Goal: Task Accomplishment & Management: Complete application form

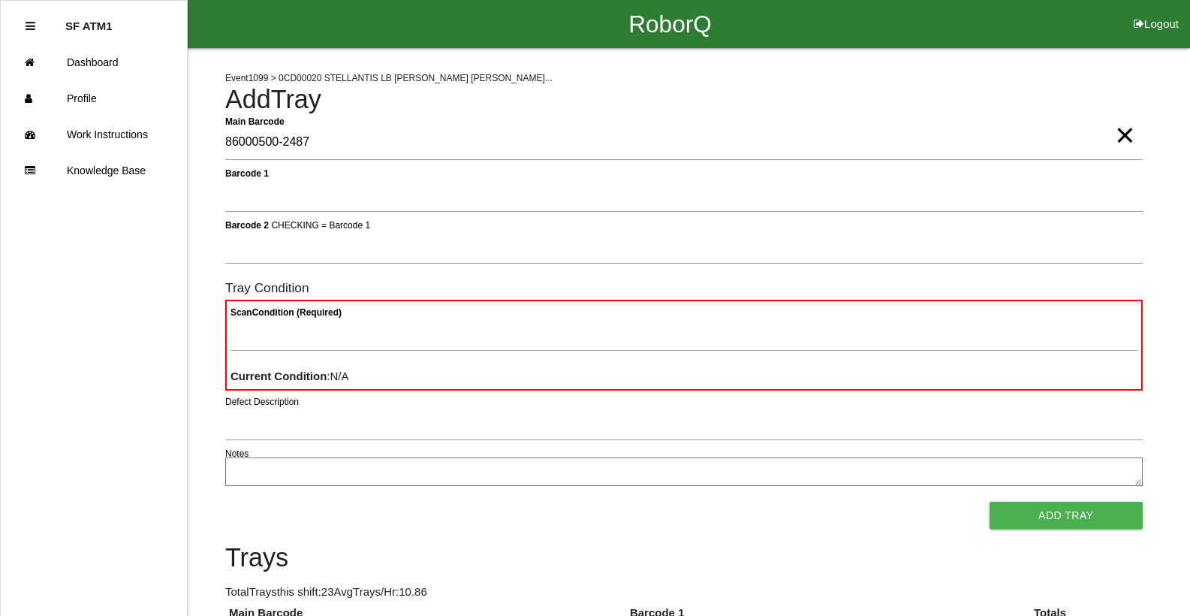
type Barcode "86000500-2487"
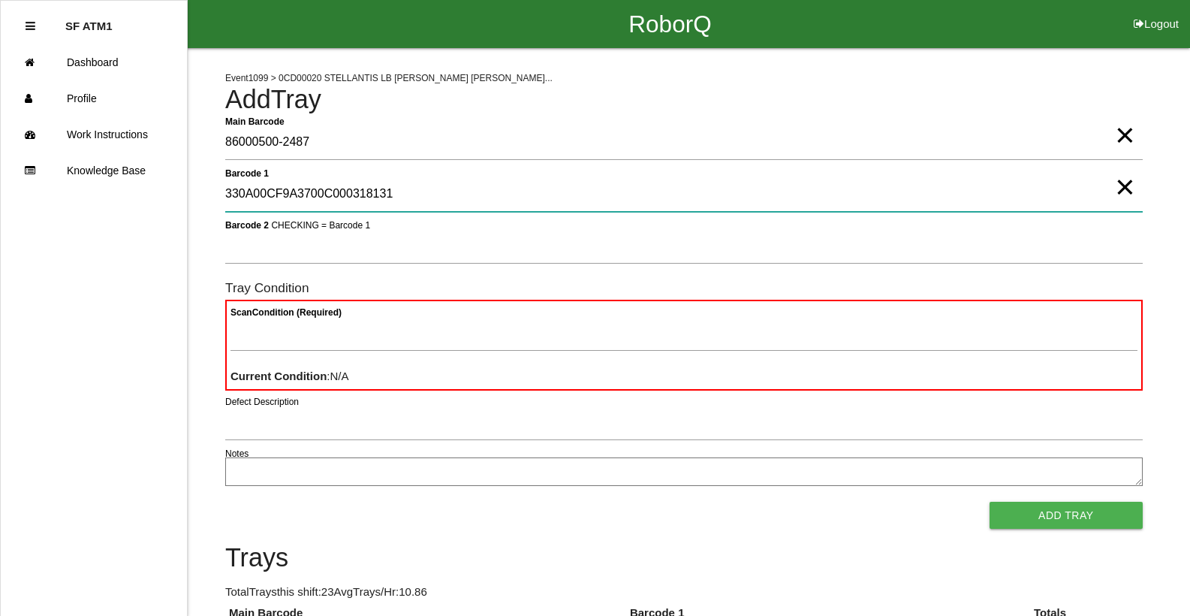
type 1 "330A00CF9A3700C000318131"
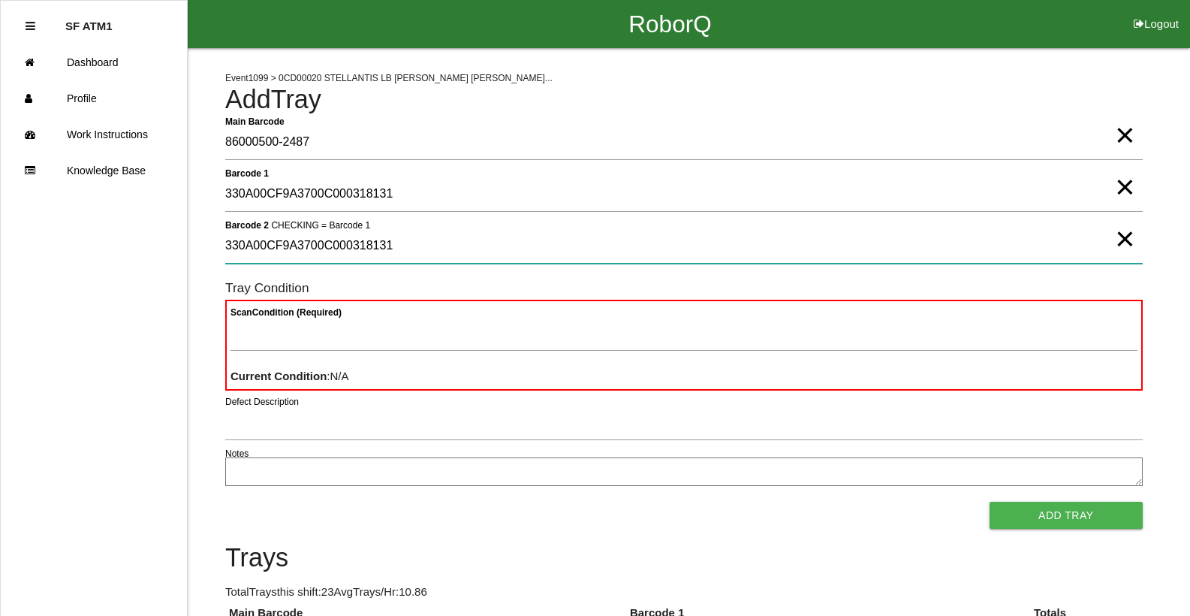
type 2 "330A00CF9A3700C000318131"
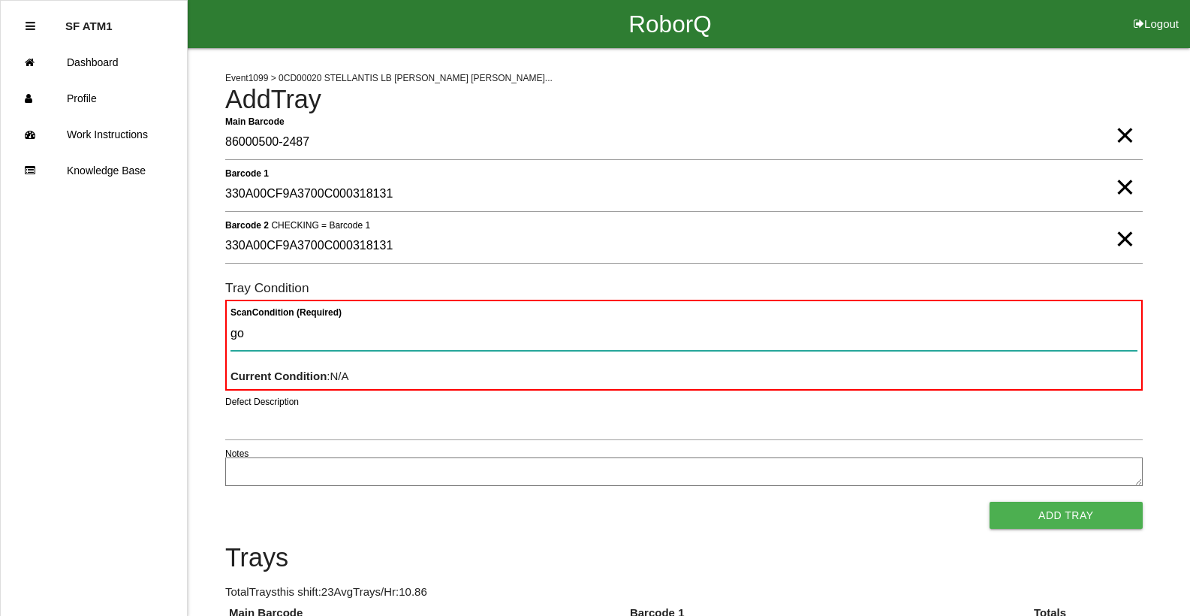
type Condition "goo"
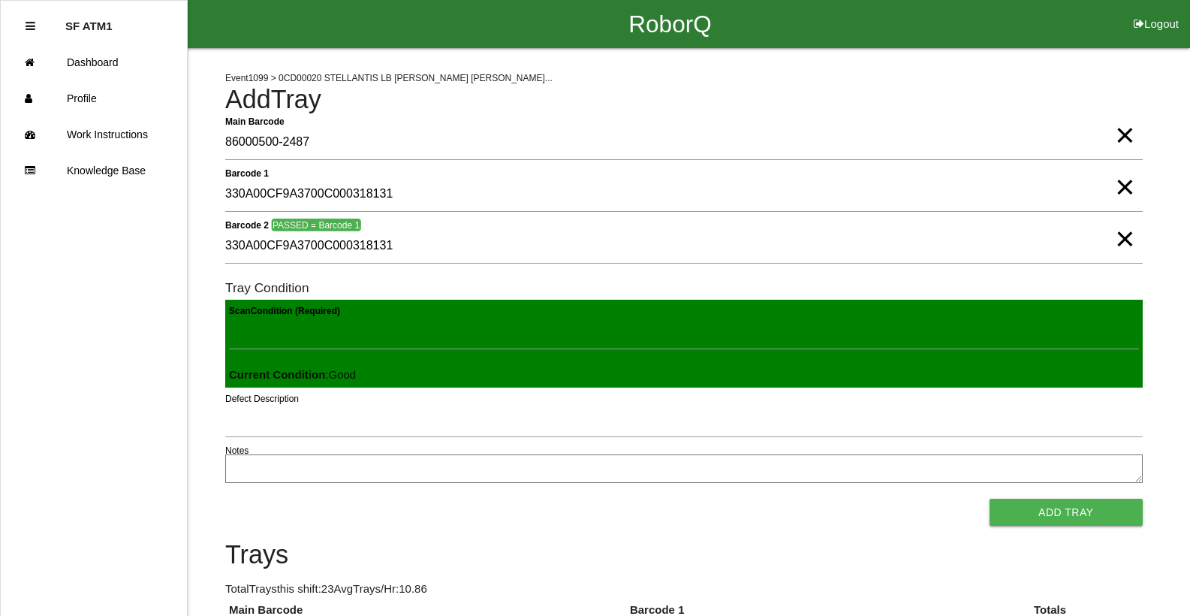
click at [989, 498] on button "Add Tray" at bounding box center [1065, 511] width 153 height 27
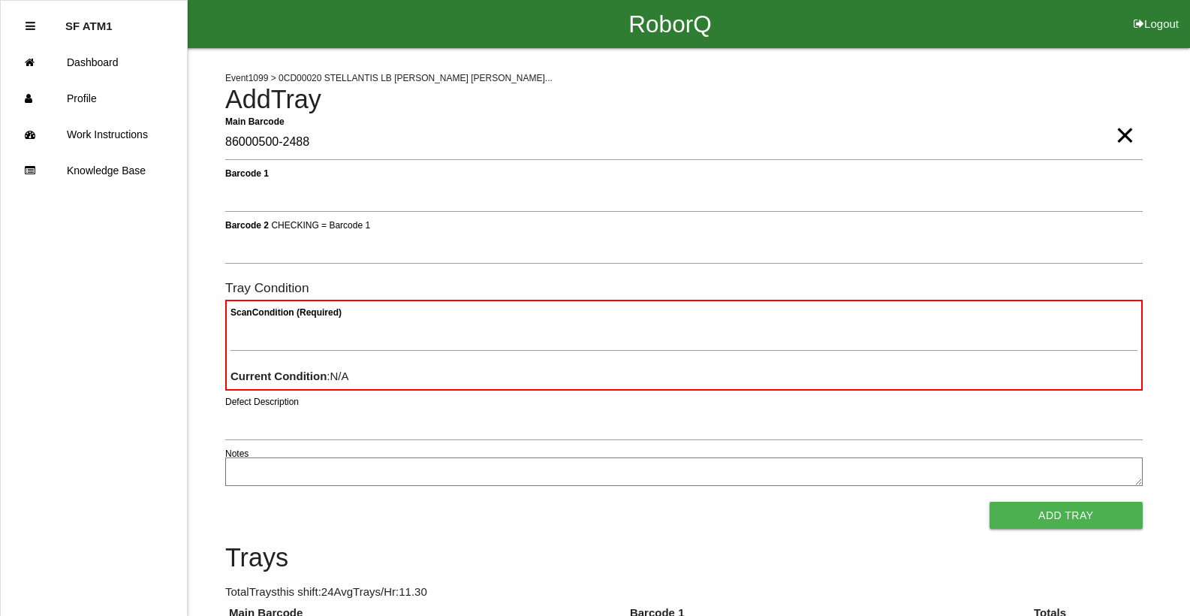
type Barcode "86000500-2488"
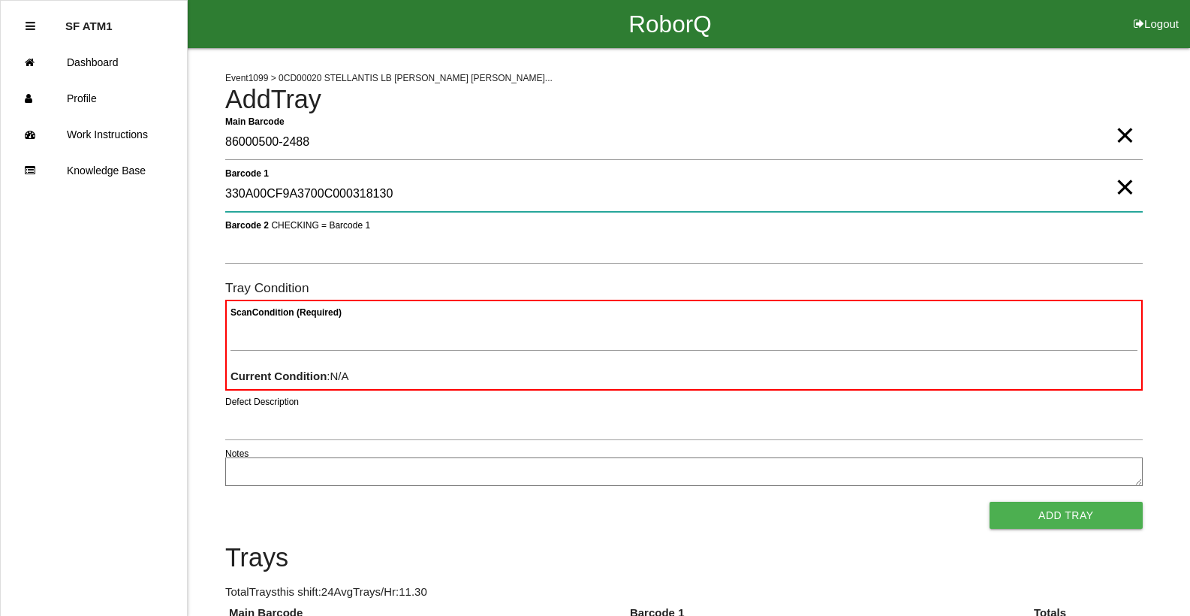
type 1 "330A00CF9A3700C000318130"
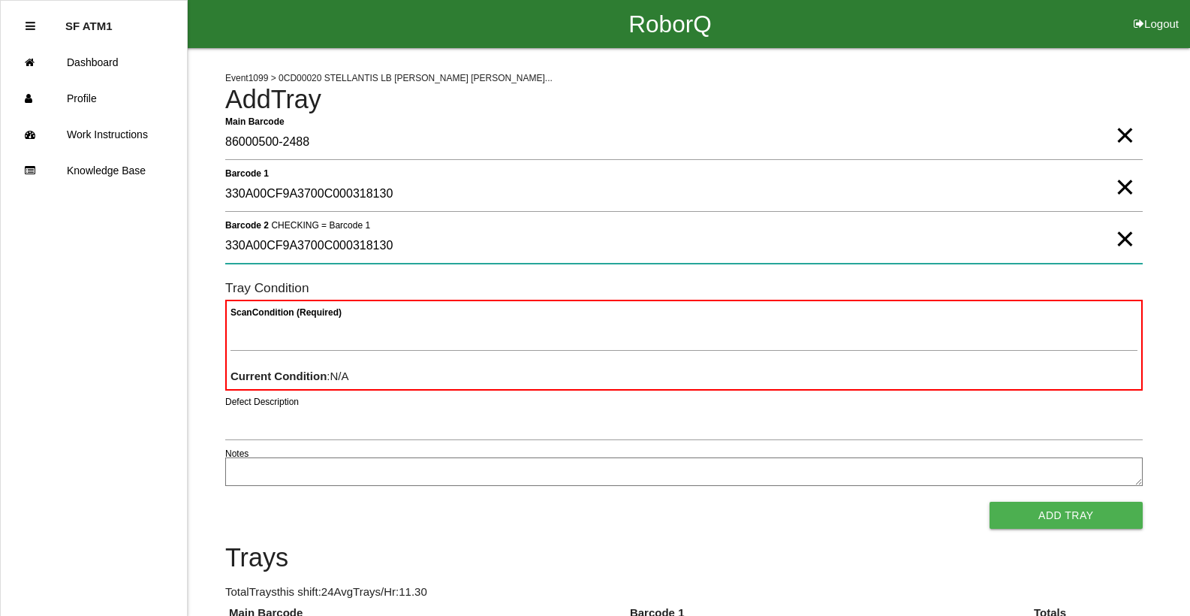
type 2 "330A00CF9A3700C000318130"
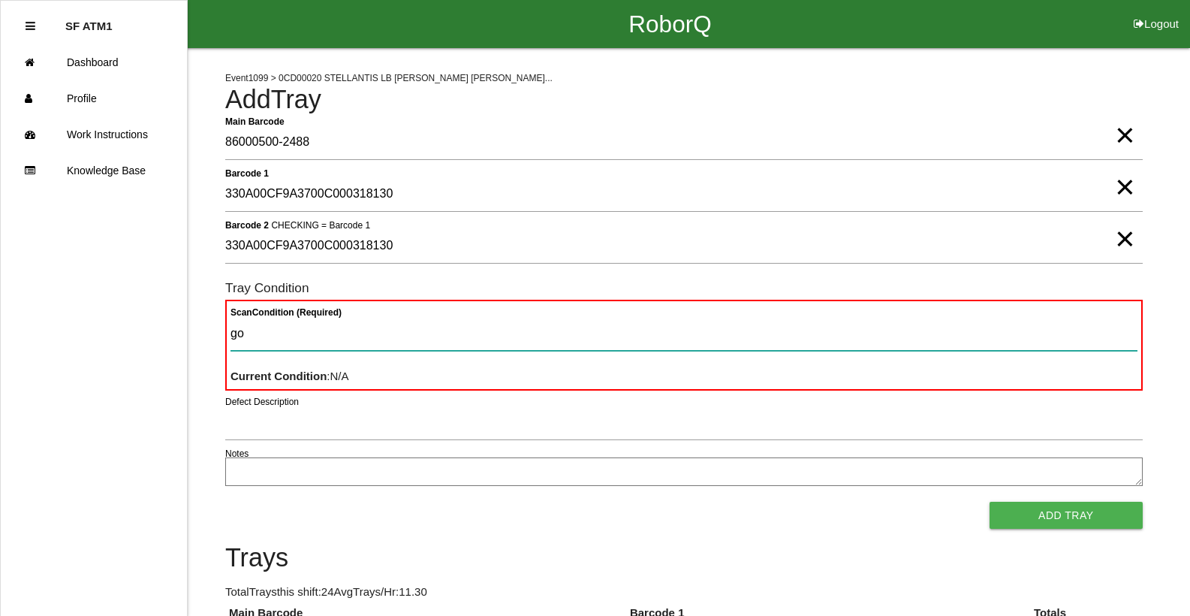
type Condition "goo"
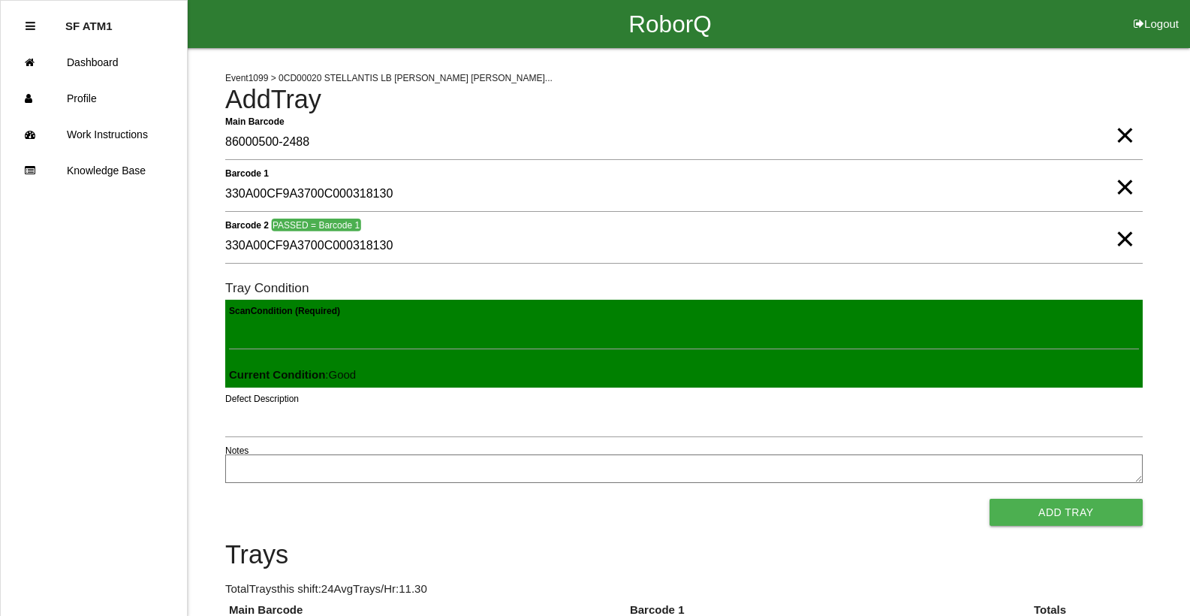
click at [989, 498] on button "Add Tray" at bounding box center [1065, 511] width 153 height 27
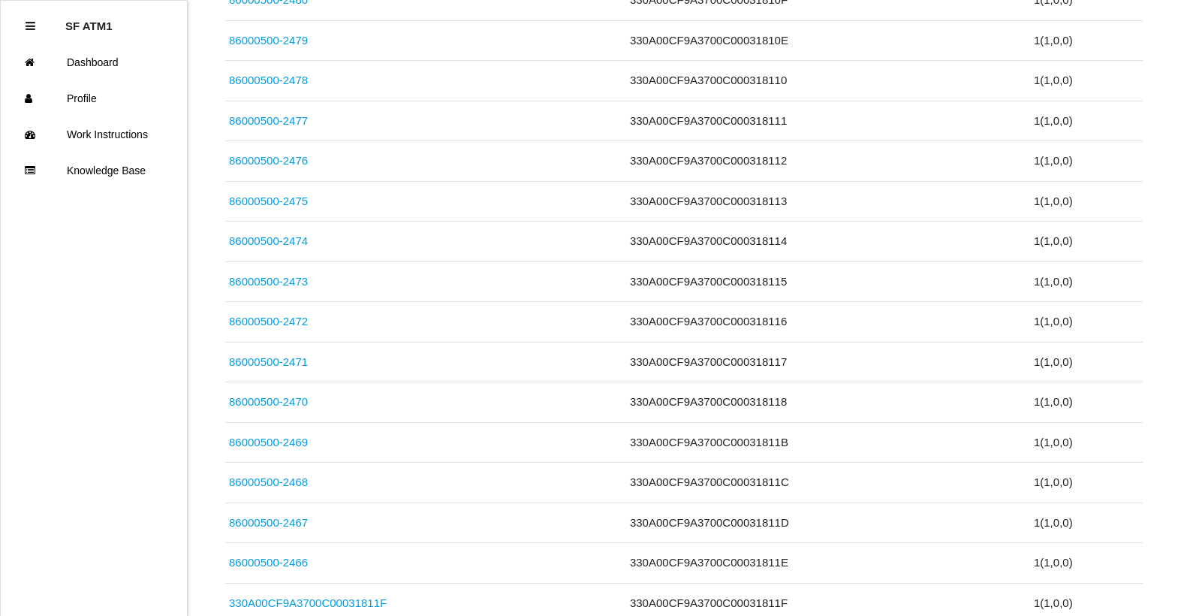
scroll to position [965, 0]
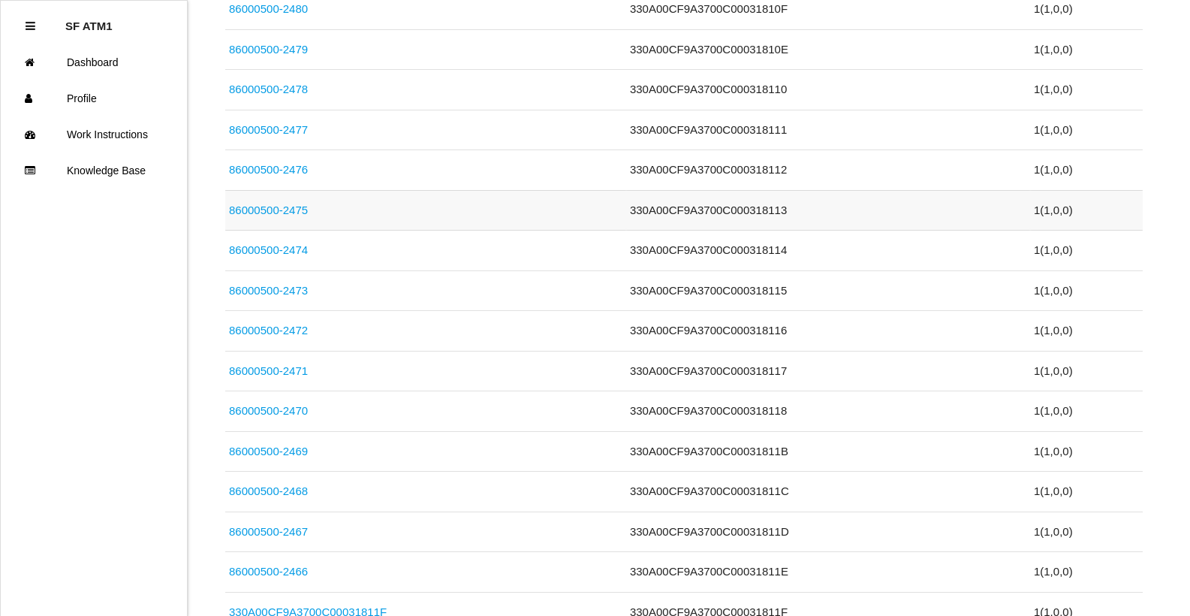
click at [269, 203] on link "86000500-2475" at bounding box center [268, 209] width 79 height 13
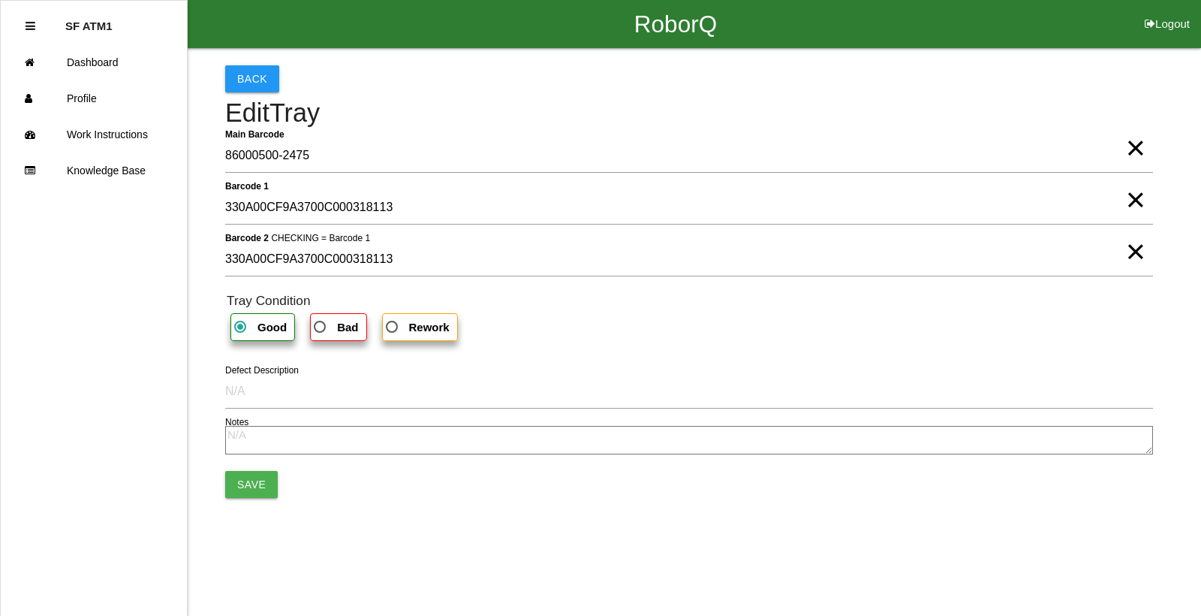
click at [1137, 200] on span "×" at bounding box center [1136, 185] width 20 height 30
click at [1132, 251] on span "×" at bounding box center [1136, 236] width 20 height 30
click at [321, 334] on span "Bad" at bounding box center [334, 327] width 47 height 19
click at [321, 327] on input "Bad" at bounding box center [316, 323] width 10 height 10
radio input "true"
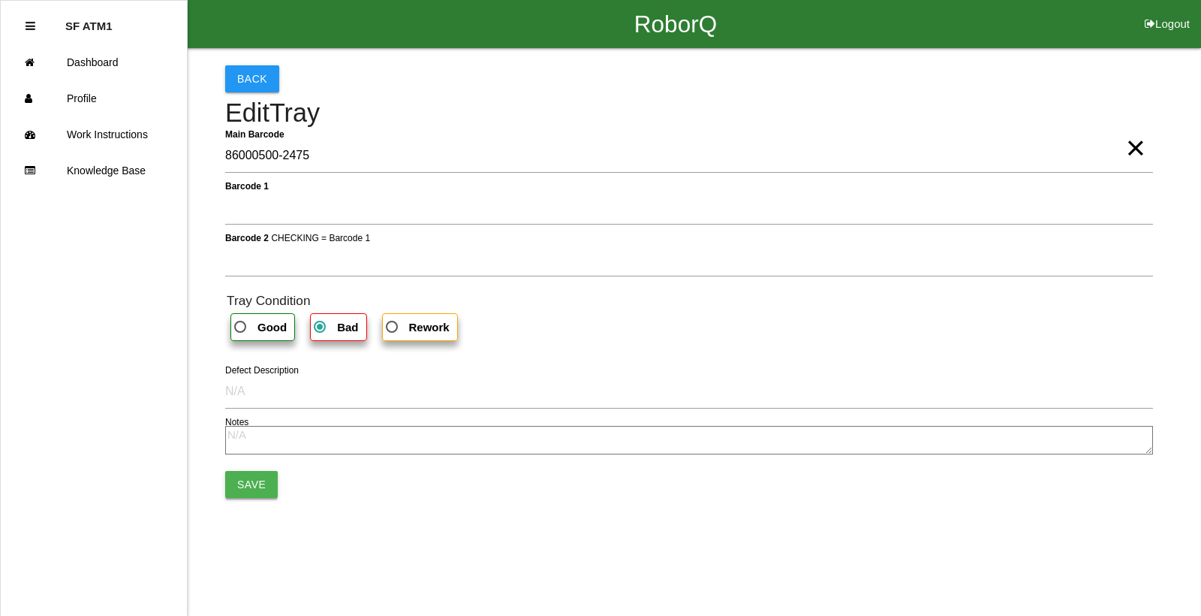
click at [265, 482] on button "Save" at bounding box center [251, 484] width 53 height 27
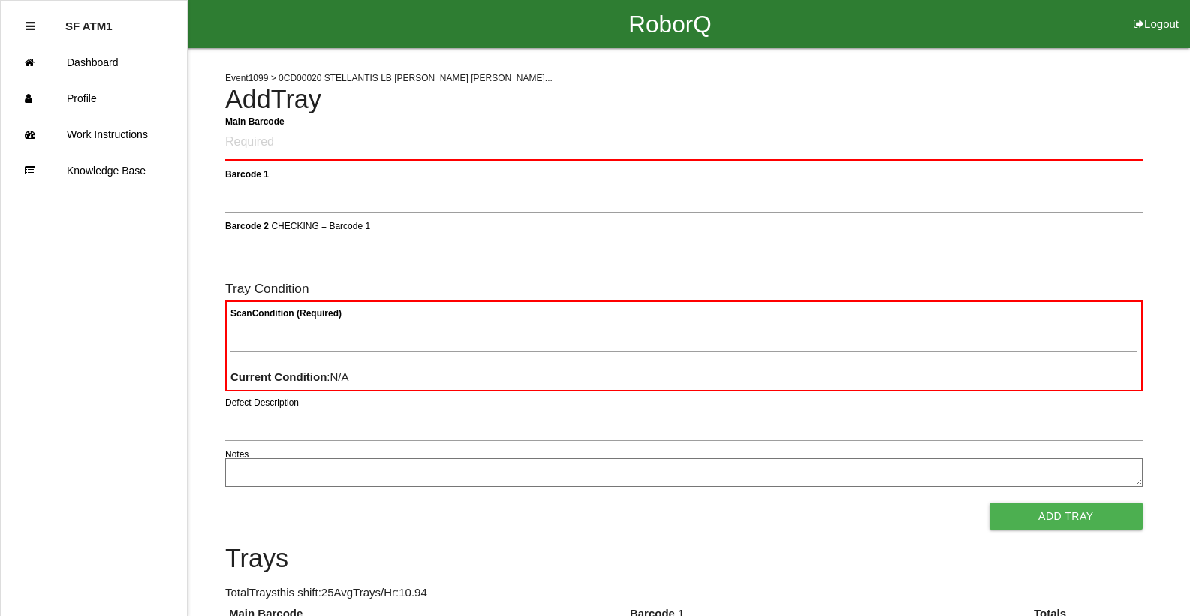
click at [647, 145] on Barcode "Main Barcode" at bounding box center [683, 142] width 917 height 35
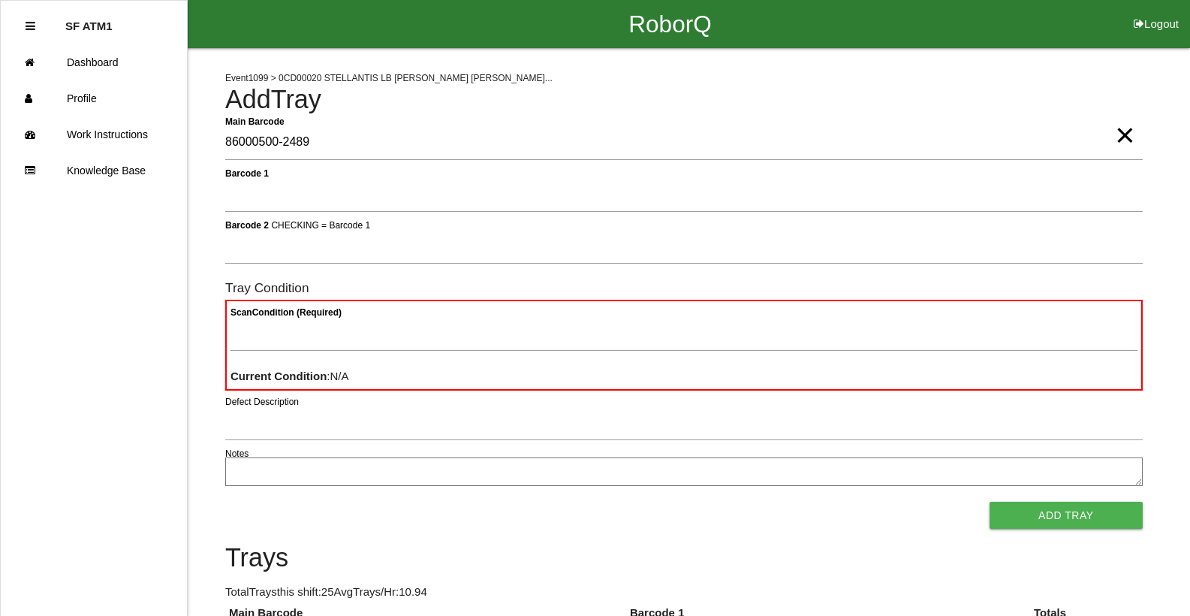
type Barcode "86000500-2489"
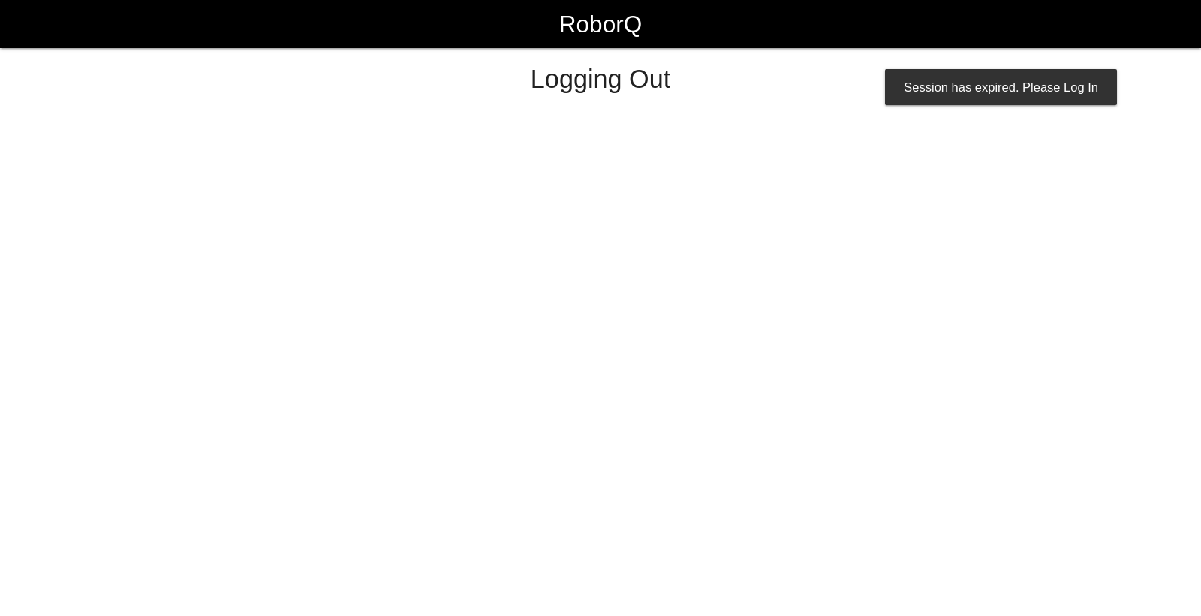
select select "Worker"
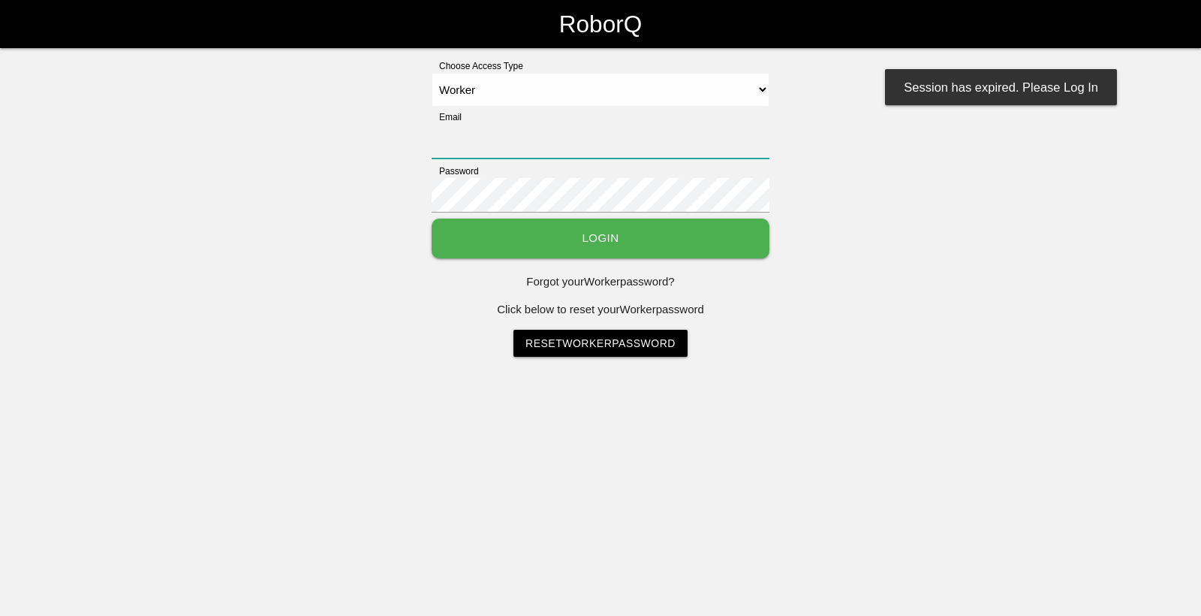
type input "[EMAIL_ADDRESS][DOMAIN_NAME]"
click at [605, 233] on button "Login" at bounding box center [601, 238] width 338 height 40
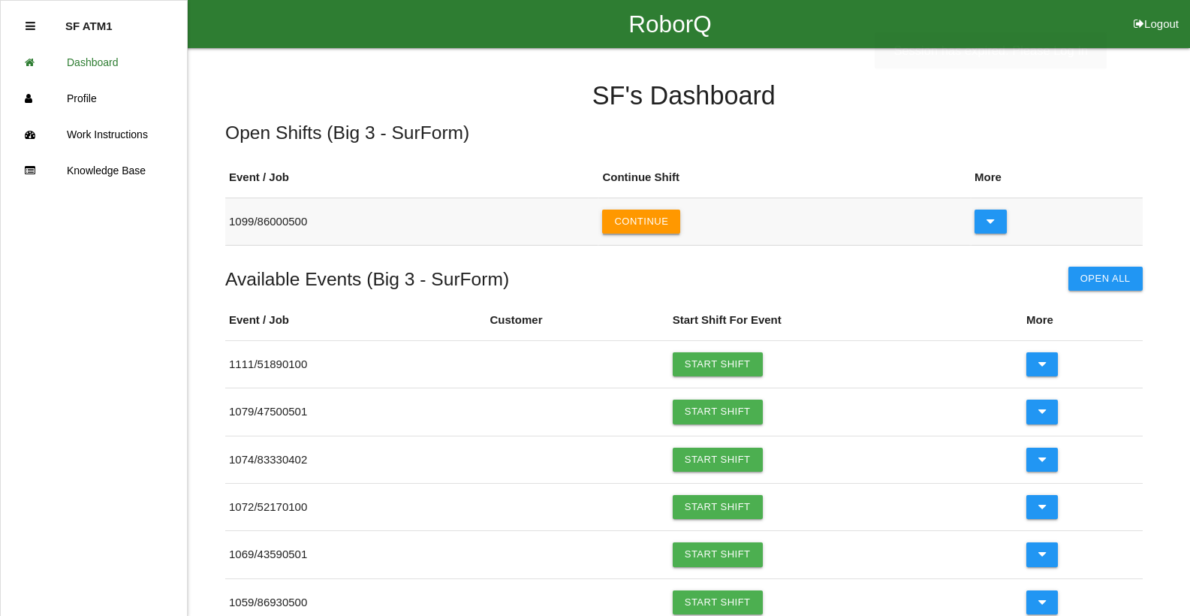
click at [648, 228] on button "Continue" at bounding box center [641, 221] width 78 height 24
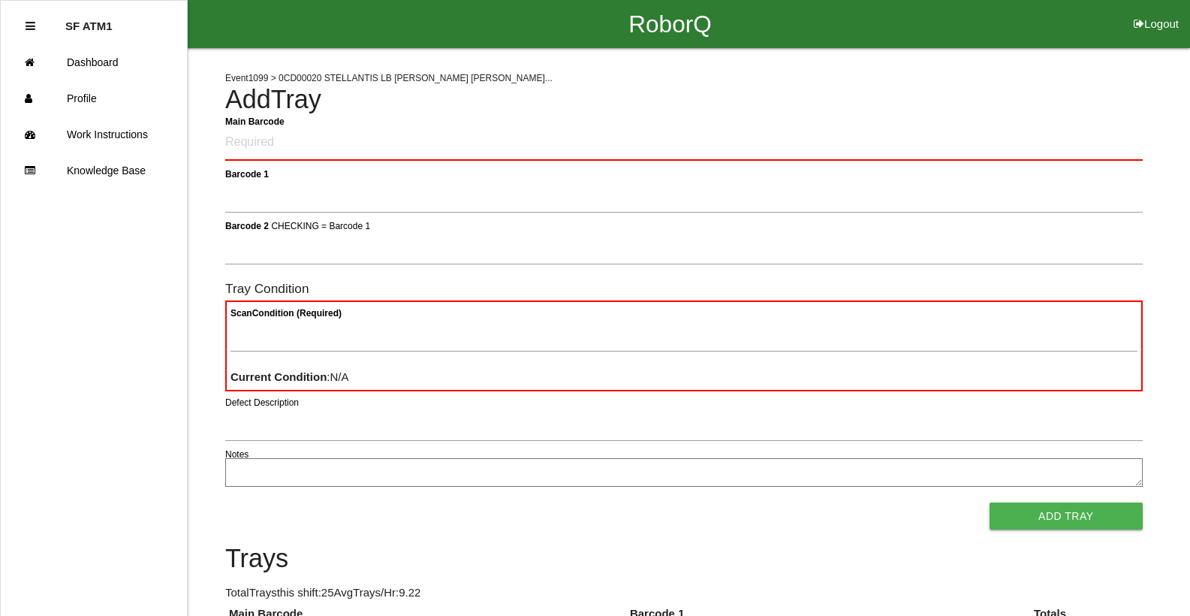
drag, startPoint x: 535, startPoint y: 153, endPoint x: 547, endPoint y: 152, distance: 11.3
click at [535, 152] on Barcode "Main Barcode" at bounding box center [683, 142] width 917 height 35
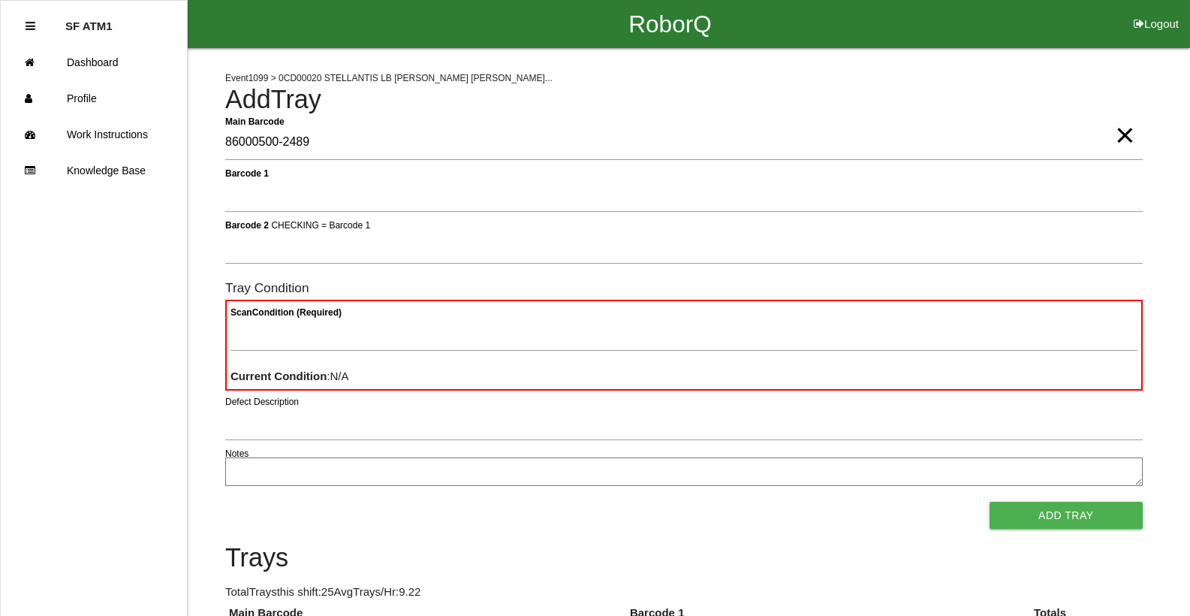
type Barcode "86000500-2489"
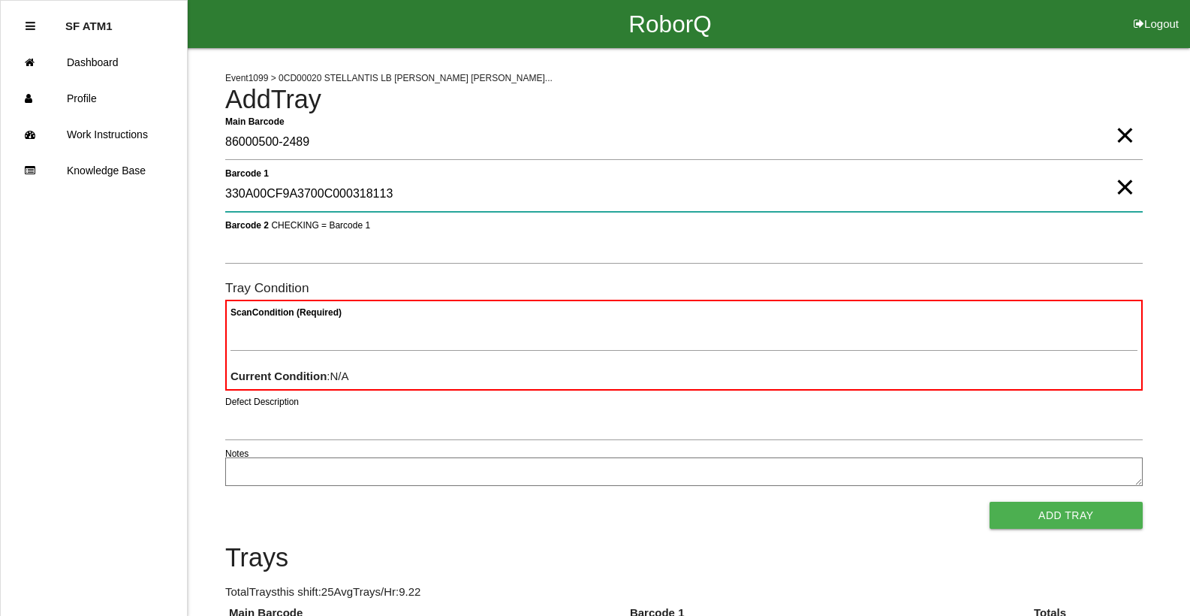
type 1 "330A00CF9A3700C000318113"
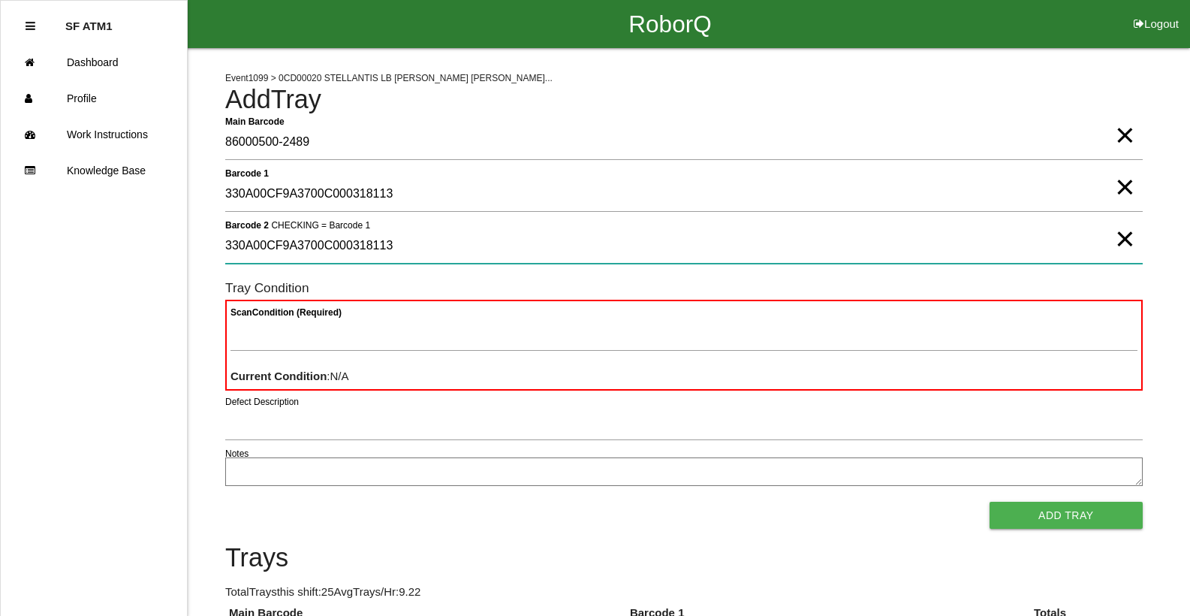
type 2 "330A00CF9A3700C000318113"
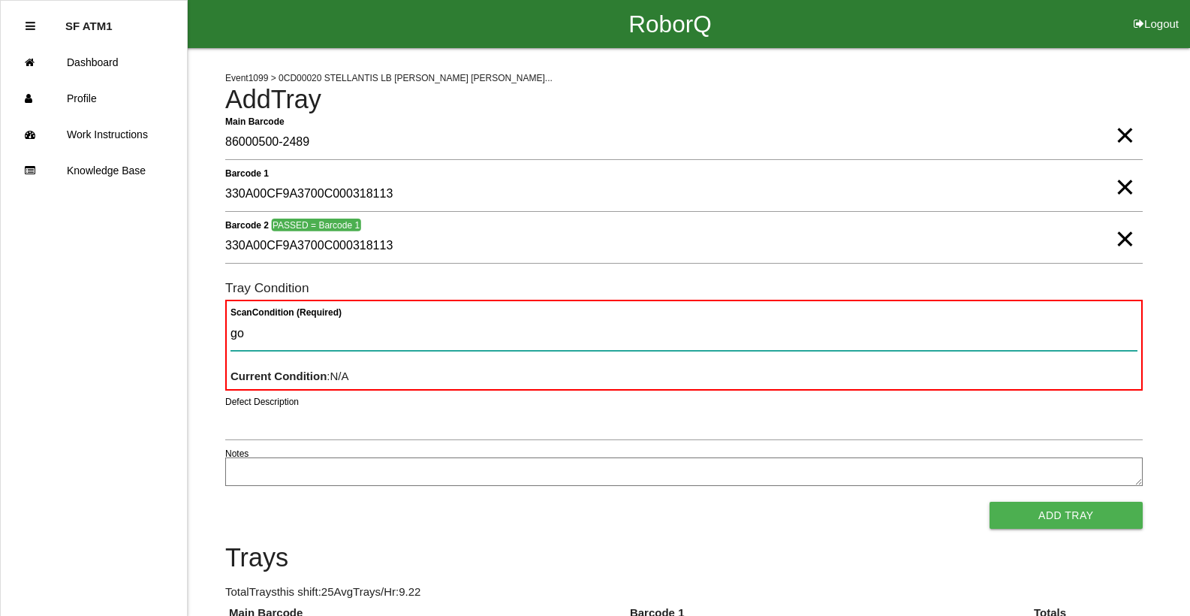
type Condition "goo"
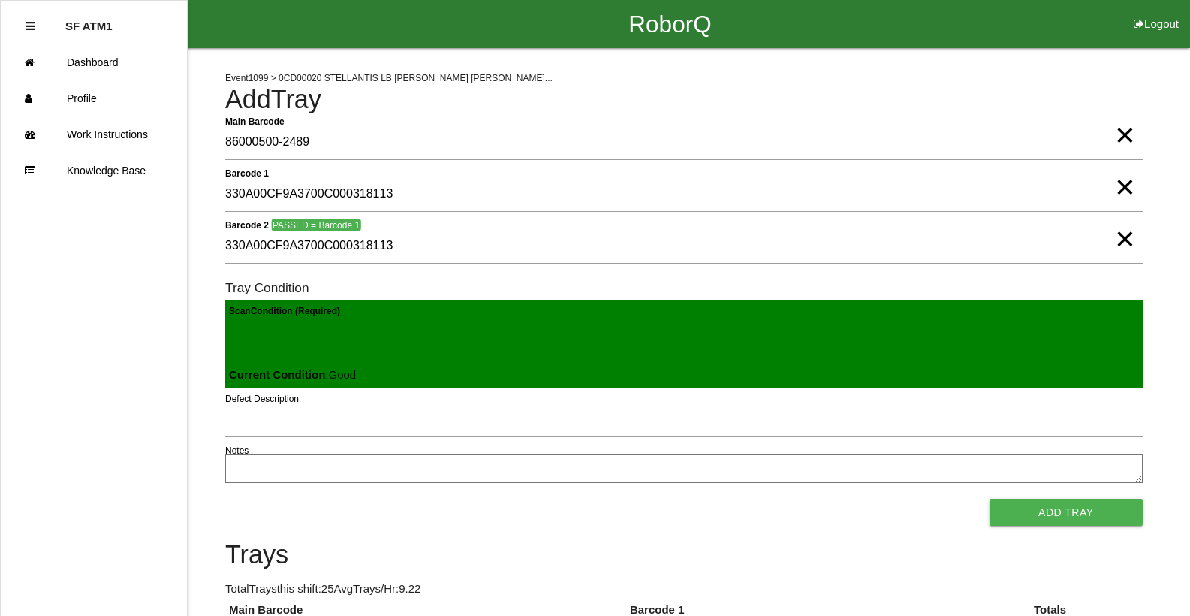
click at [989, 498] on button "Add Tray" at bounding box center [1065, 511] width 153 height 27
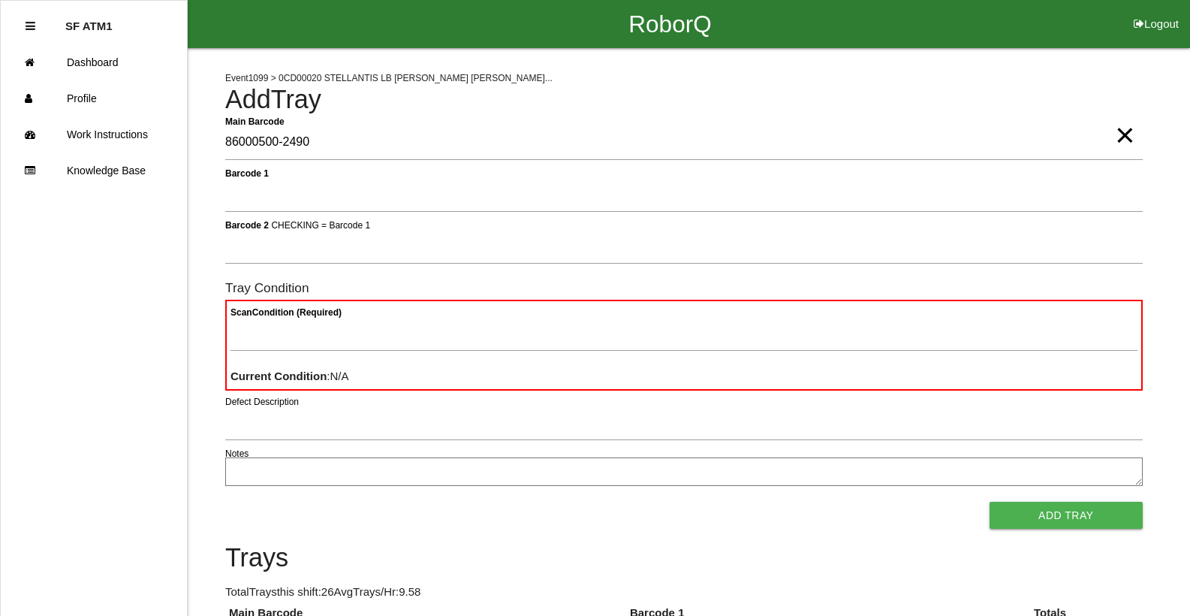
type Barcode "86000500-2490"
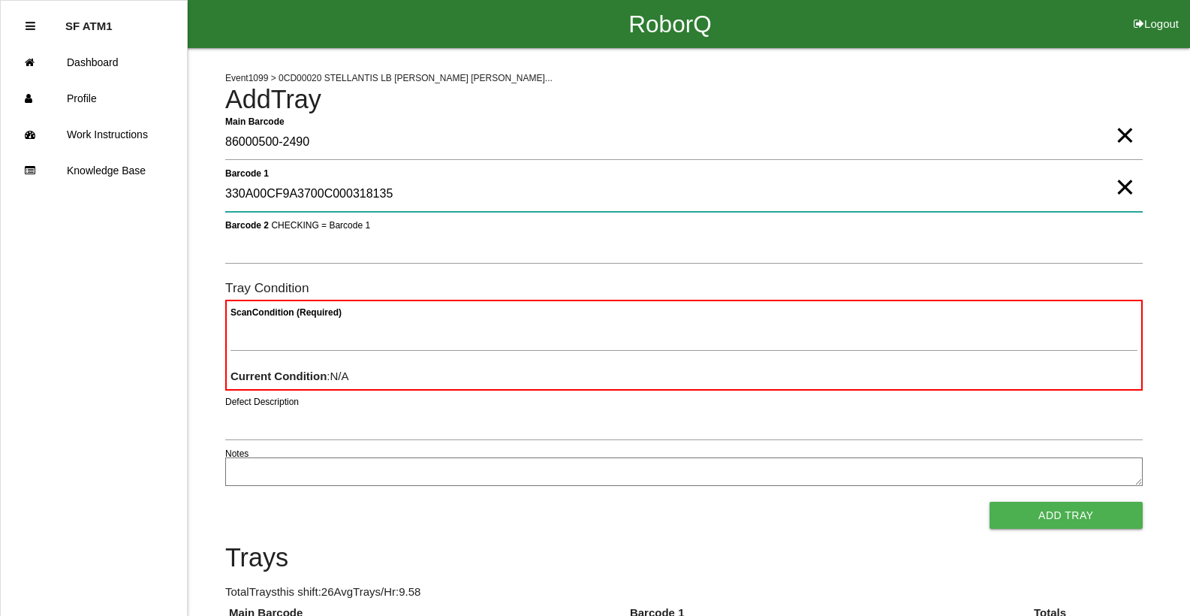
type 1 "330A00CF9A3700C000318135"
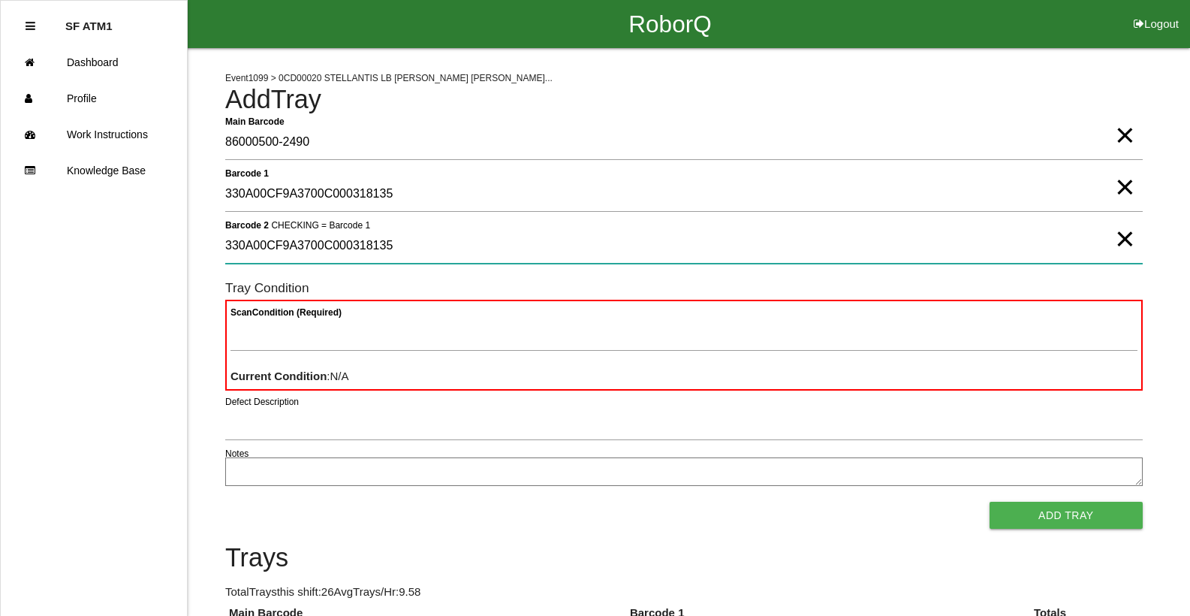
type 2 "330A00CF9A3700C000318135"
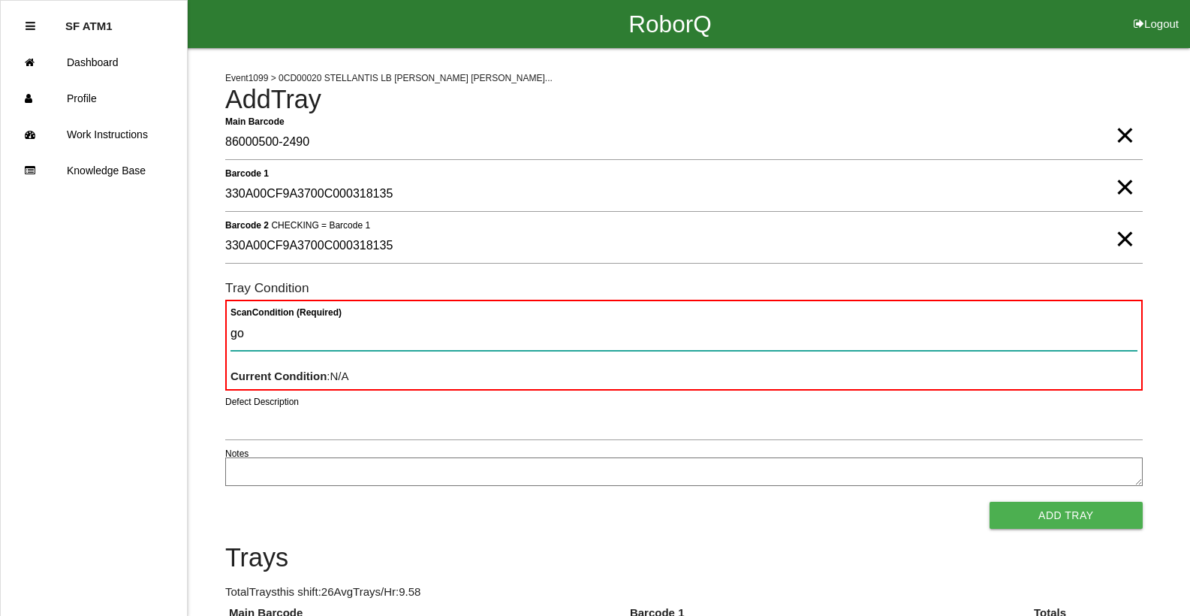
type Condition "goo"
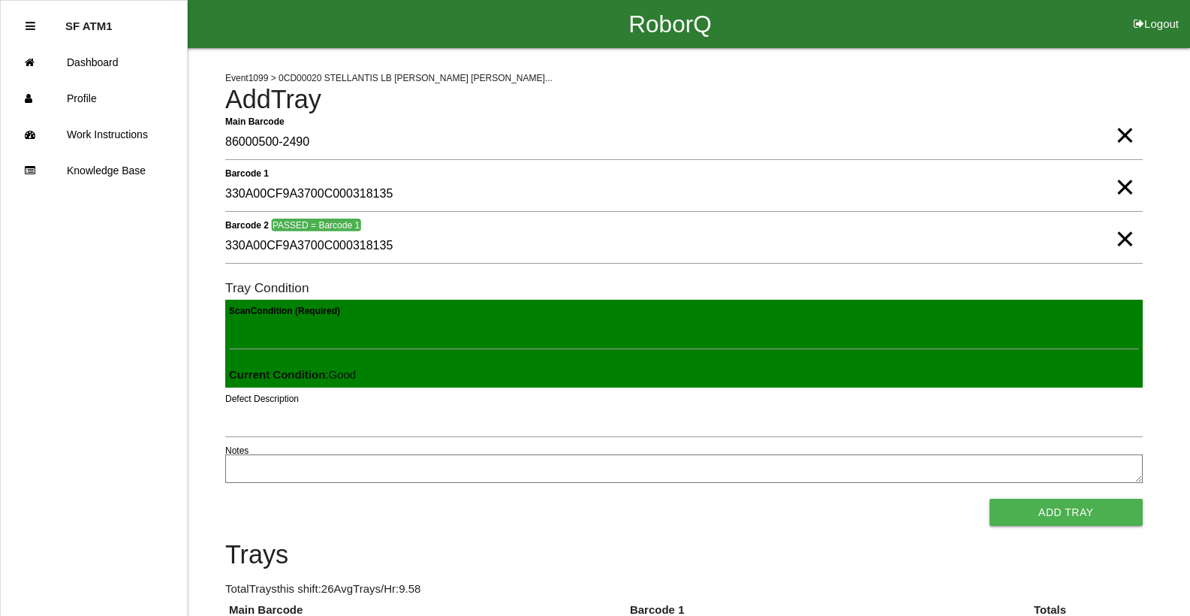
click at [989, 498] on button "Add Tray" at bounding box center [1065, 511] width 153 height 27
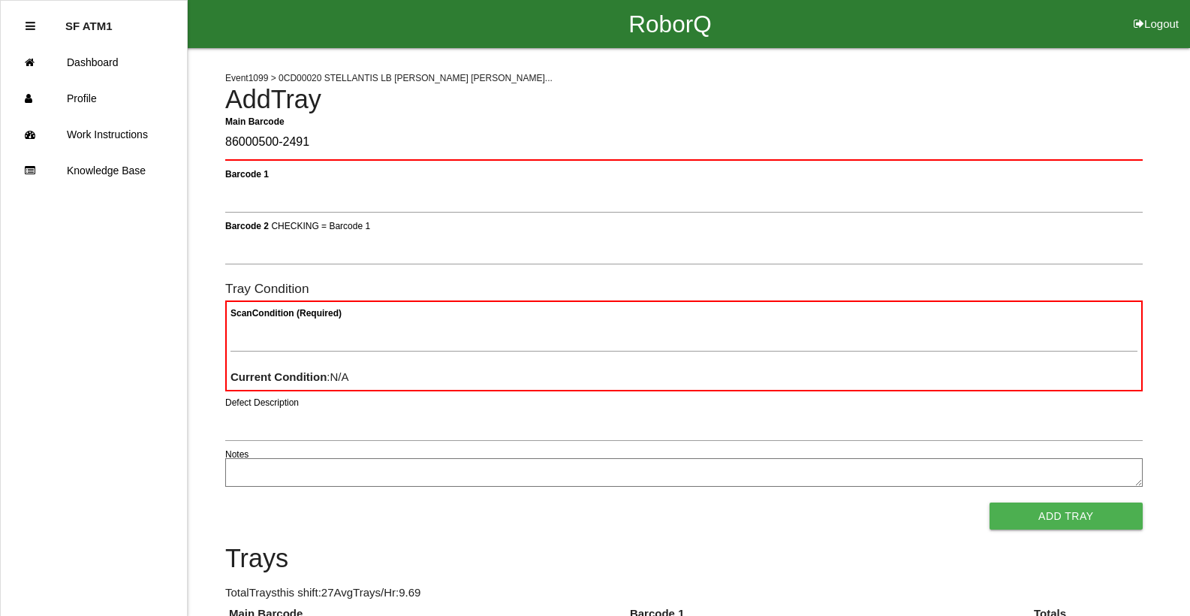
type Barcode "86000500-2491"
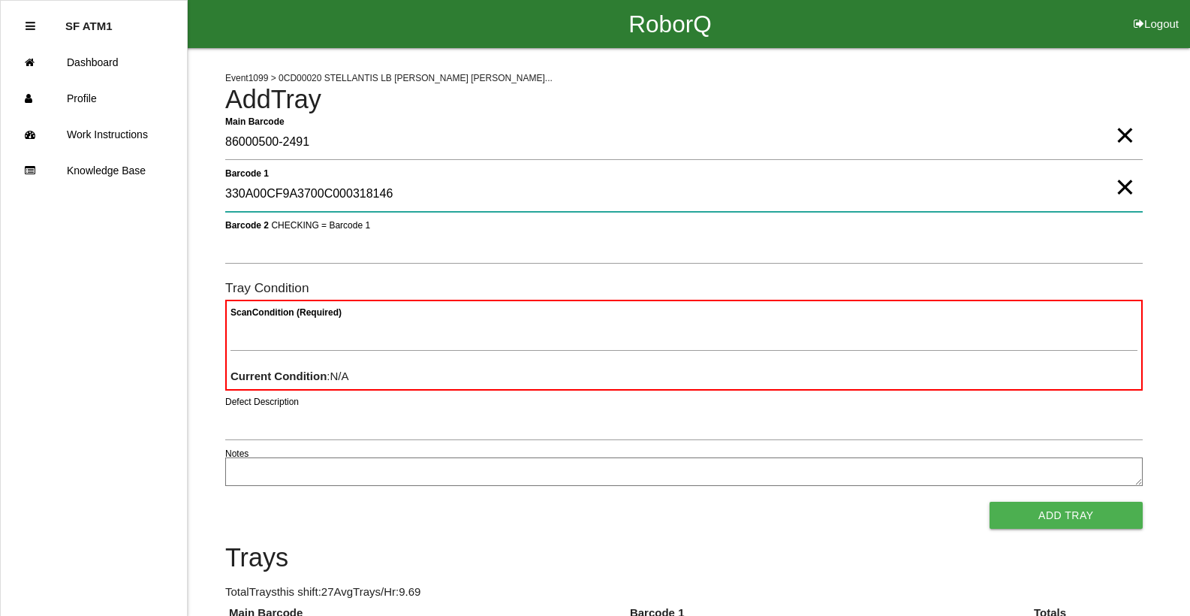
type 1 "330A00CF9A3700C000318146"
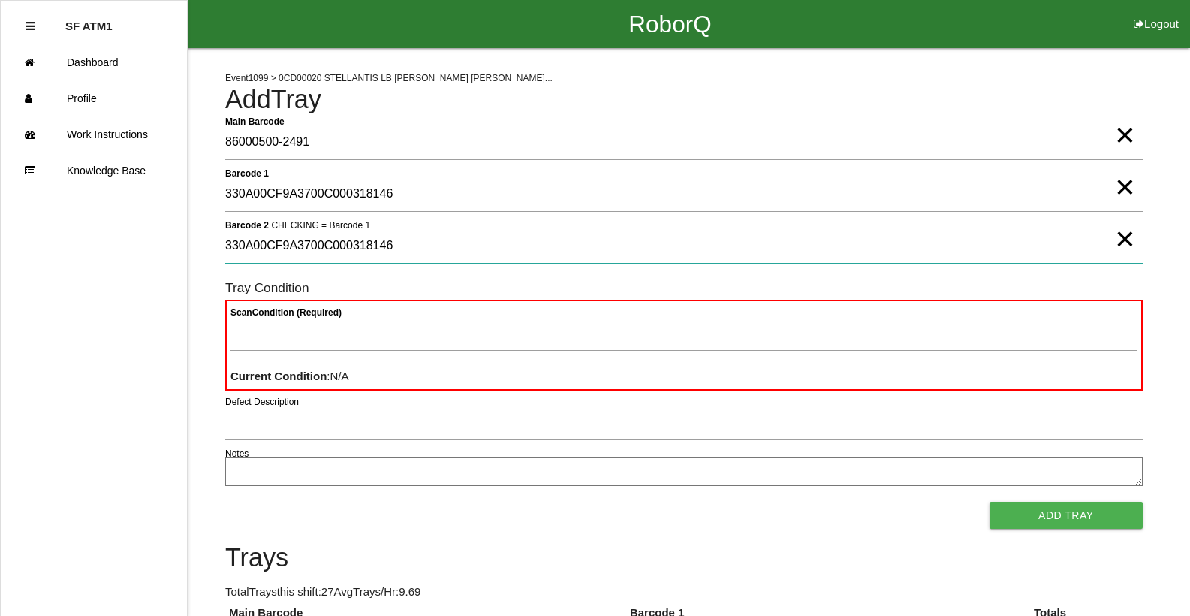
type 2 "330A00CF9A3700C000318146"
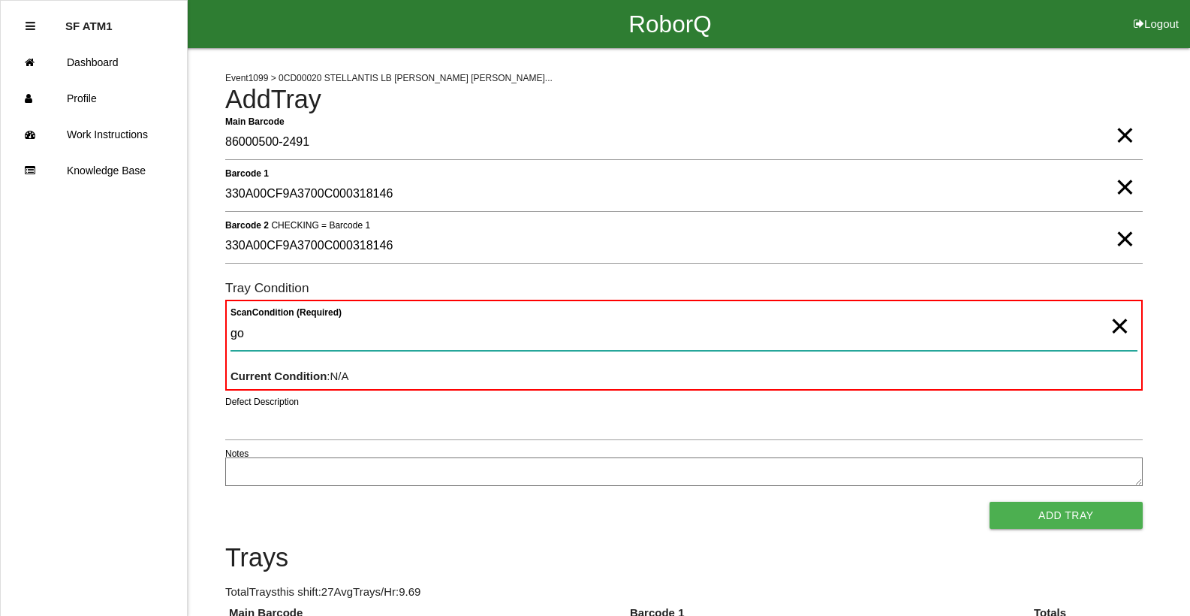
type Condition "goo"
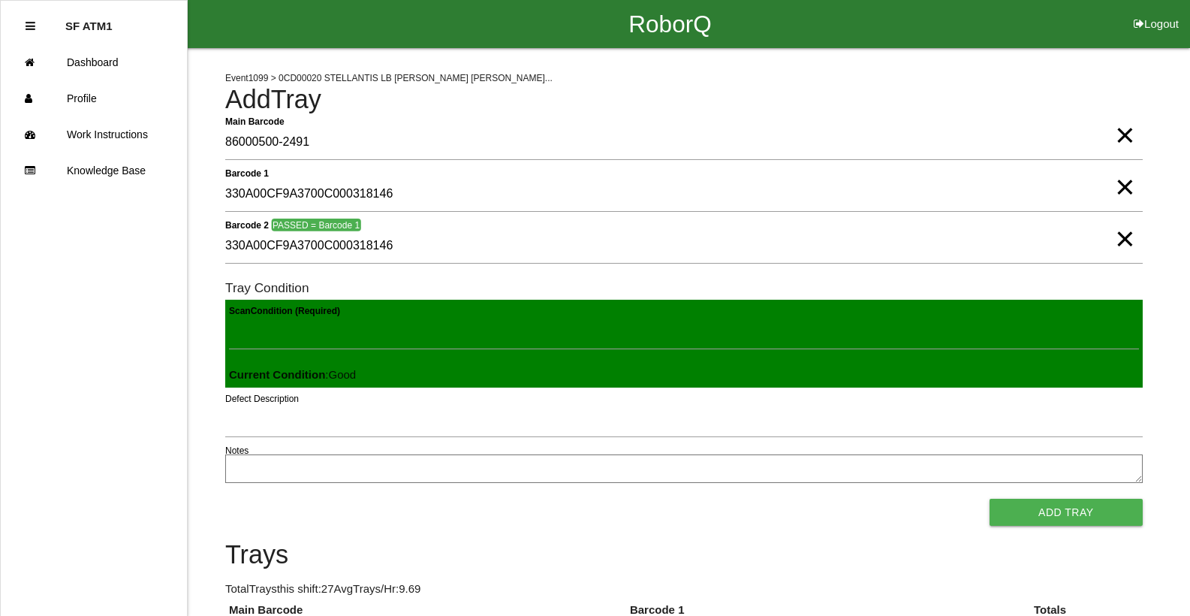
click at [989, 498] on button "Add Tray" at bounding box center [1065, 511] width 153 height 27
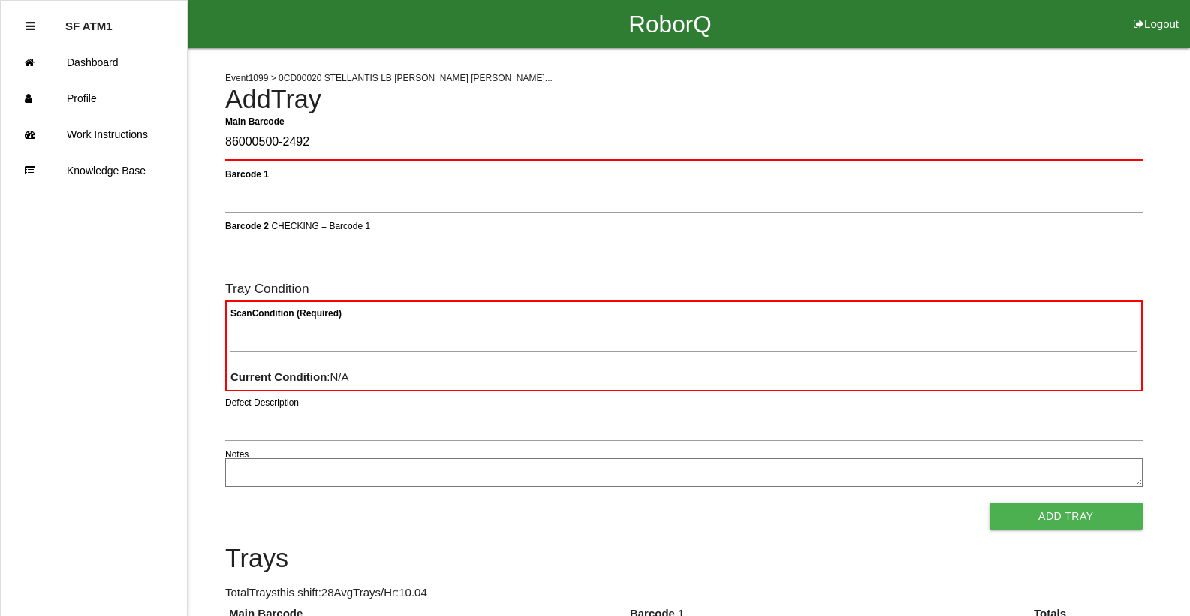
type Barcode "86000500-2492"
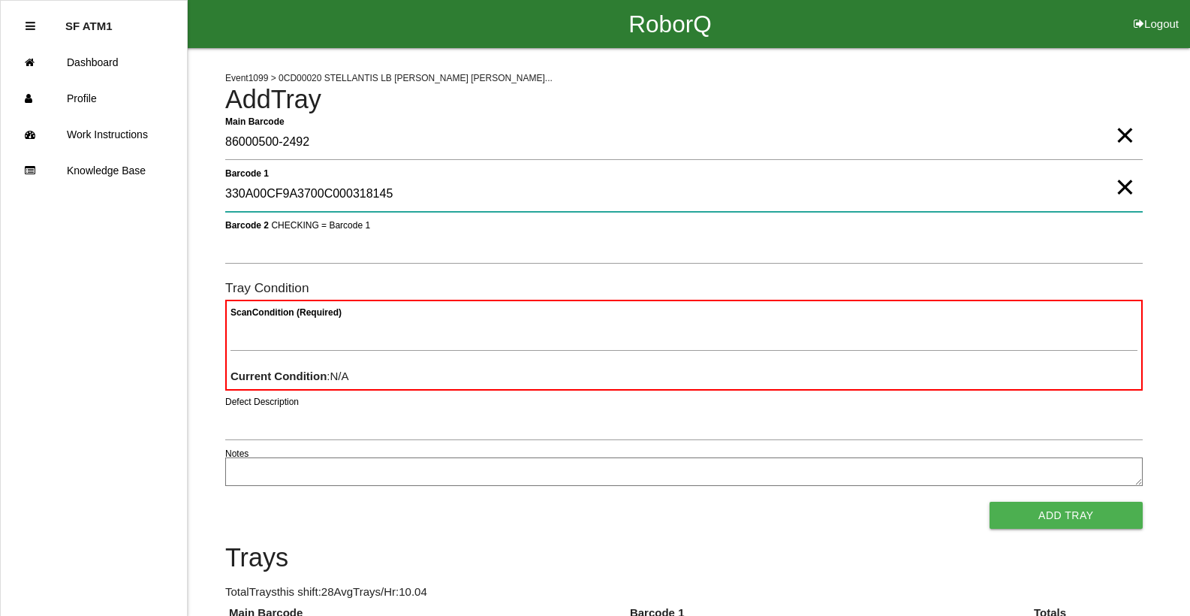
type 1 "330A00CF9A3700C000318145"
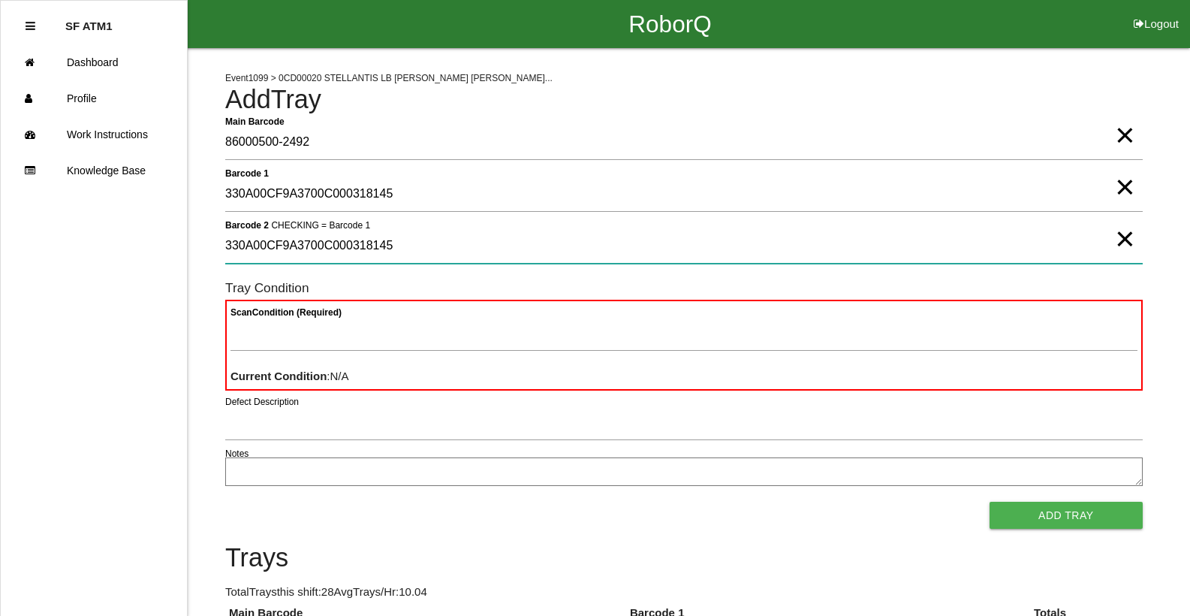
type 2 "330A00CF9A3700C000318145"
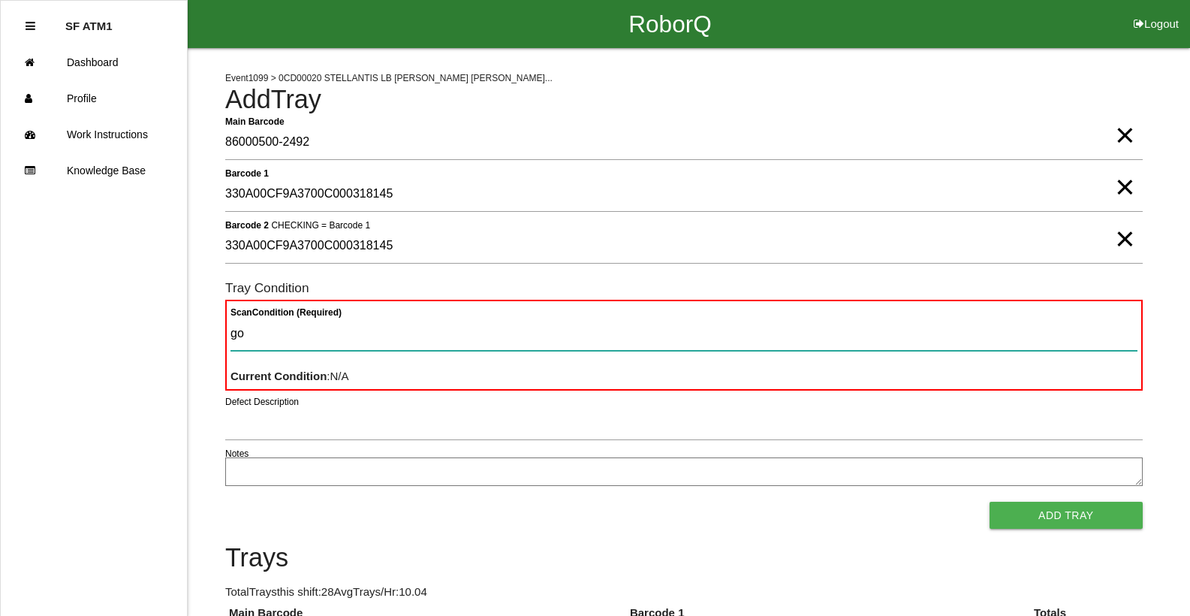
type Condition "goo"
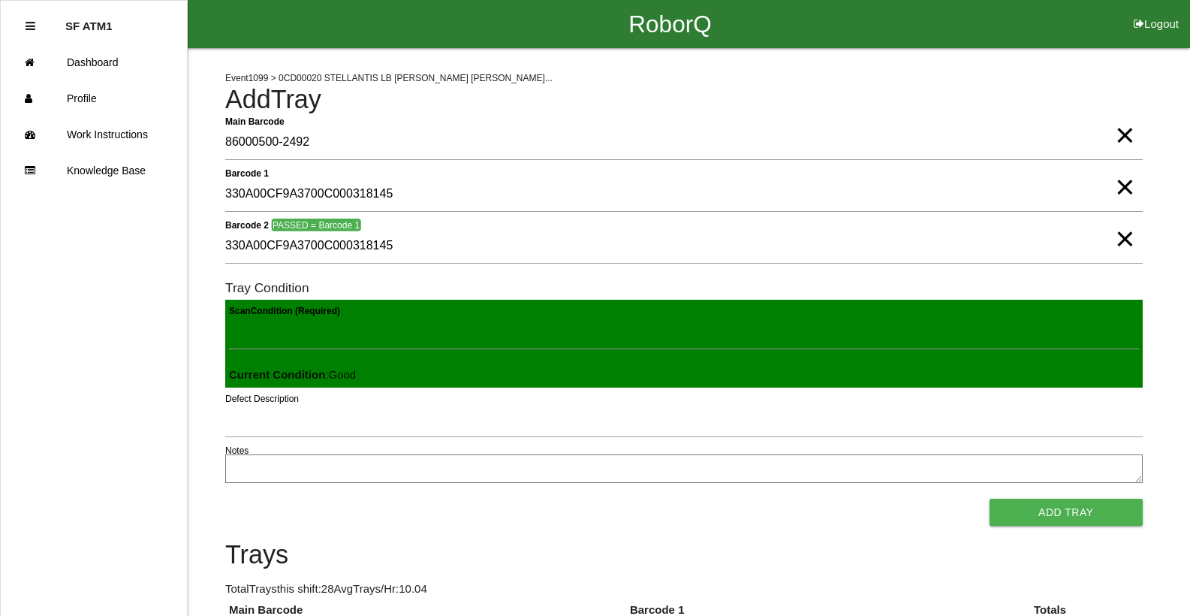
click at [989, 498] on button "Add Tray" at bounding box center [1065, 511] width 153 height 27
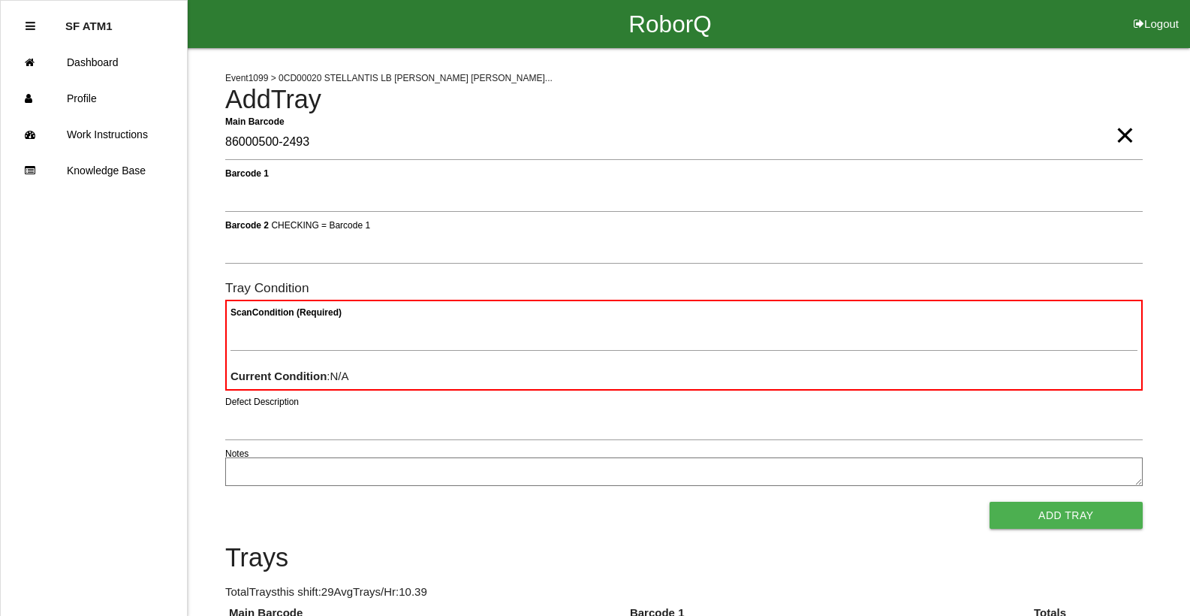
type Barcode "86000500-2493"
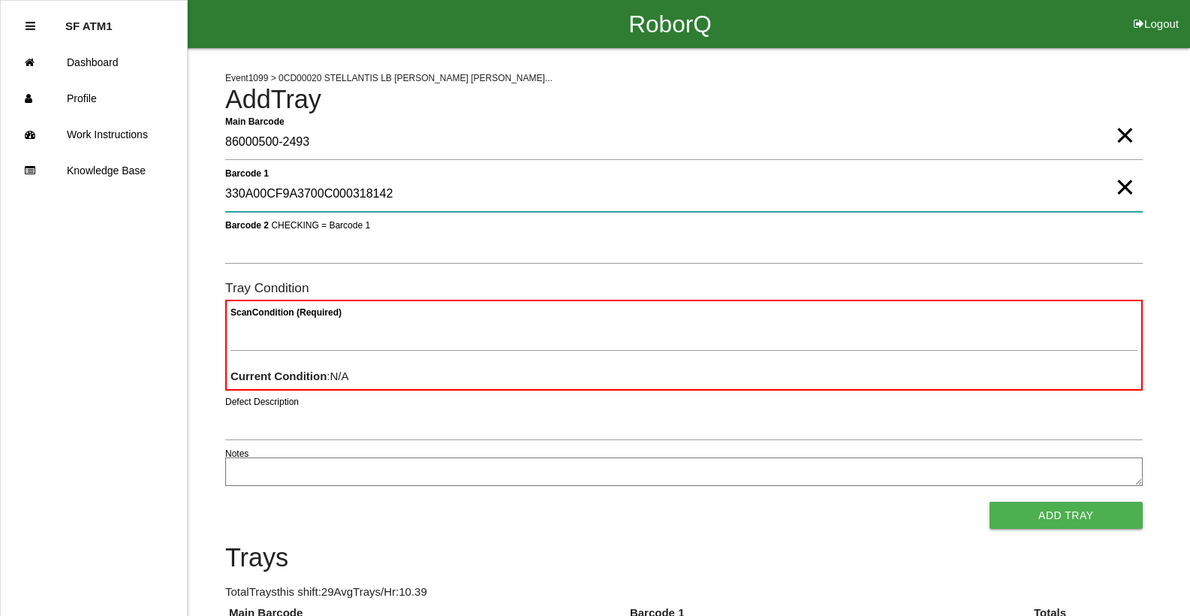
type 1 "330A00CF9A3700C000318142"
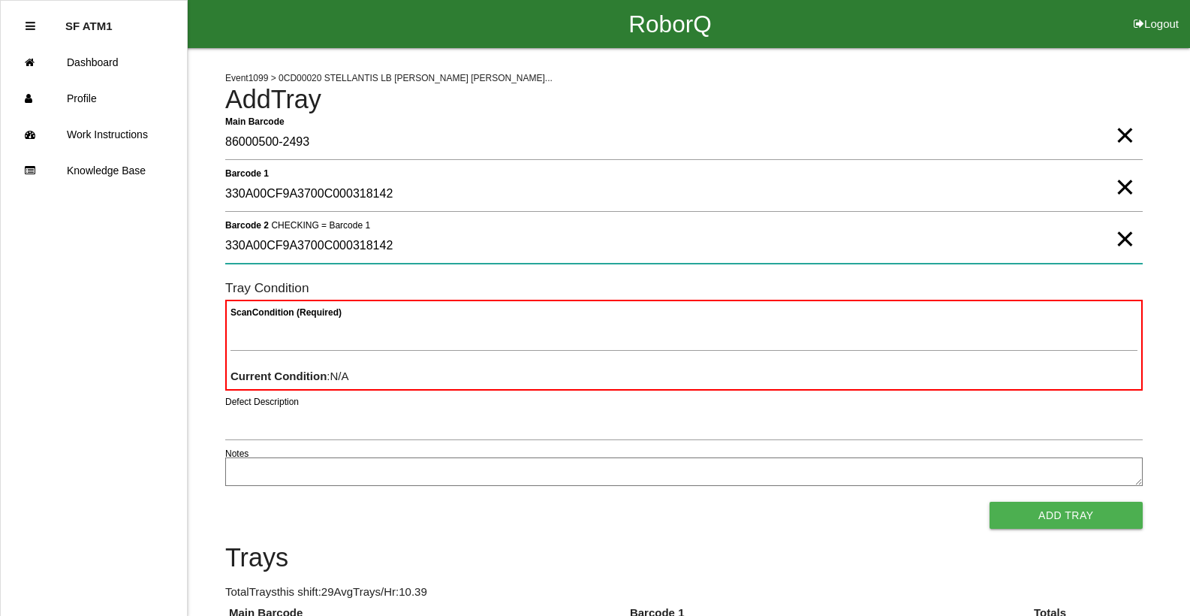
type 2 "330A00CF9A3700C000318142"
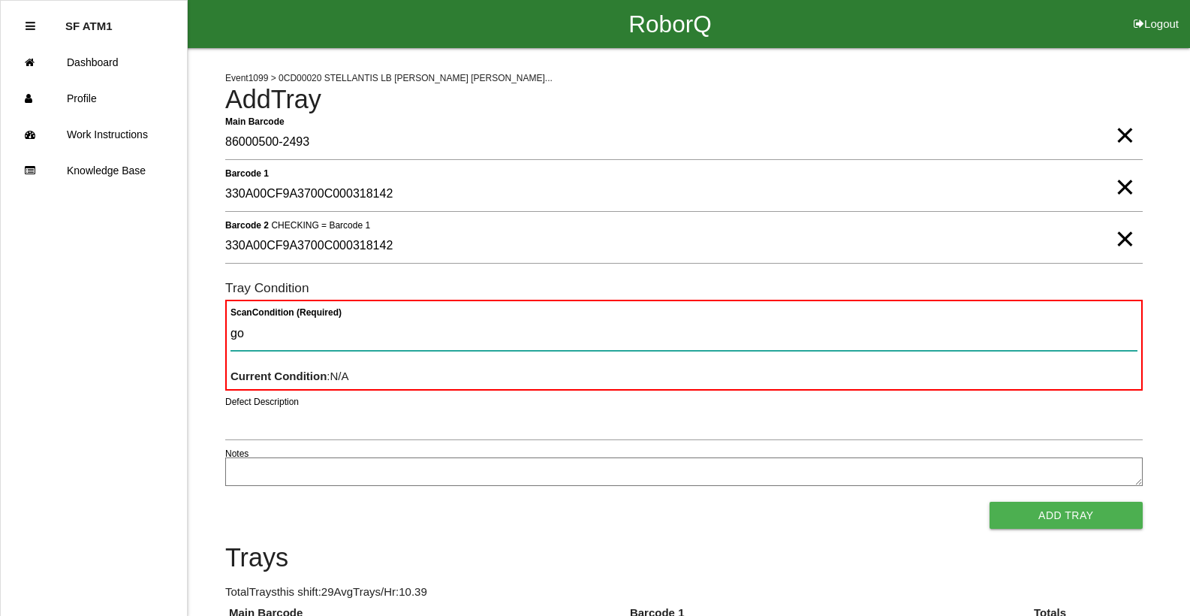
type Condition "goo"
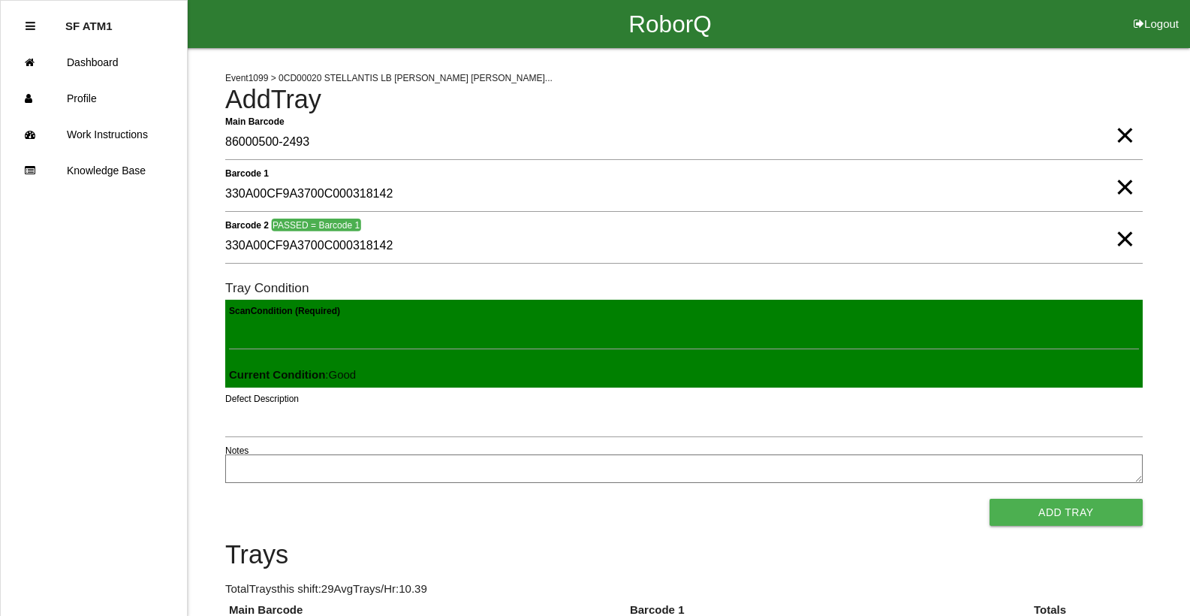
click at [989, 498] on button "Add Tray" at bounding box center [1065, 511] width 153 height 27
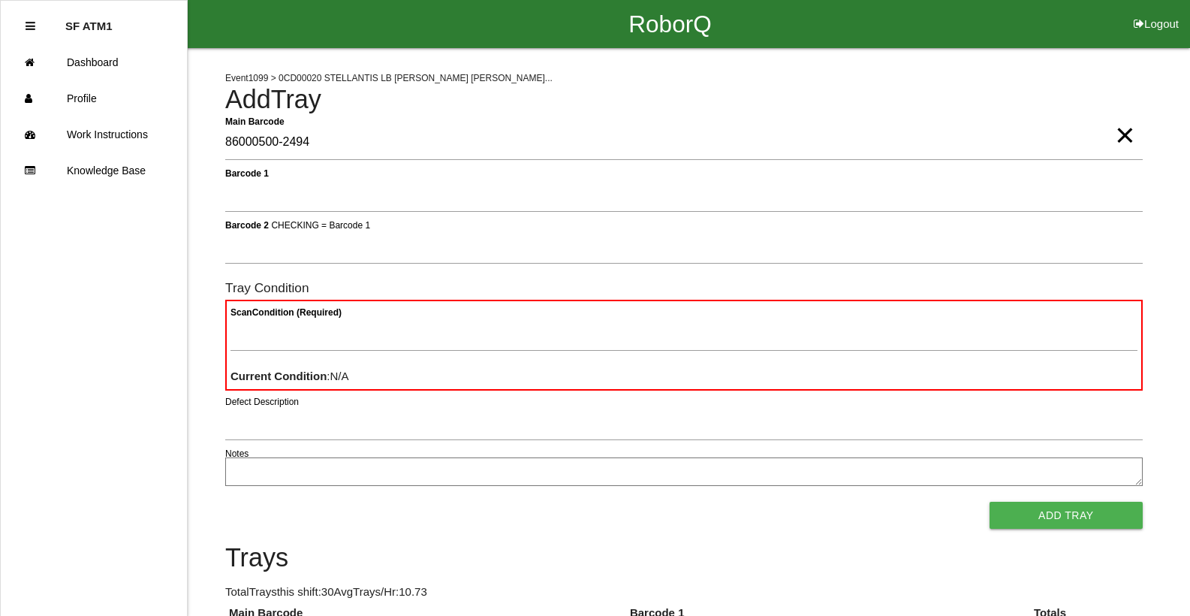
type Barcode "86000500-2494"
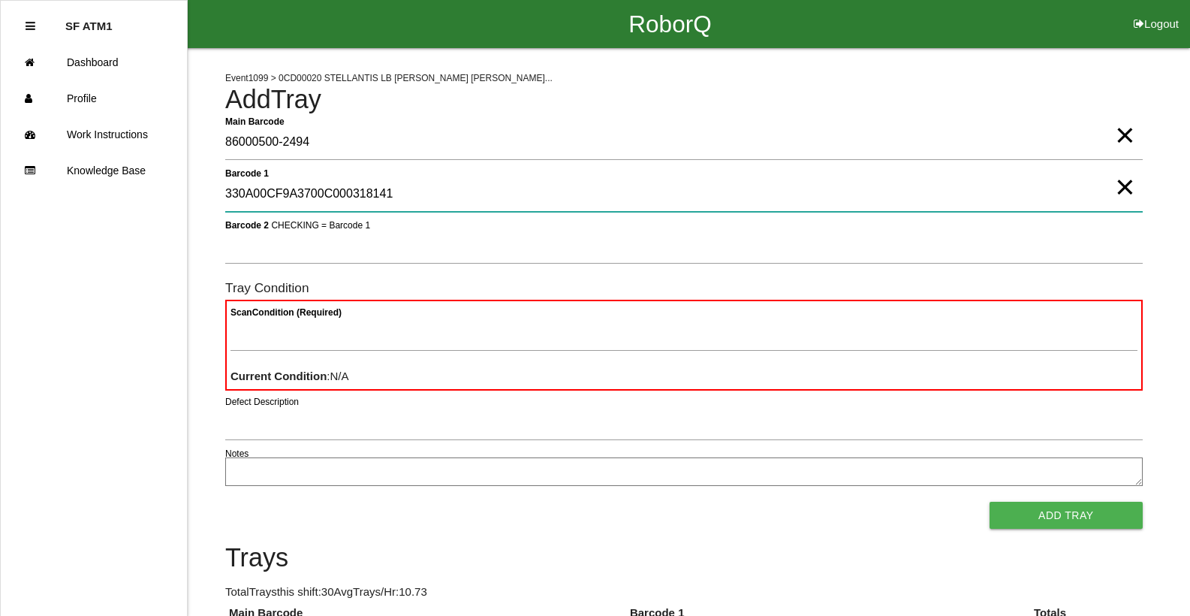
type 1 "330A00CF9A3700C000318141"
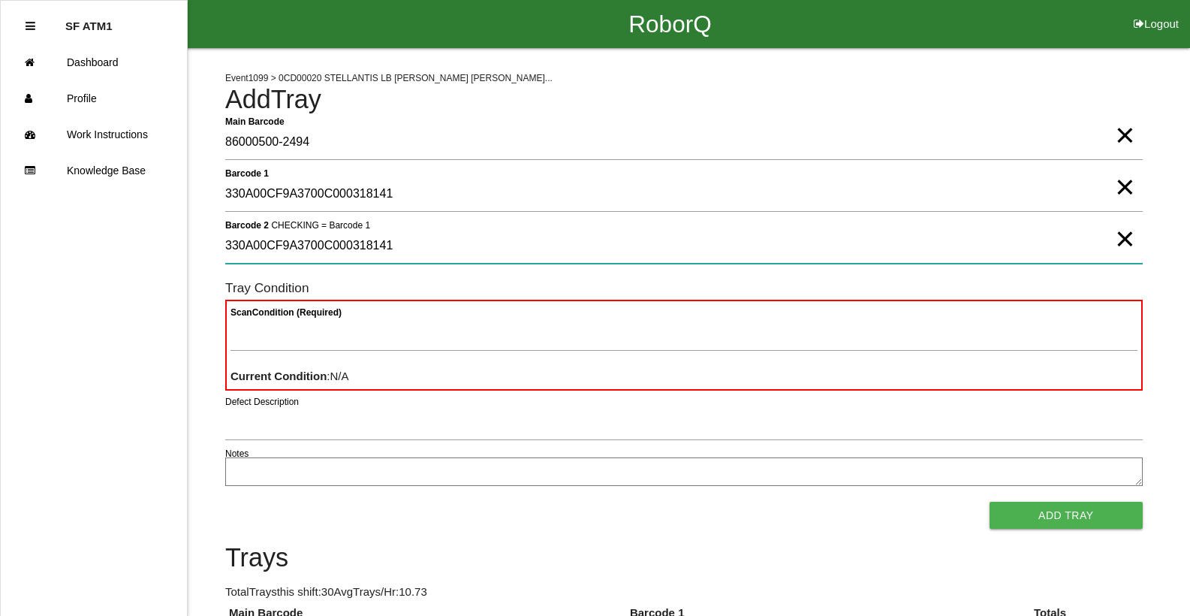
type 2 "330A00CF9A3700C000318141"
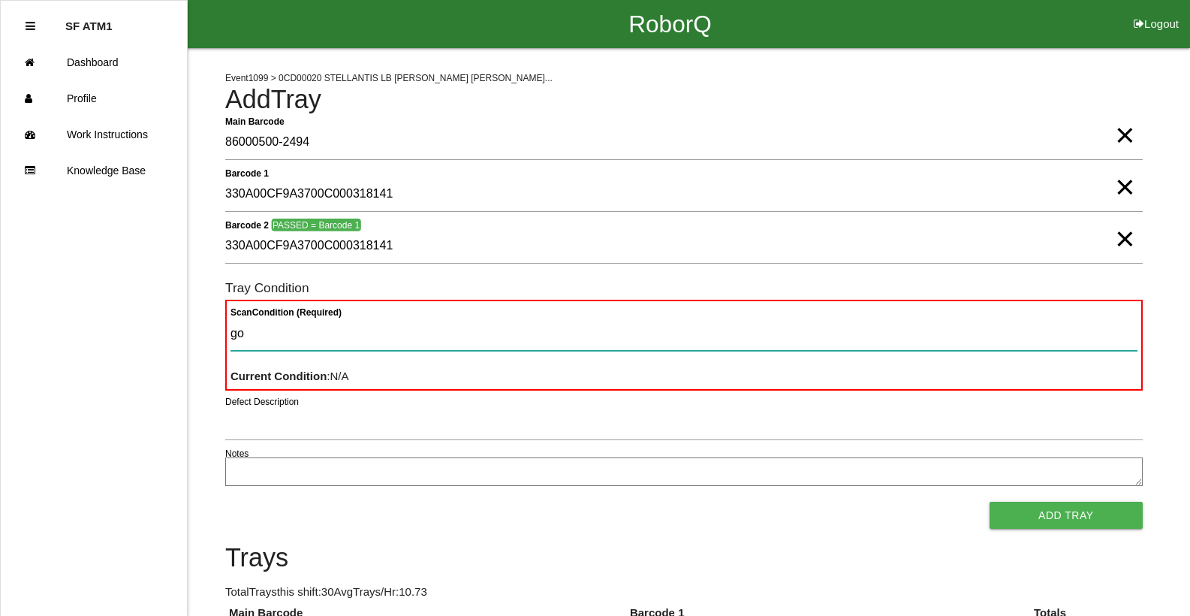
type Condition "goo"
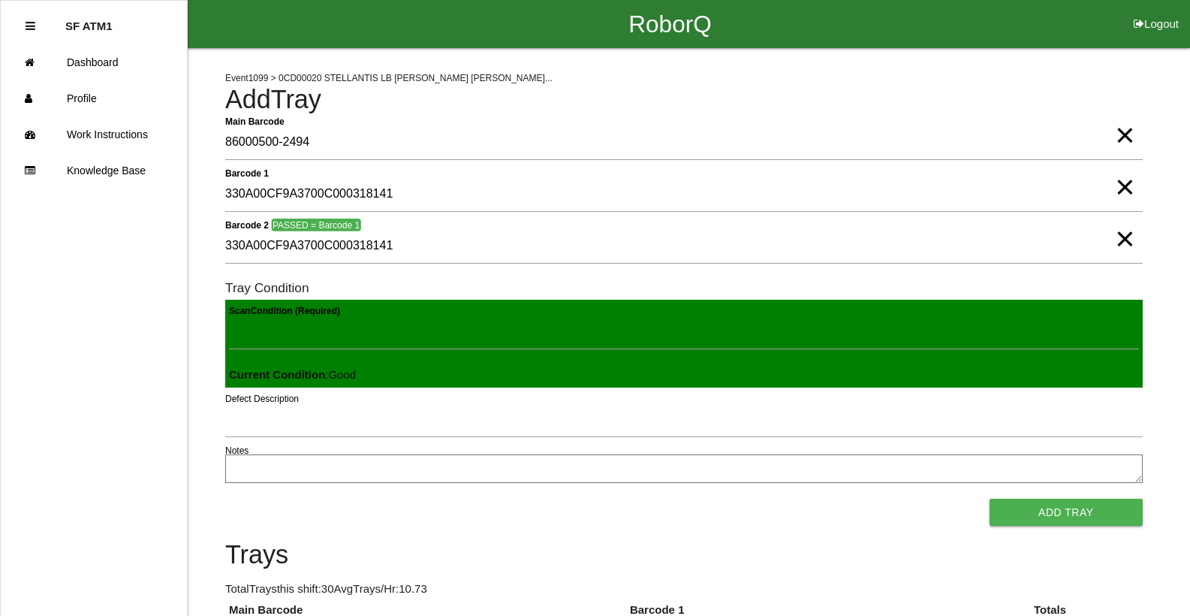
click at [989, 498] on button "Add Tray" at bounding box center [1065, 511] width 153 height 27
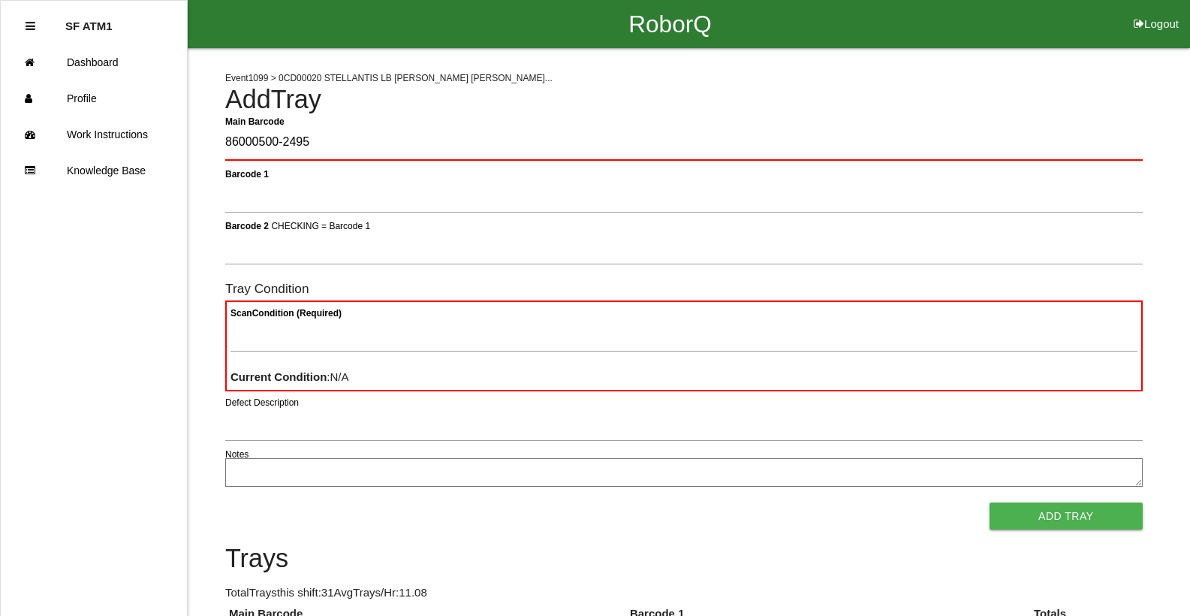
type Barcode "86000500-2495"
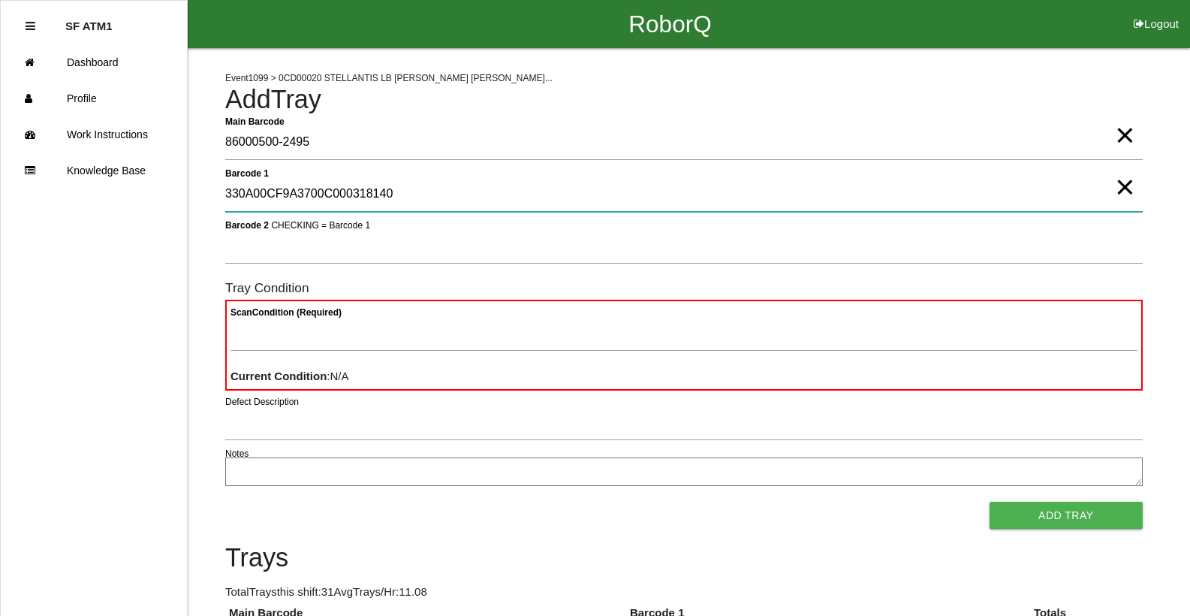
type 1 "330A00CF9A3700C000318140"
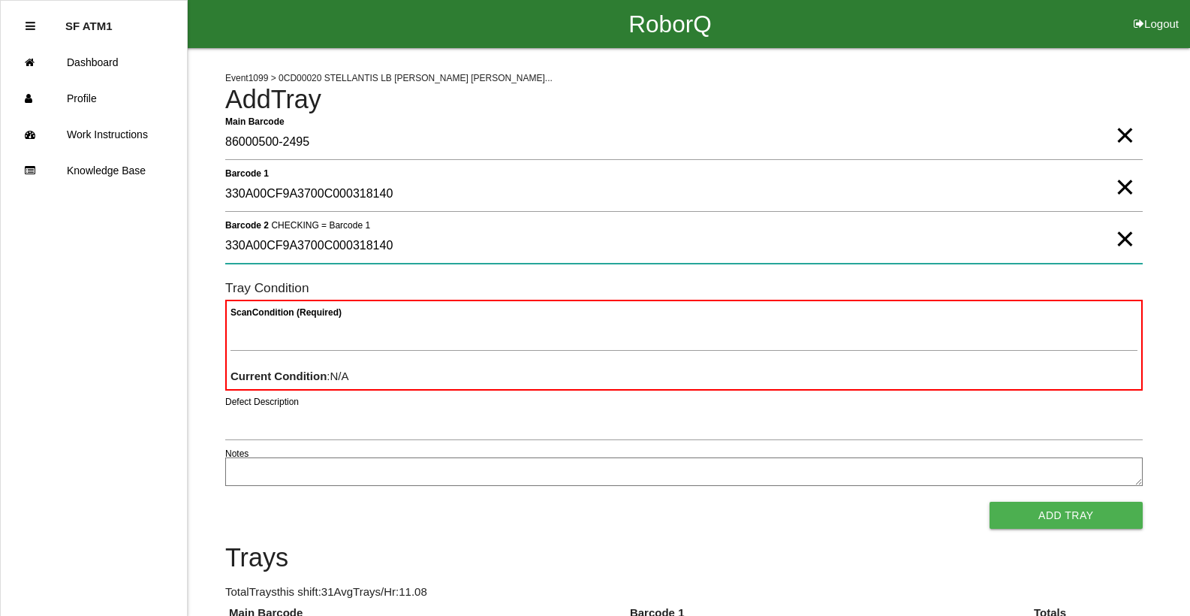
type 2 "330A00CF9A3700C000318140"
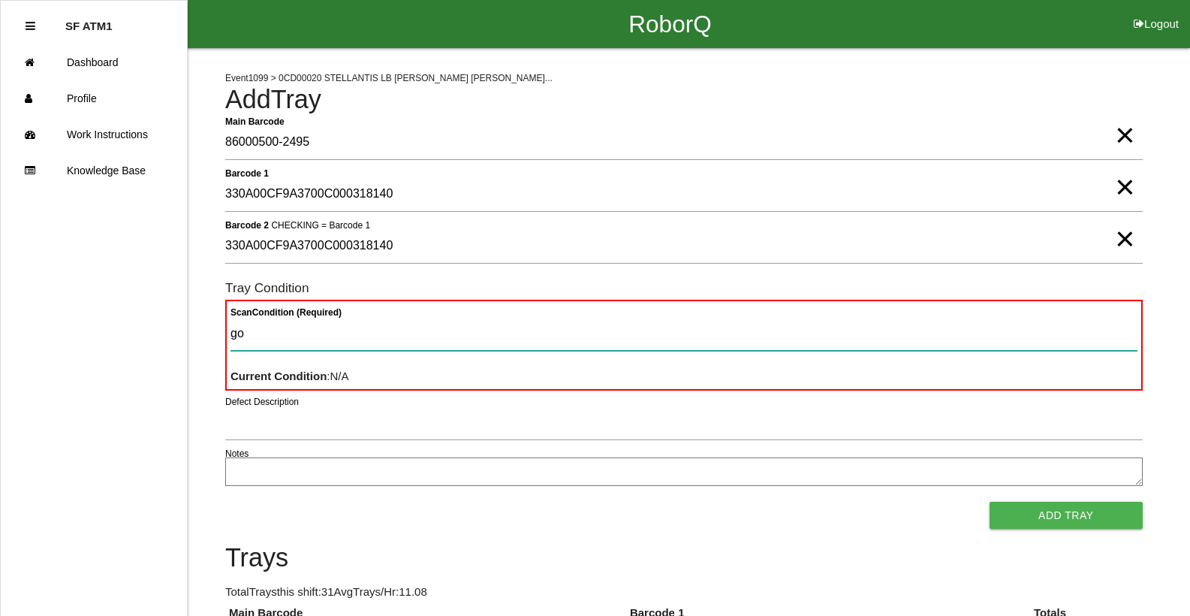
type Condition "goo"
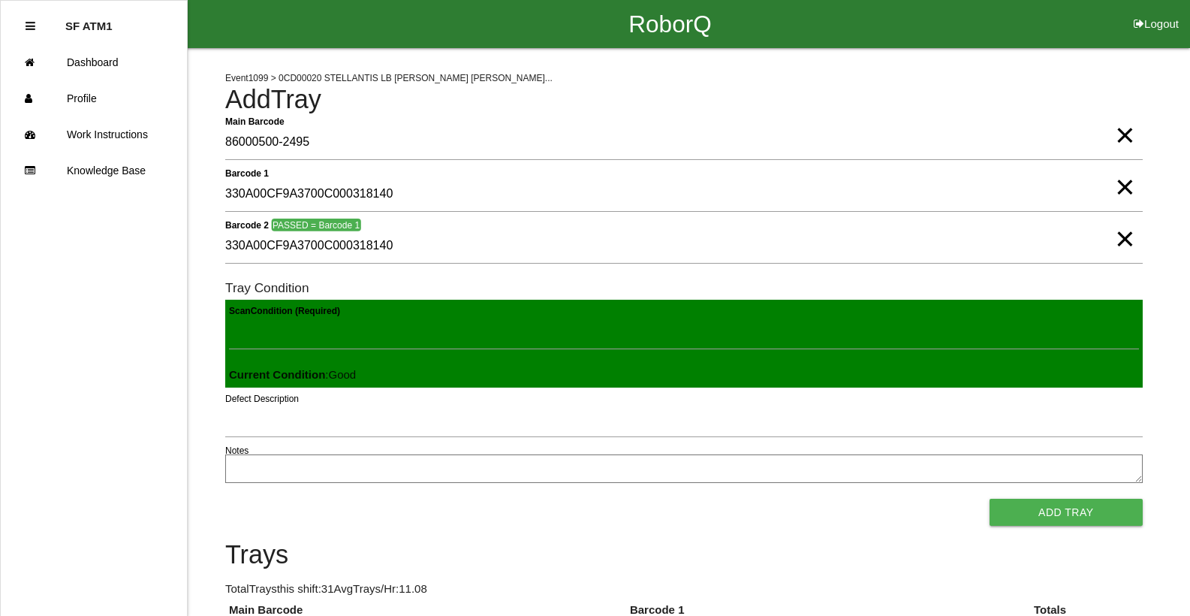
click at [989, 498] on button "Add Tray" at bounding box center [1065, 511] width 153 height 27
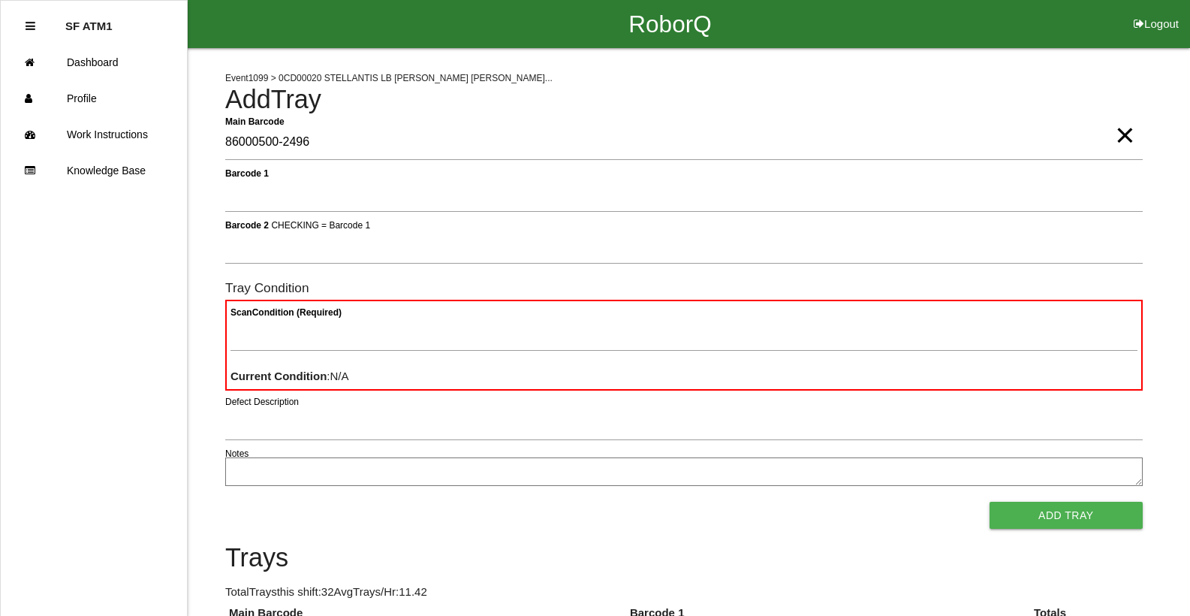
type Barcode "86000500-2496"
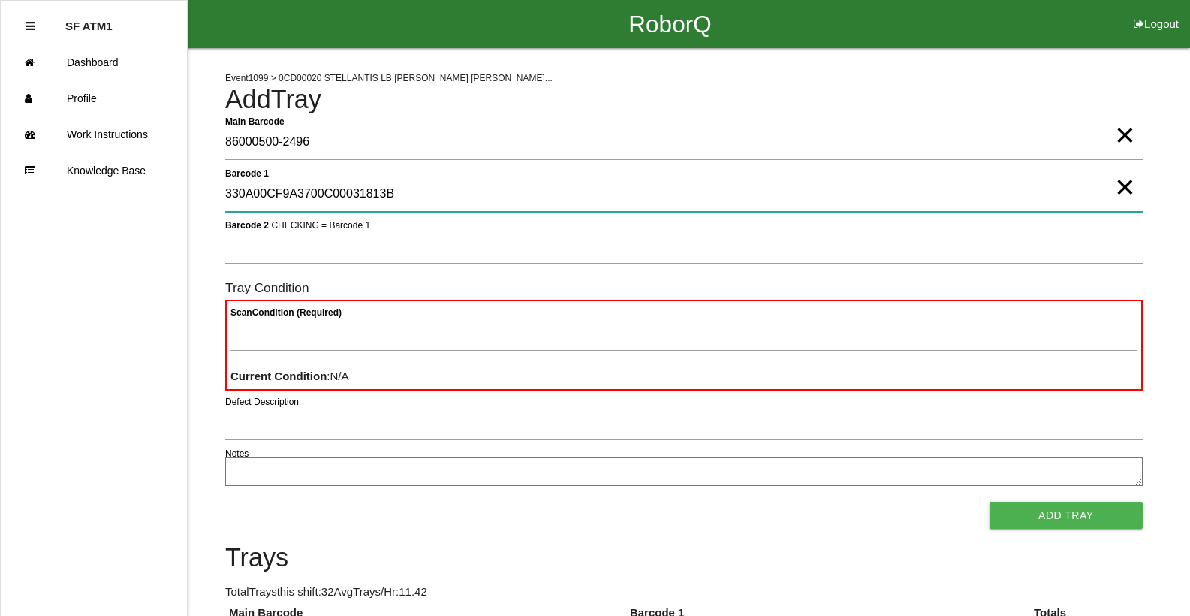
type 1 "330A00CF9A3700C00031813B"
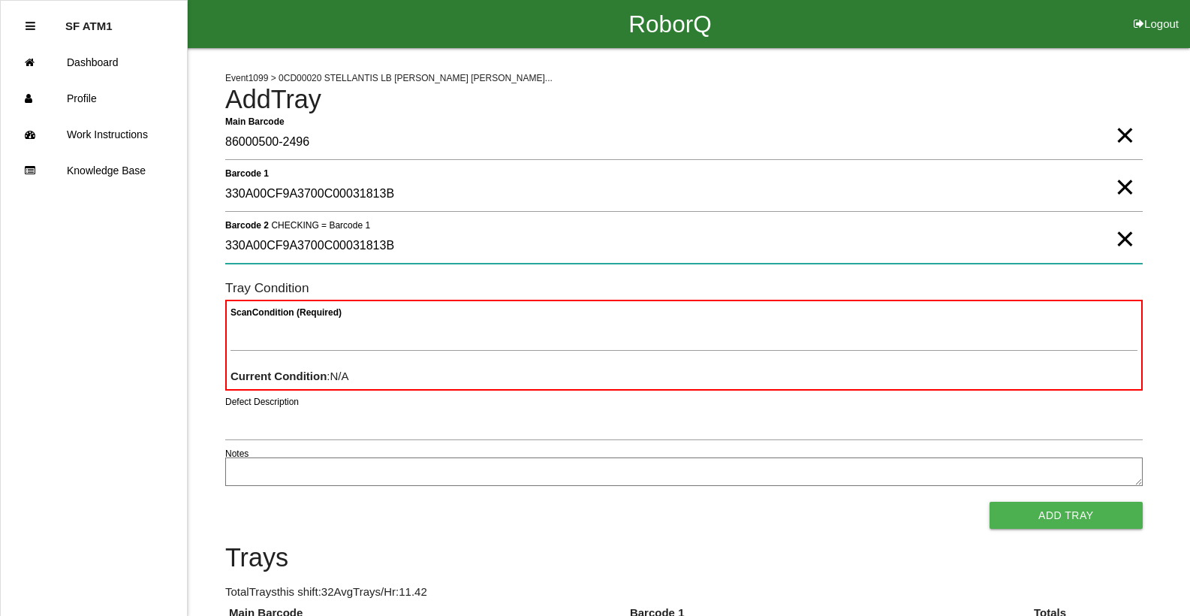
type 2 "330A00CF9A3700C00031813B"
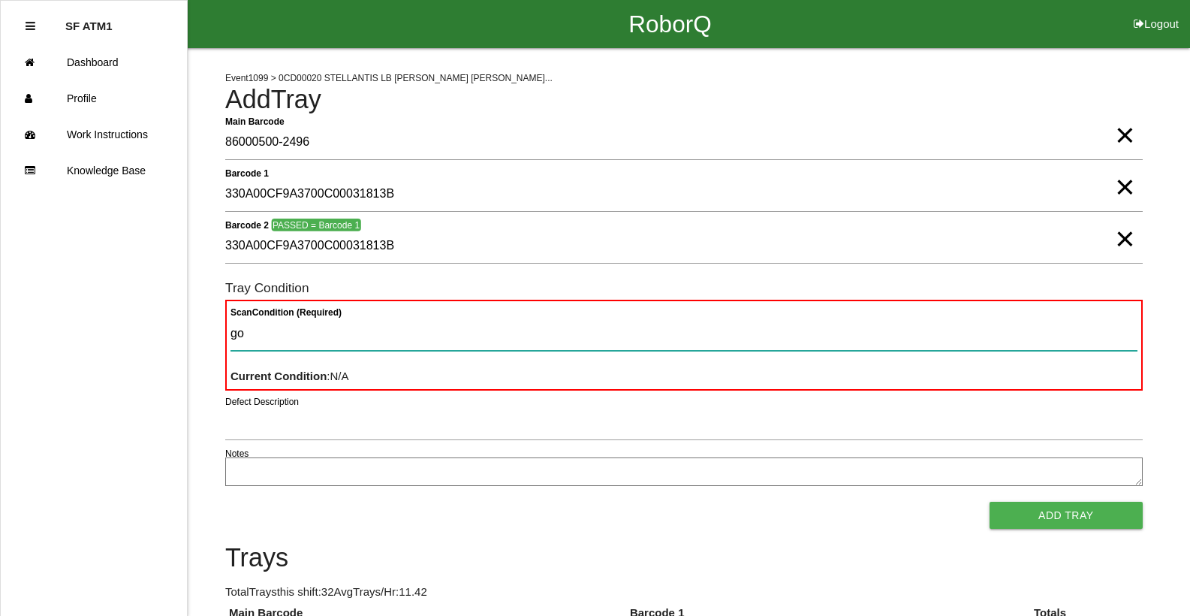
type Condition "goo"
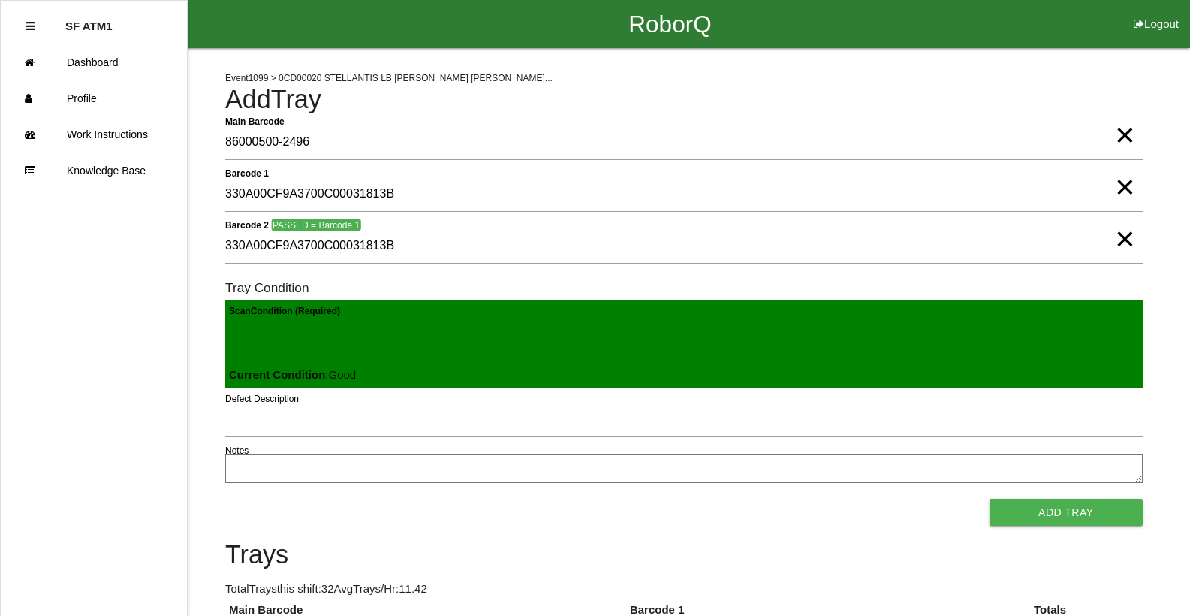
click at [989, 498] on button "Add Tray" at bounding box center [1065, 511] width 153 height 27
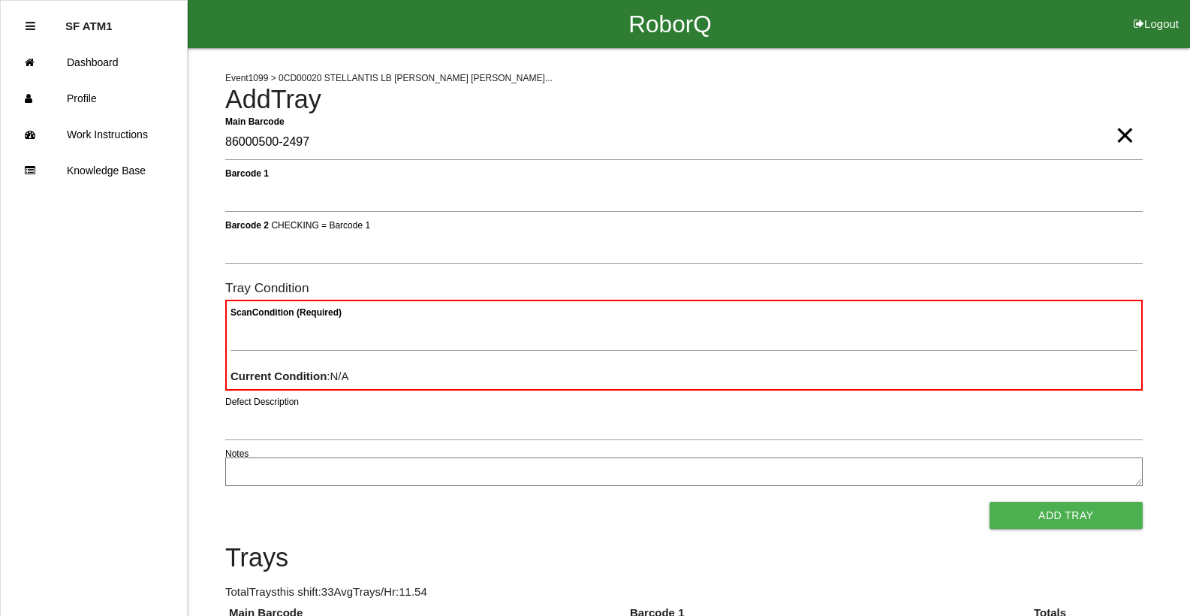
type Barcode "86000500-2497"
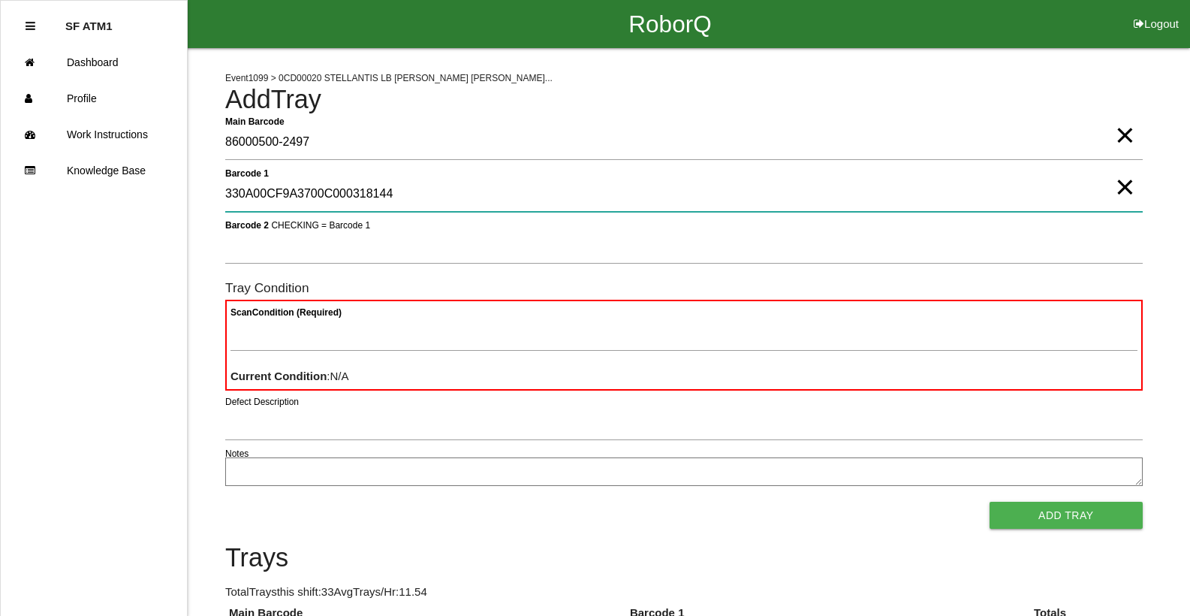
type 1 "330A00CF9A3700C000318144"
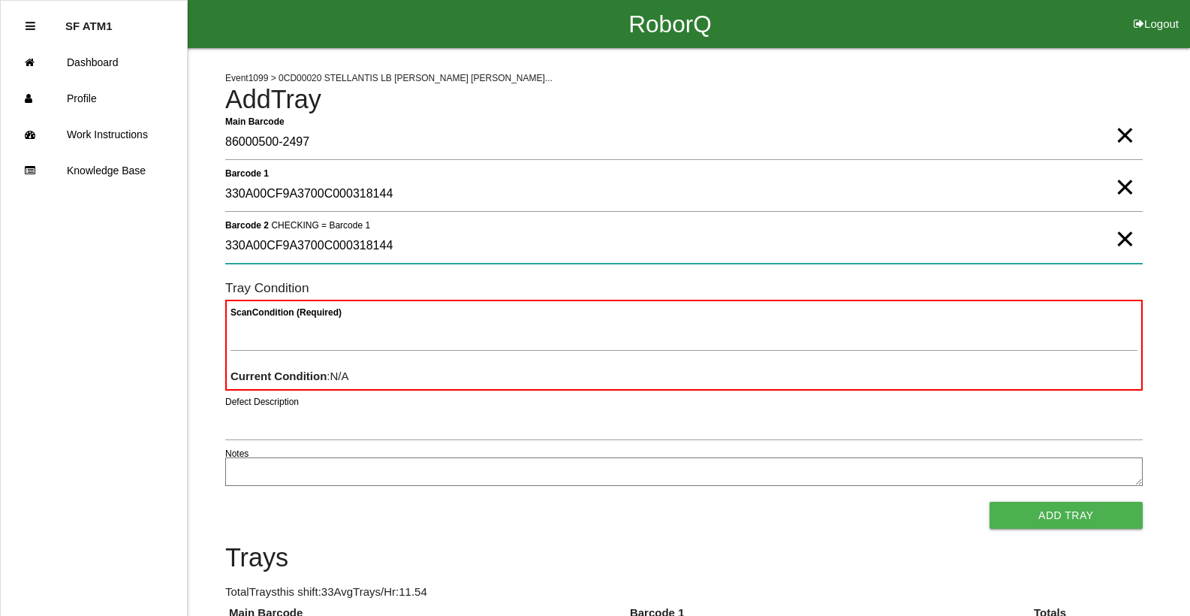
type 2 "330A00CF9A3700C000318144"
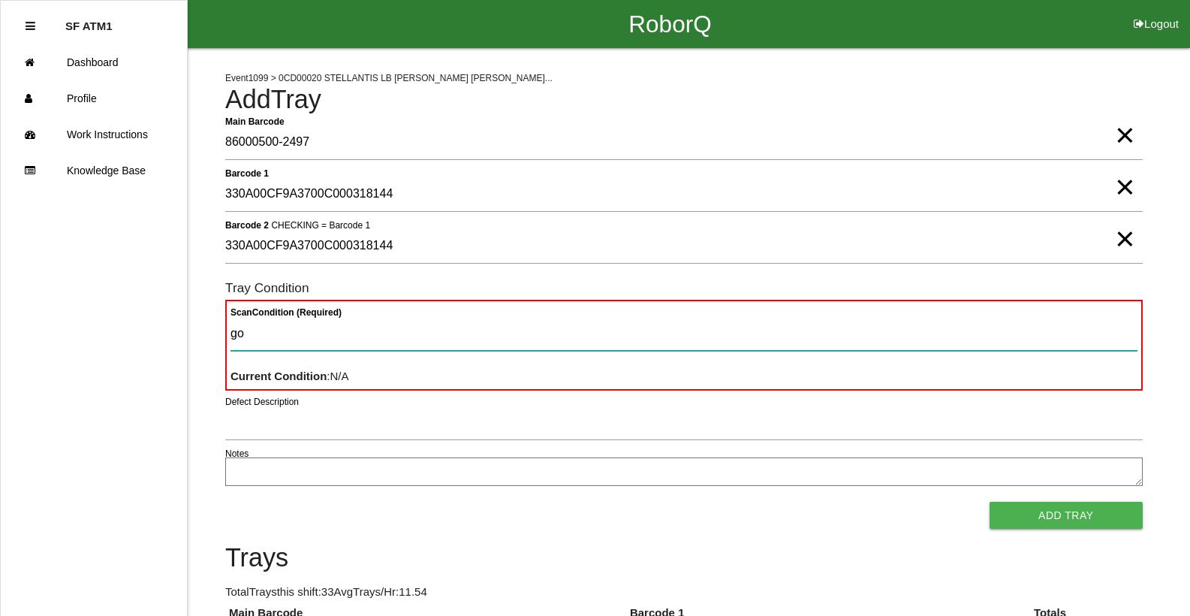
type Condition "goo"
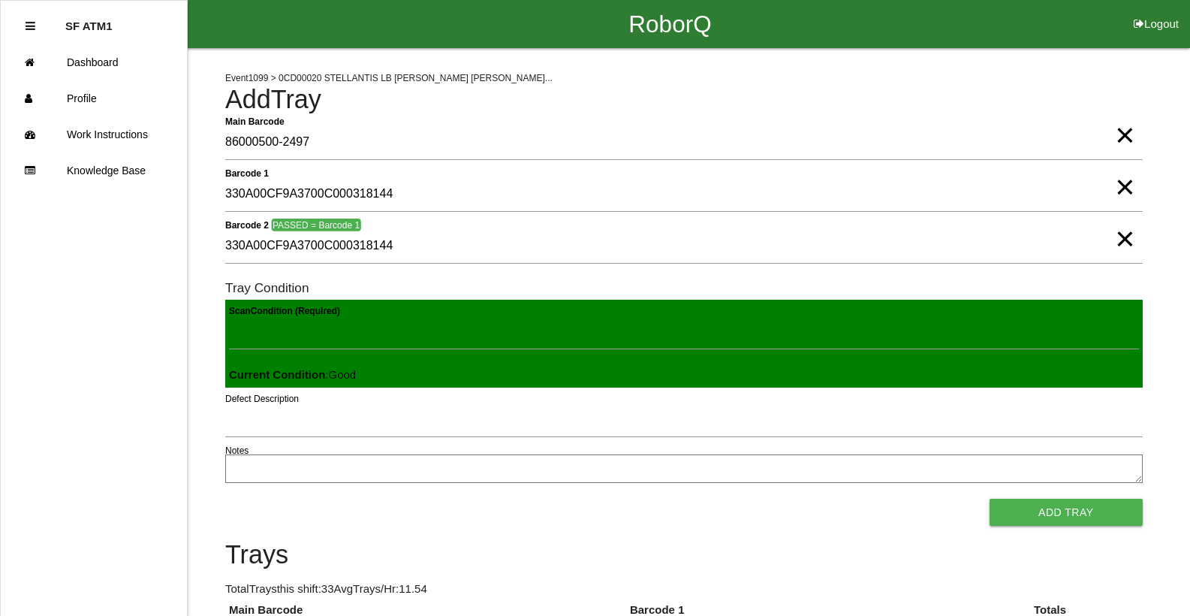
click at [989, 498] on button "Add Tray" at bounding box center [1065, 511] width 153 height 27
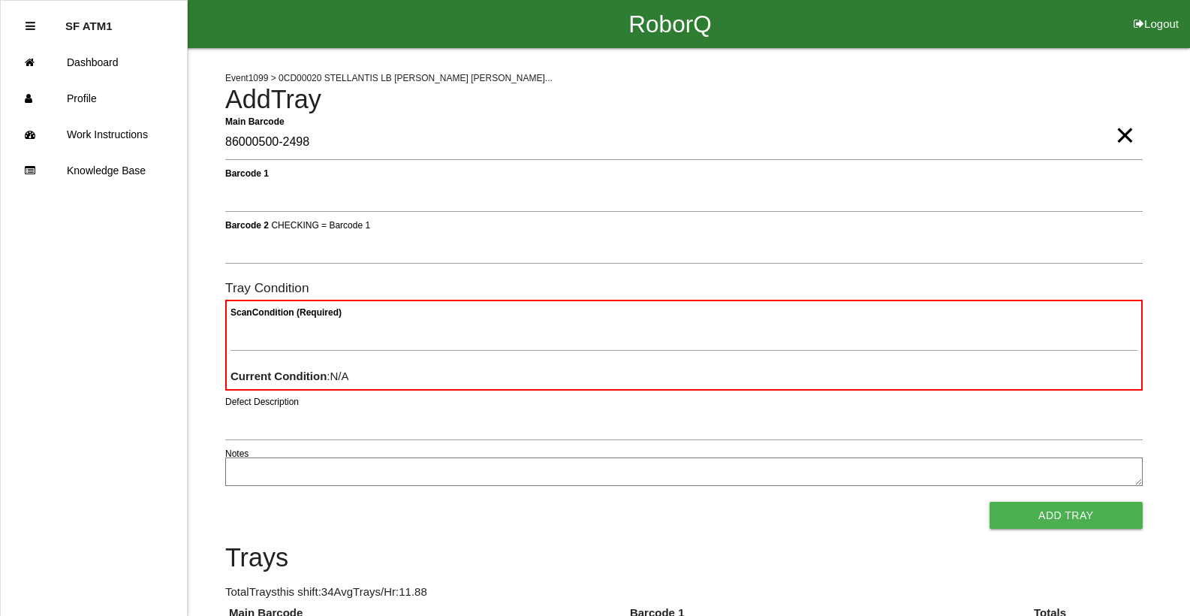
type Barcode "86000500-2498"
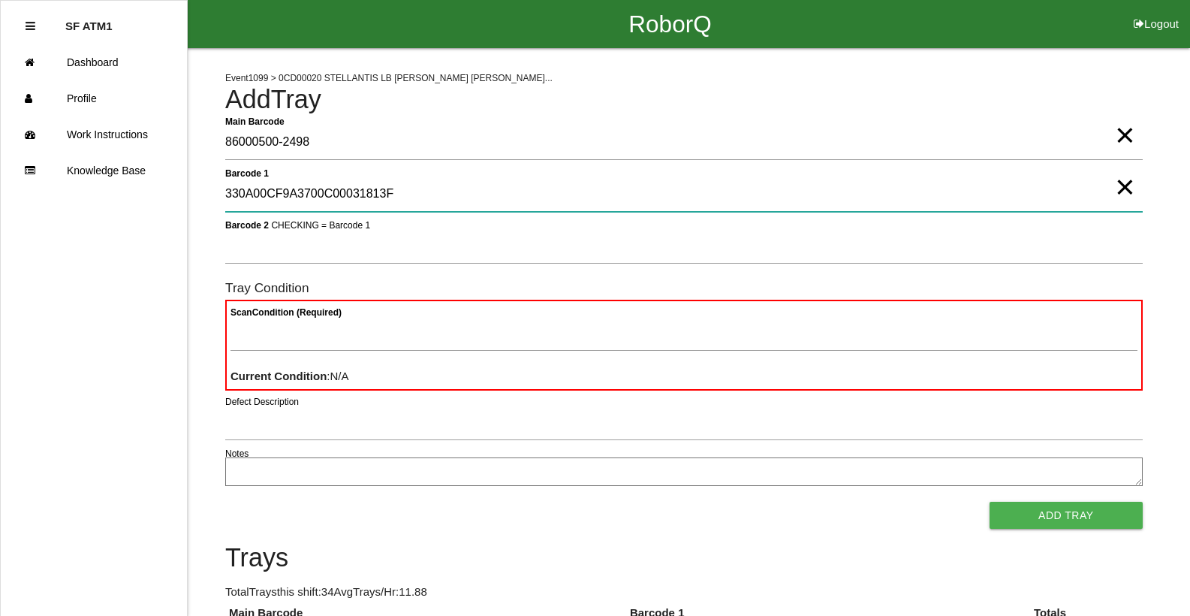
type 1 "330A00CF9A3700C00031813F"
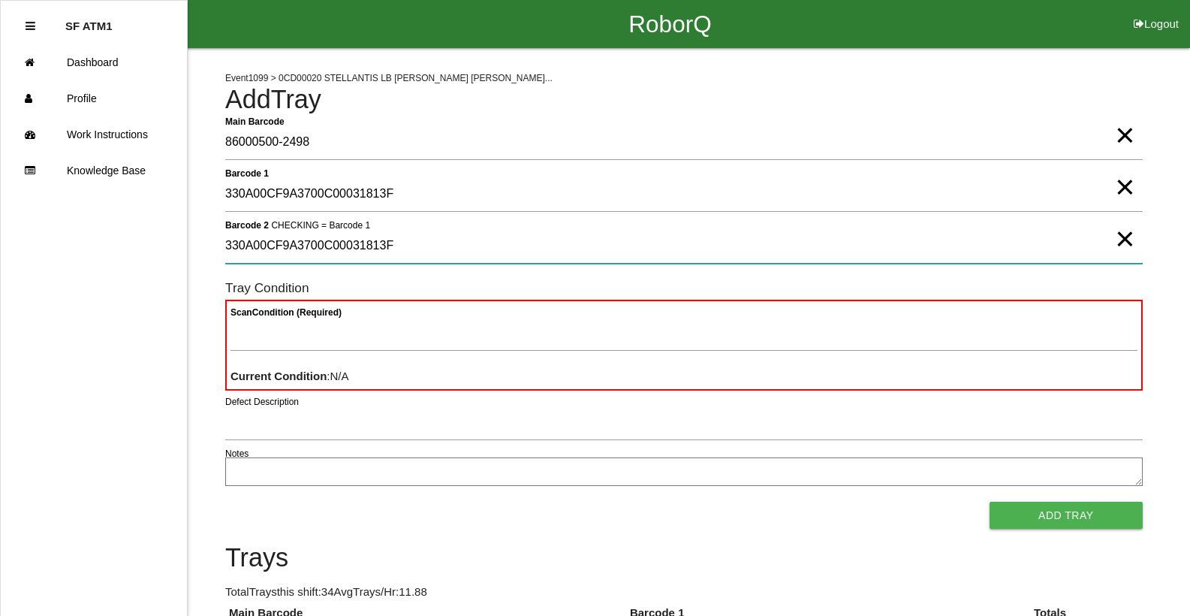
type 2 "330A00CF9A3700C00031813F"
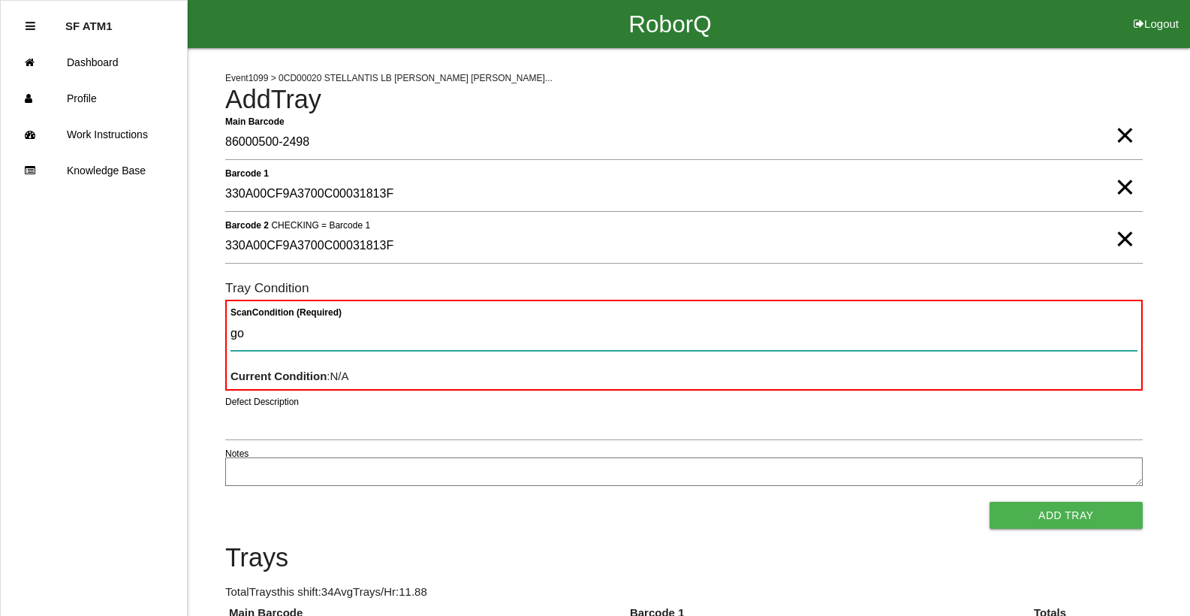
type Condition "goo"
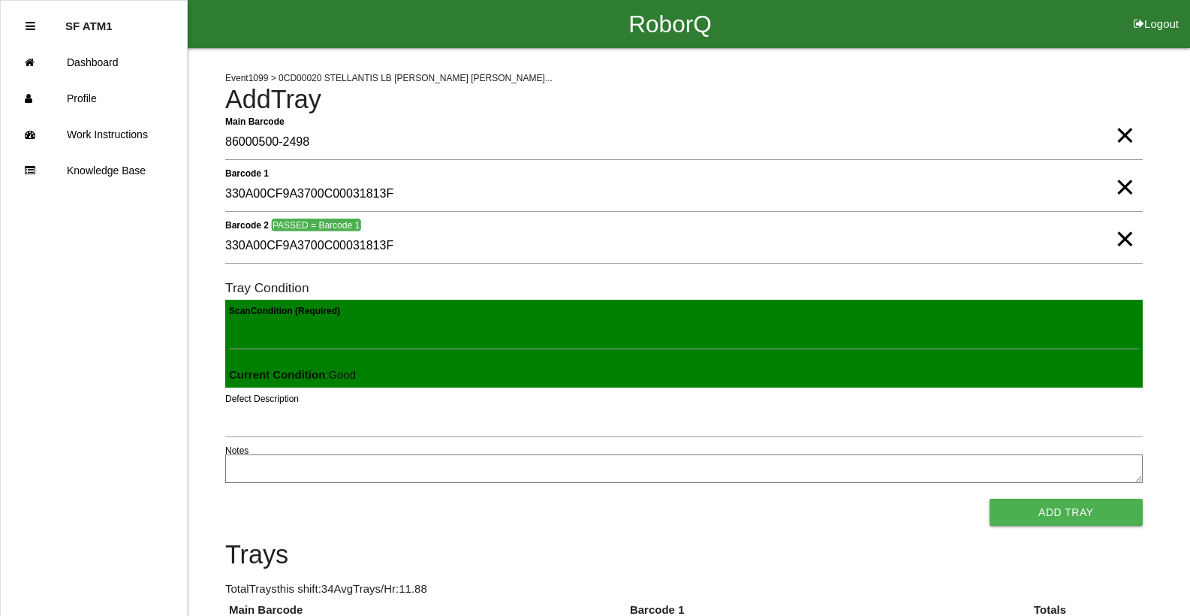
click at [989, 498] on button "Add Tray" at bounding box center [1065, 511] width 153 height 27
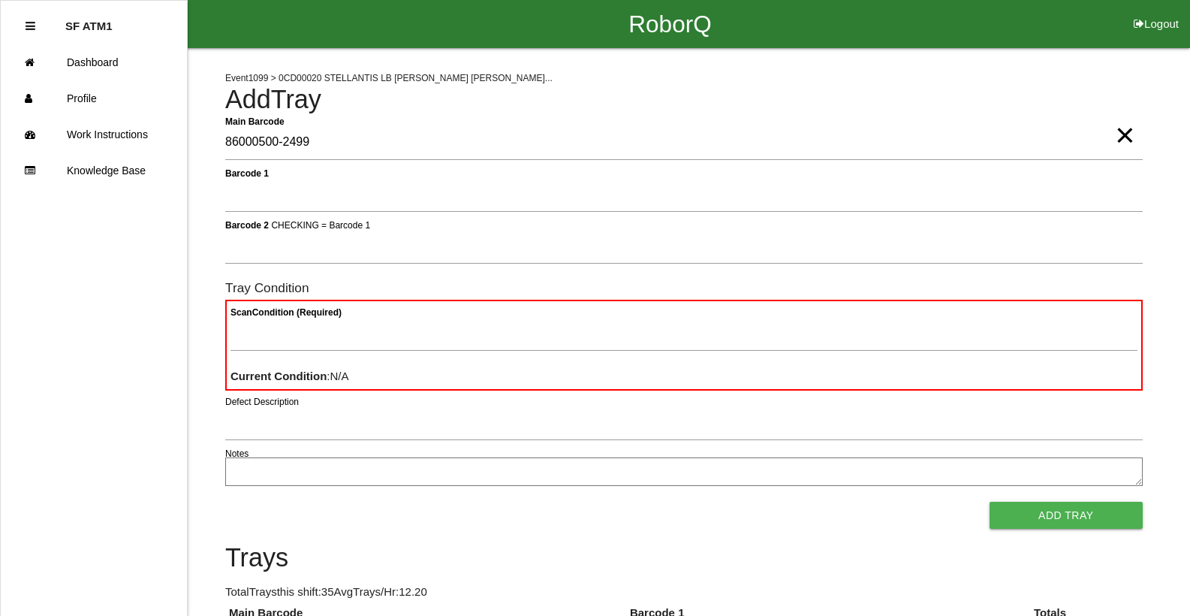
type Barcode "86000500-2499"
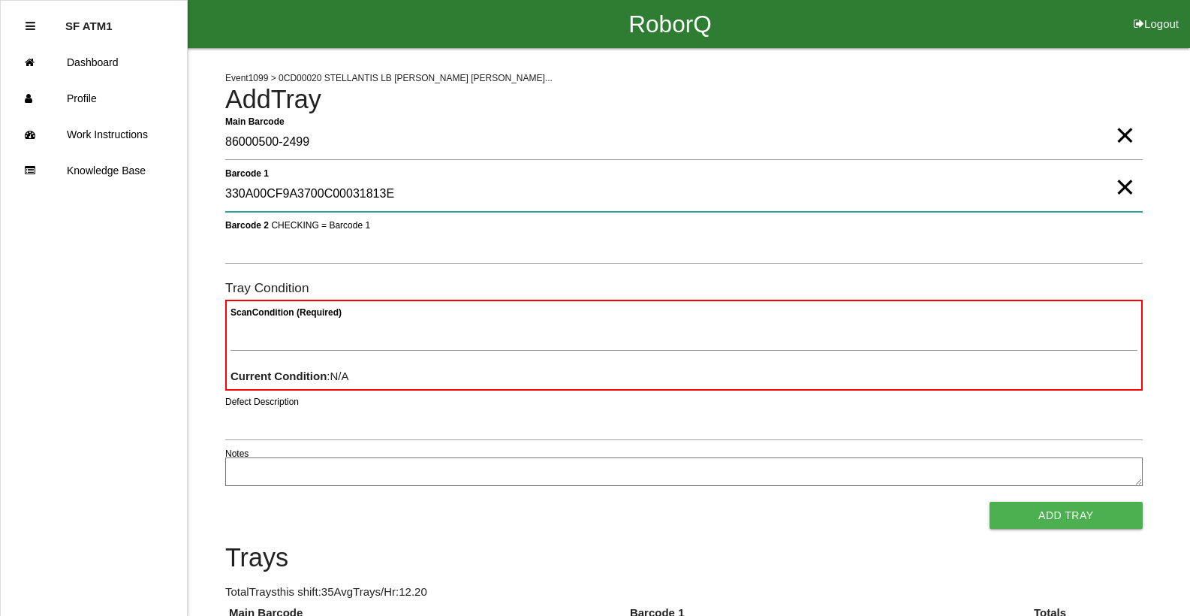
type 1 "330A00CF9A3700C00031813E"
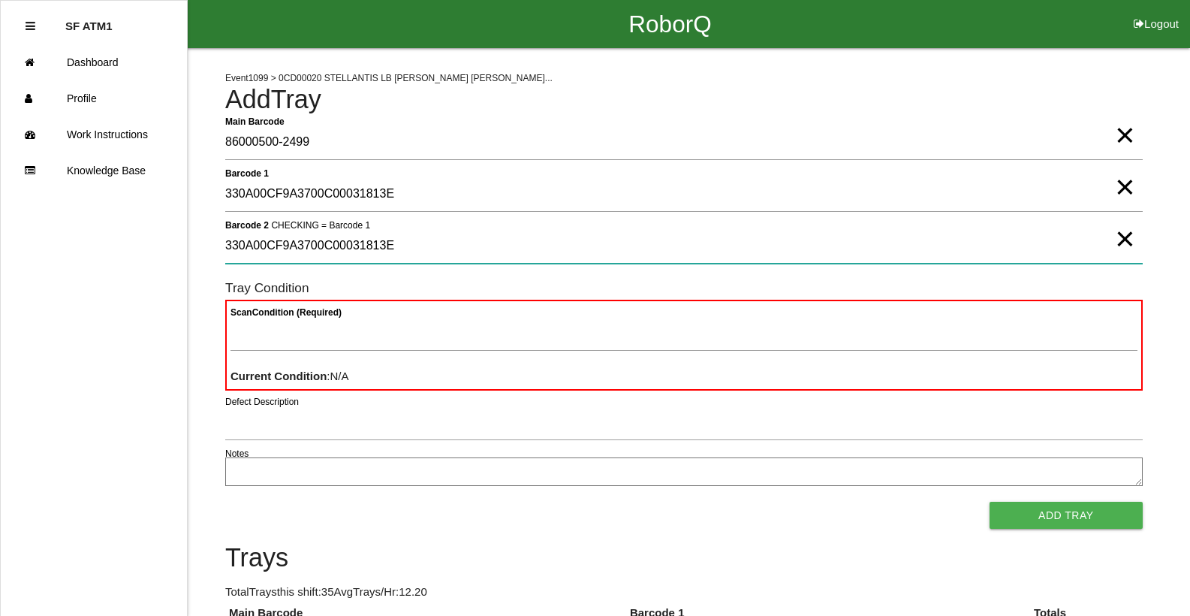
type 2 "330A00CF9A3700C00031813E"
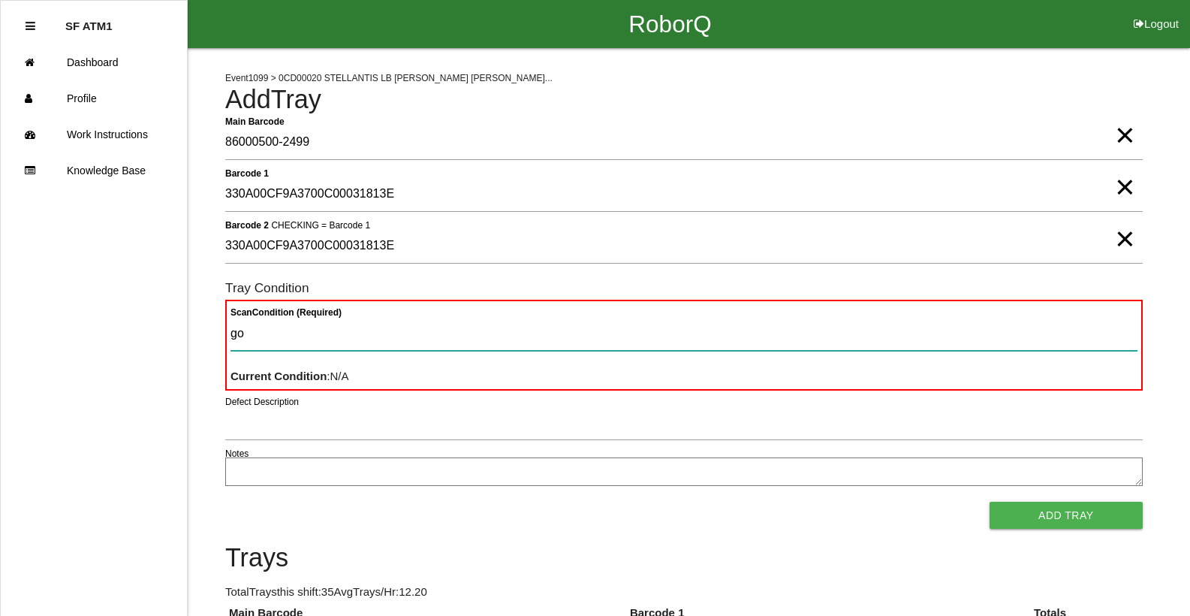
type Condition "goo"
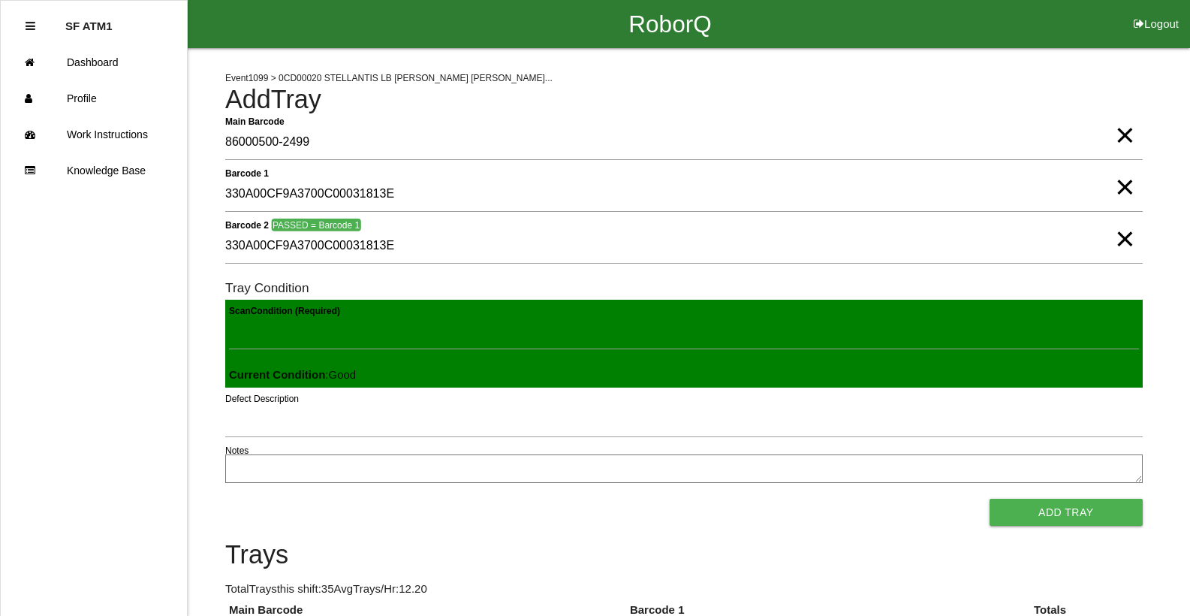
click at [989, 498] on button "Add Tray" at bounding box center [1065, 511] width 153 height 27
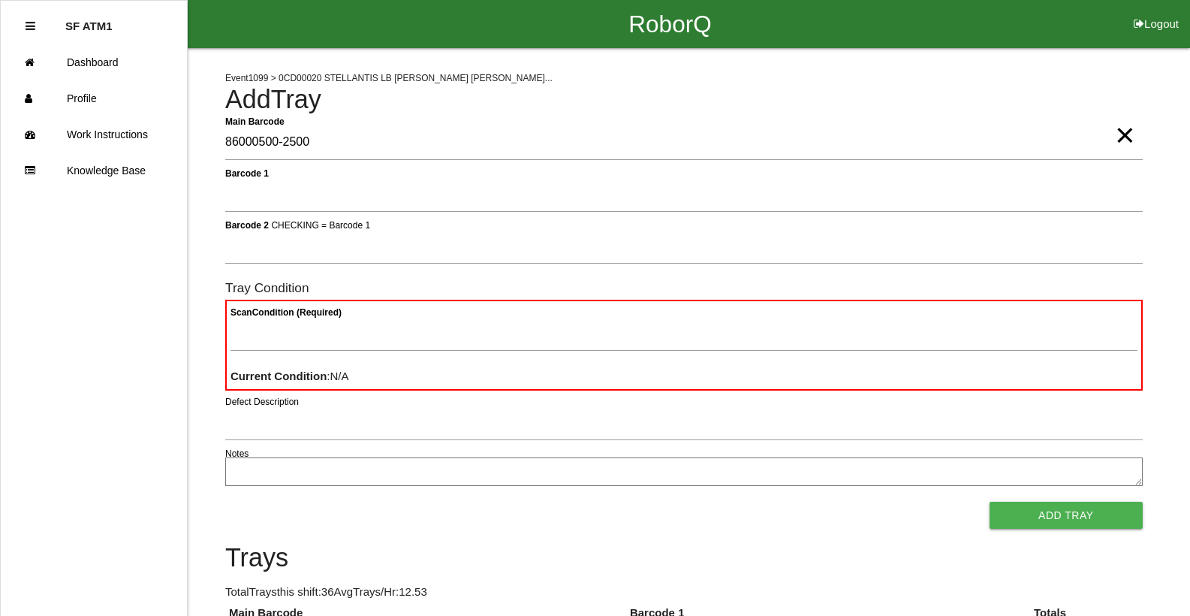
type Barcode "86000500-2500"
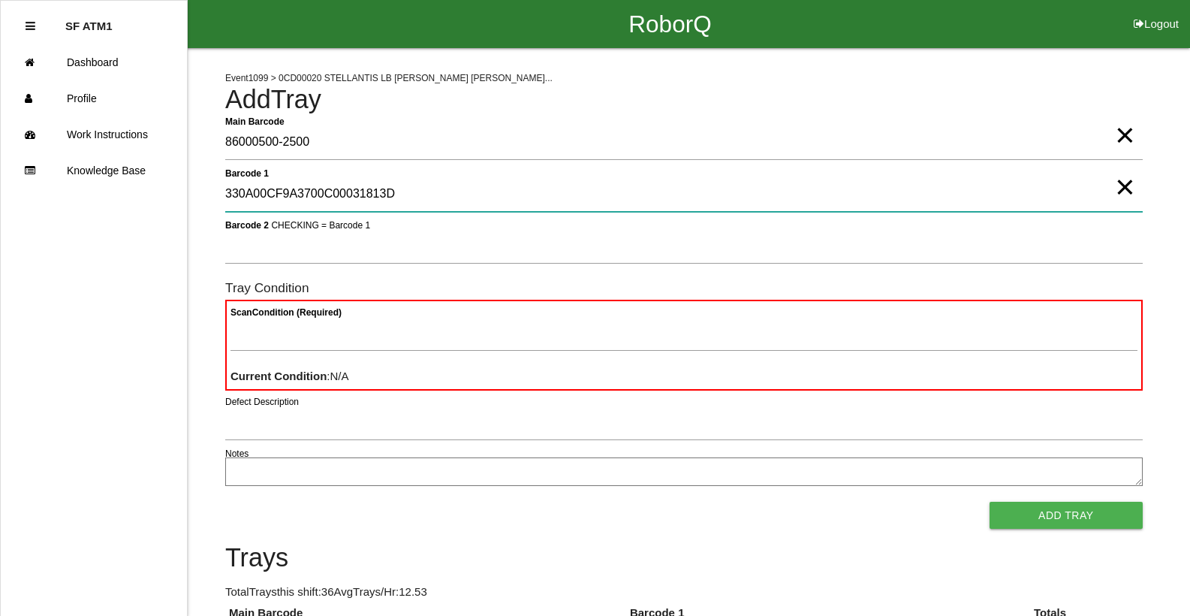
type 1 "330A00CF9A3700C00031813D"
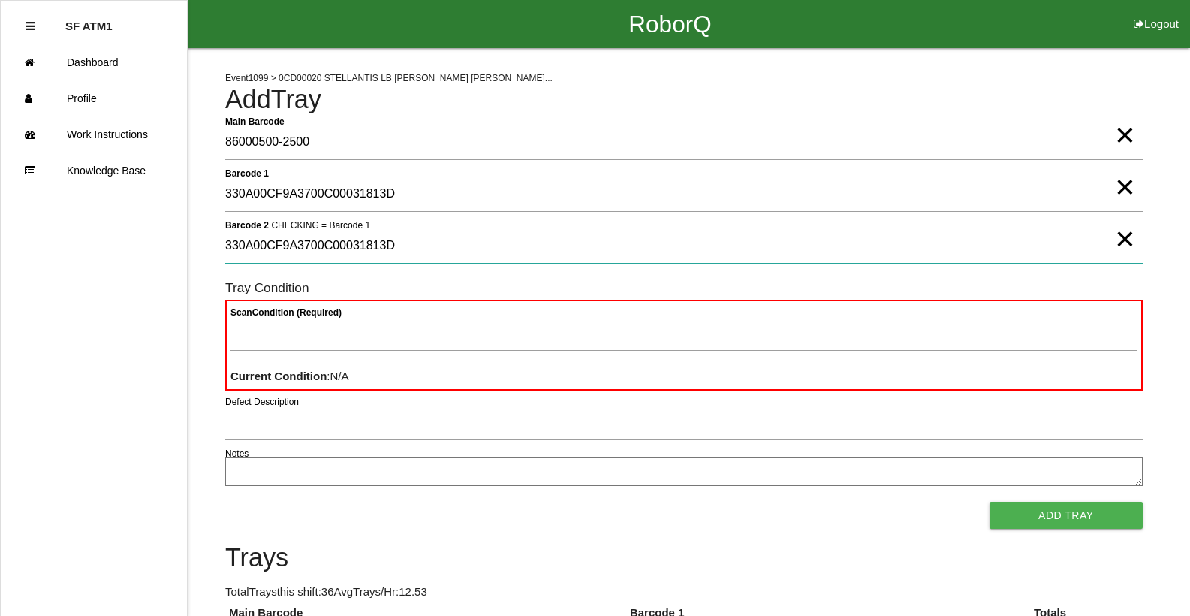
type 2 "330A00CF9A3700C00031813D"
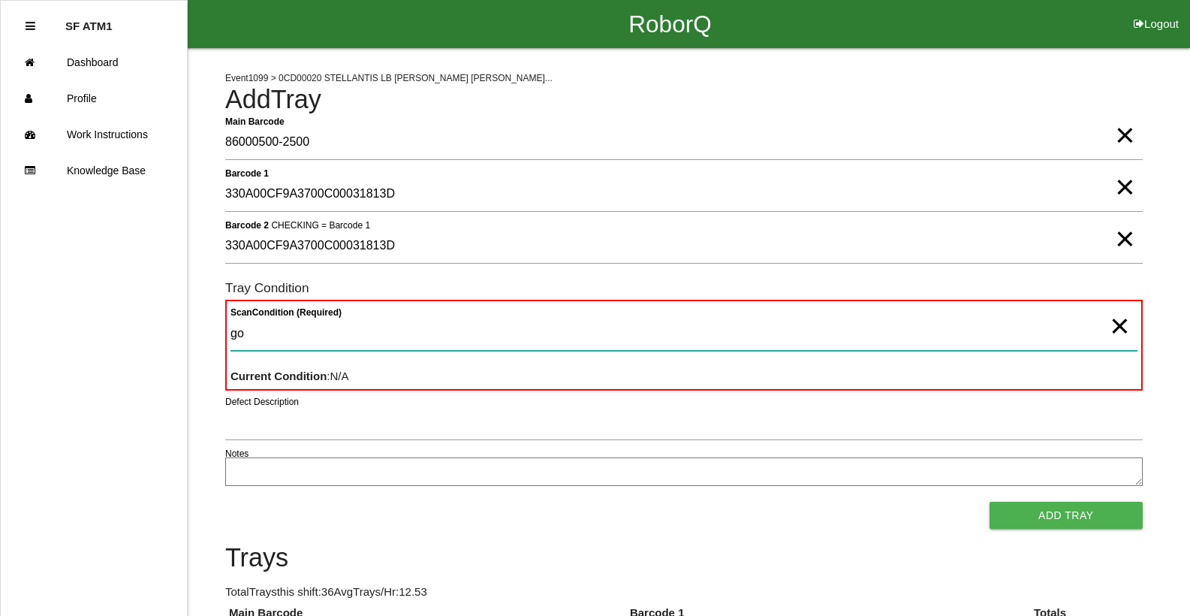
type Condition "goo"
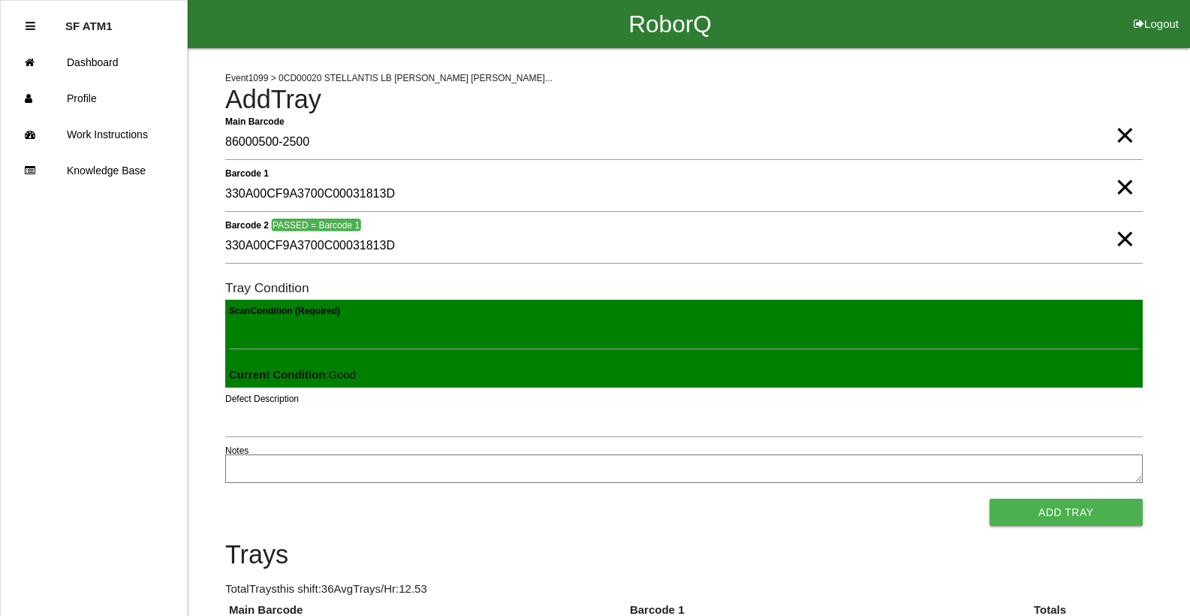
click at [989, 498] on button "Add Tray" at bounding box center [1065, 511] width 153 height 27
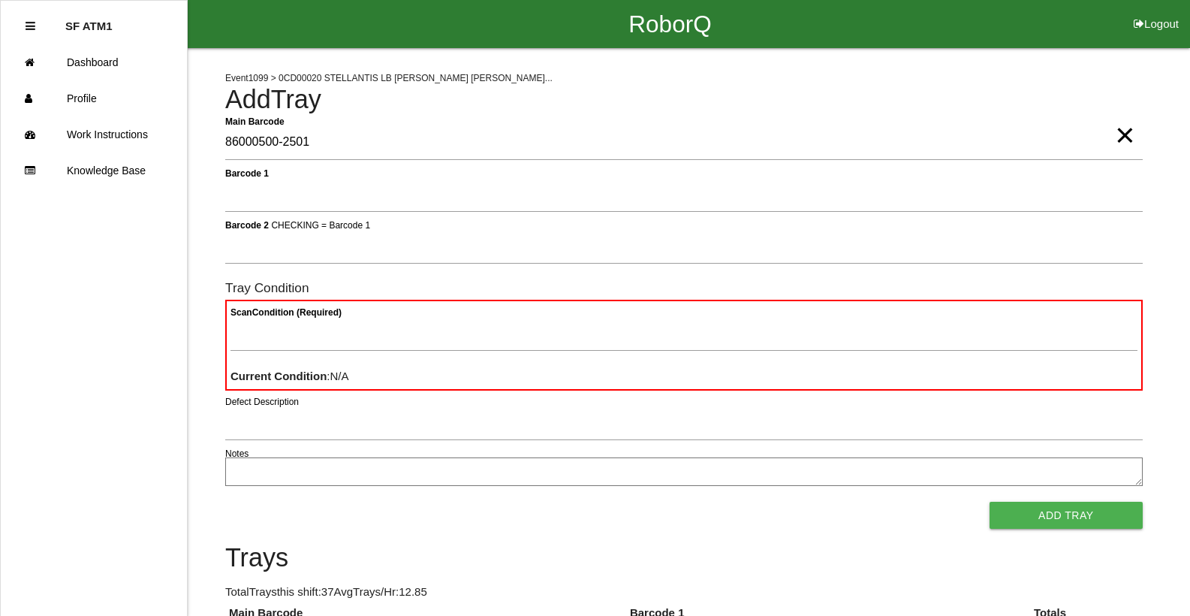
type Barcode "86000500-2501"
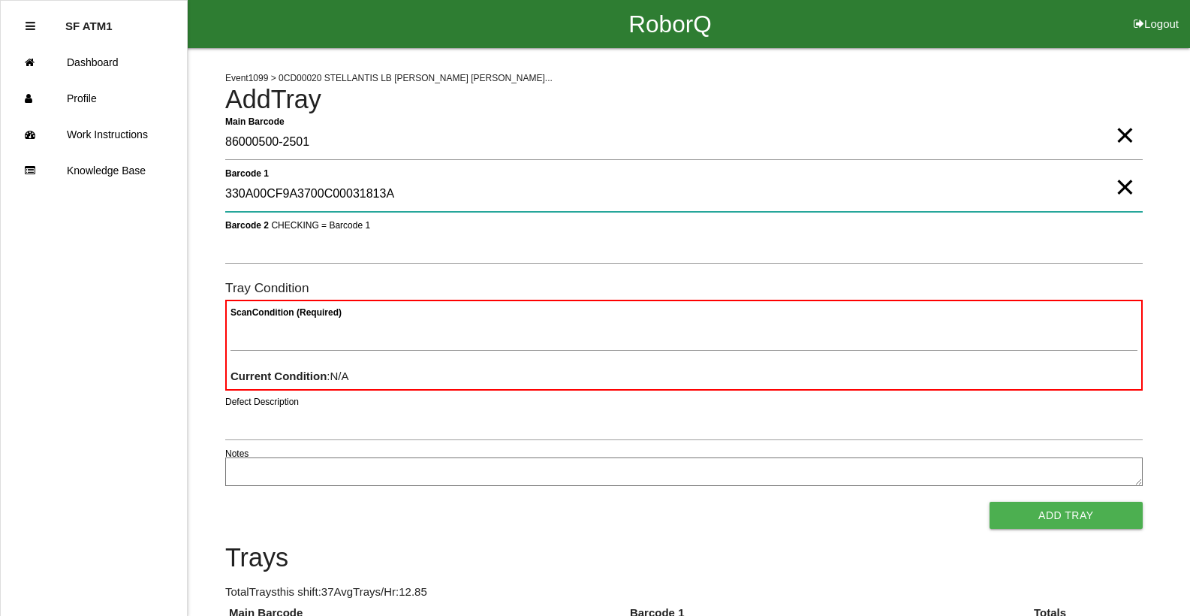
type 1 "330A00CF9A3700C00031813A"
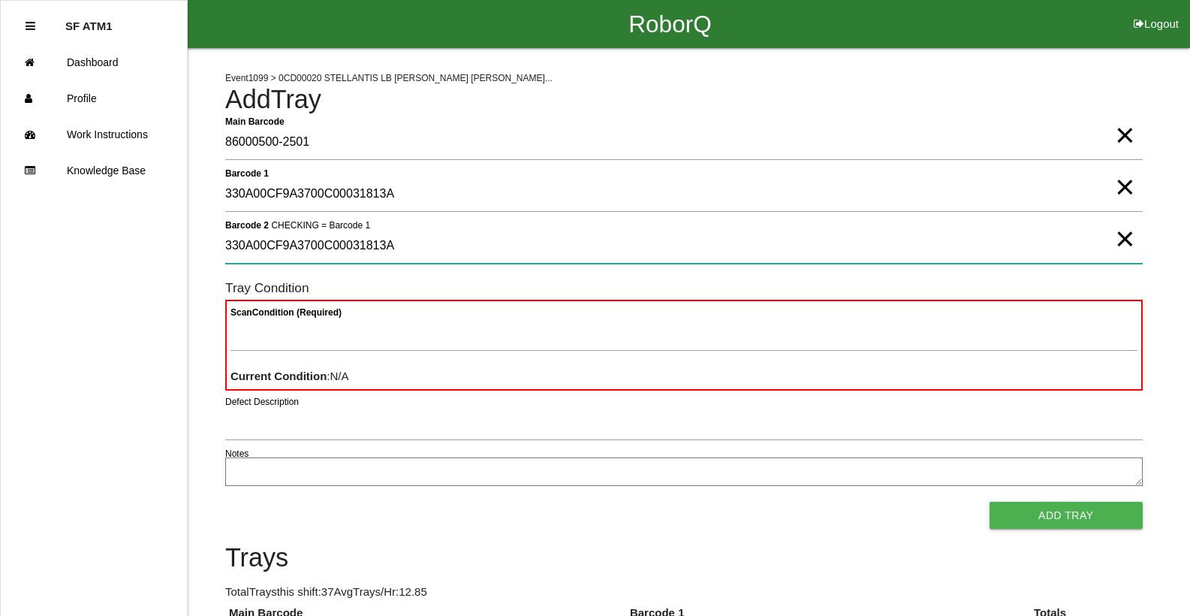
type 2 "330A00CF9A3700C00031813A"
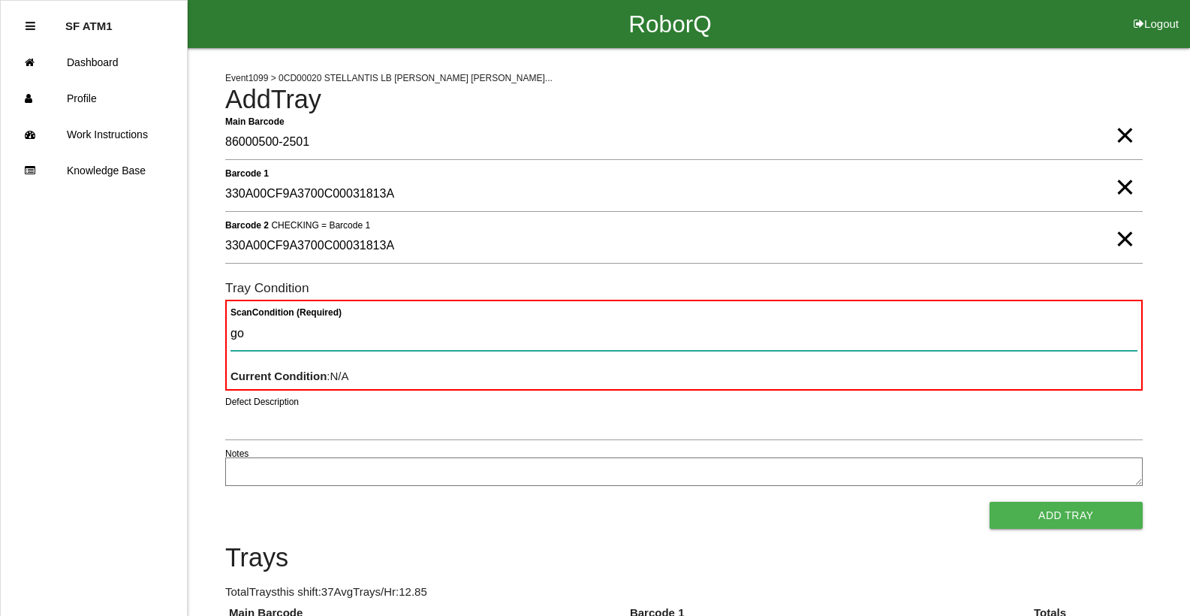
type Condition "goo"
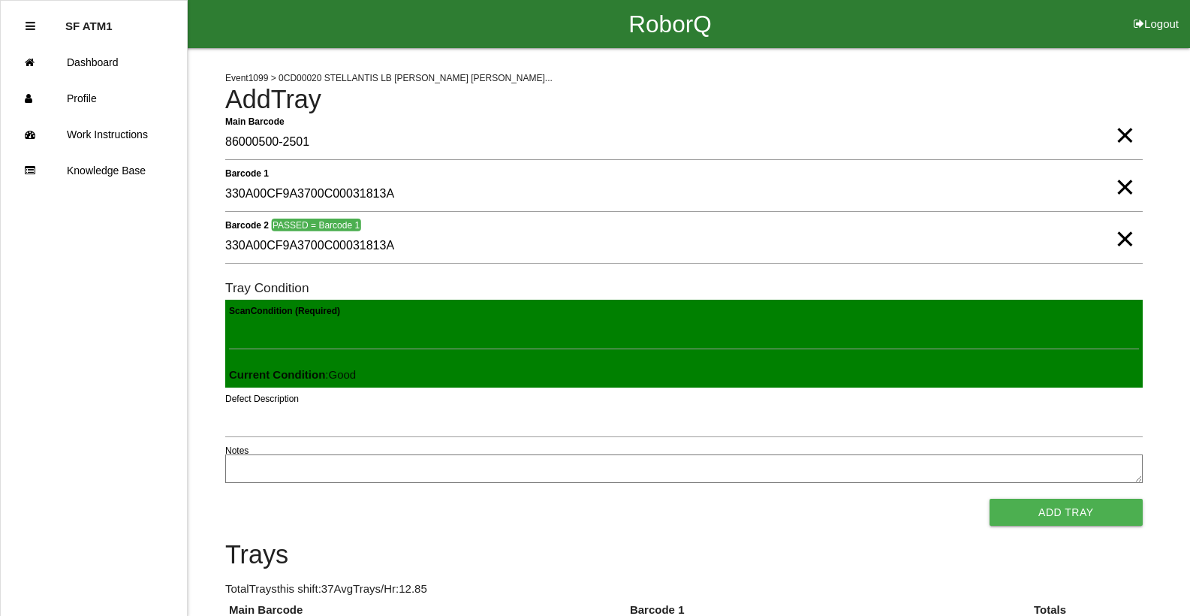
click at [989, 498] on button "Add Tray" at bounding box center [1065, 511] width 153 height 27
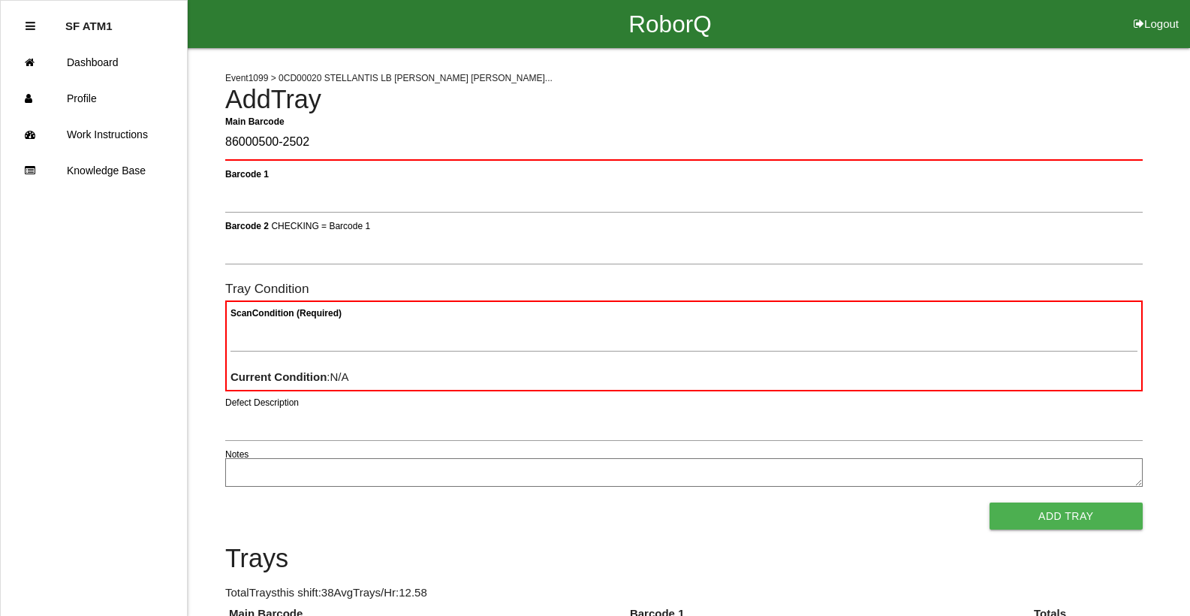
type Barcode "86000500-2502"
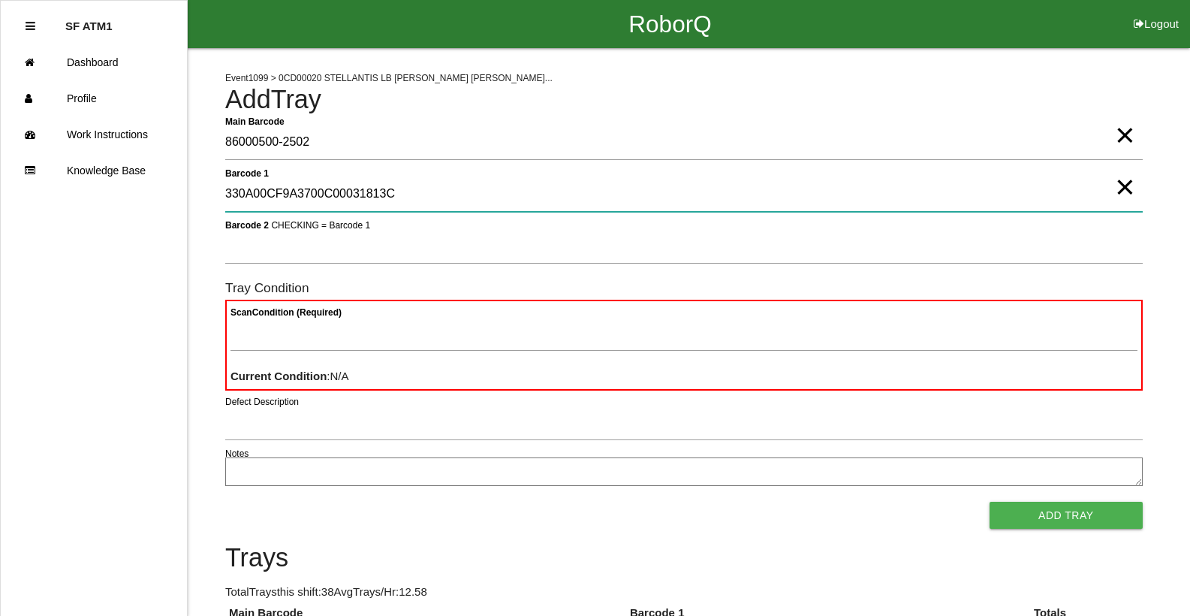
type 1 "330A00CF9A3700C00031813C"
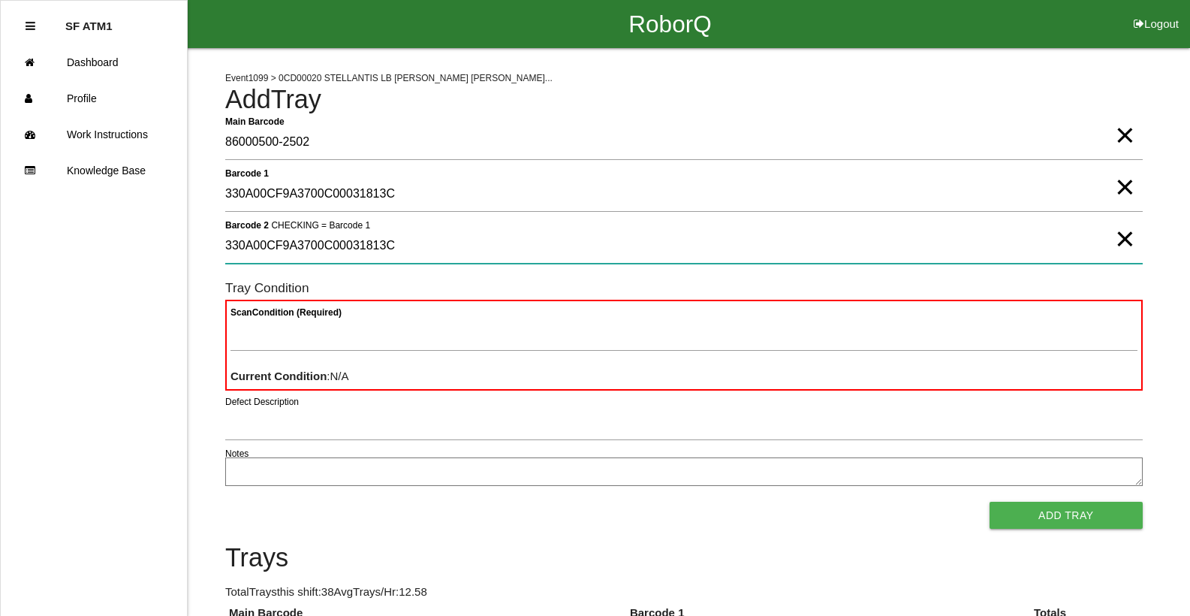
type 2 "330A00CF9A3700C00031813C"
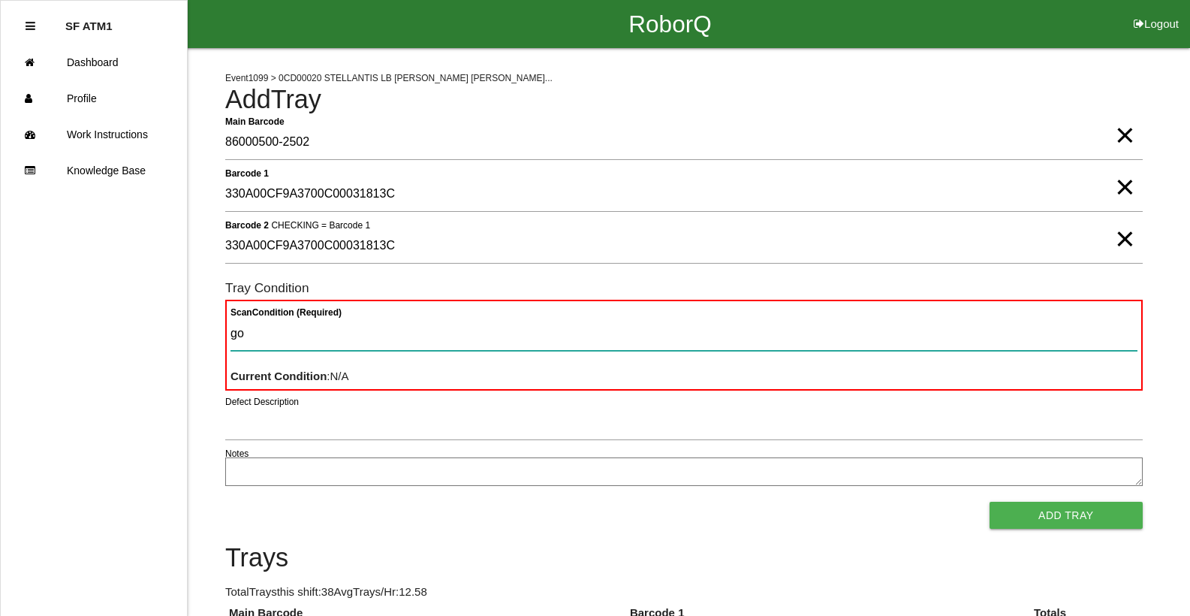
type Condition "goo"
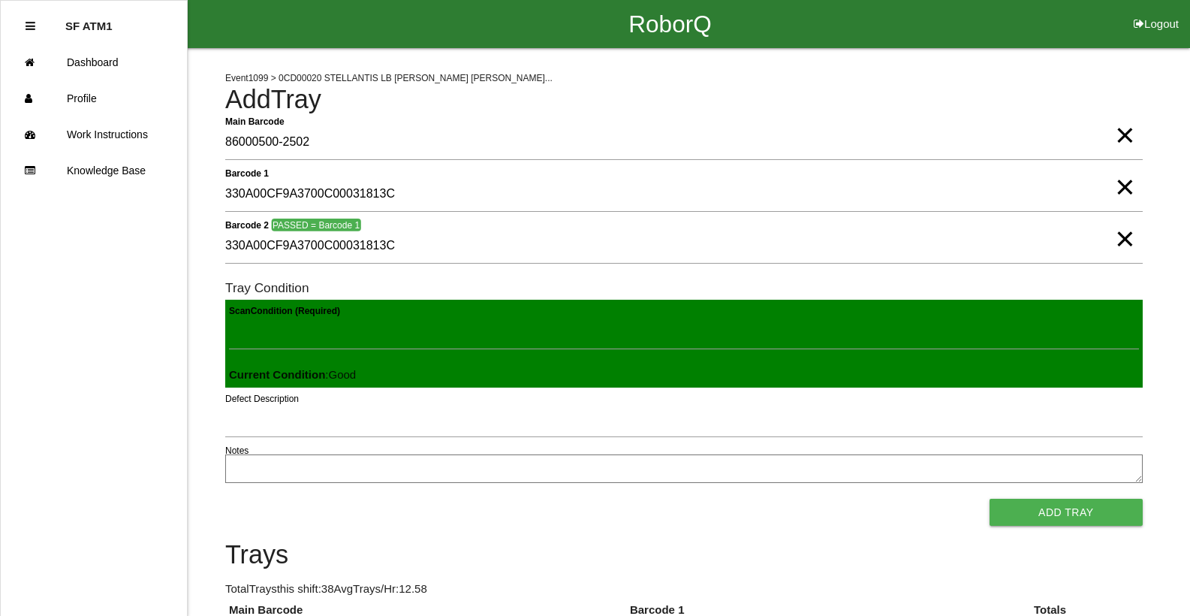
click at [989, 498] on button "Add Tray" at bounding box center [1065, 511] width 153 height 27
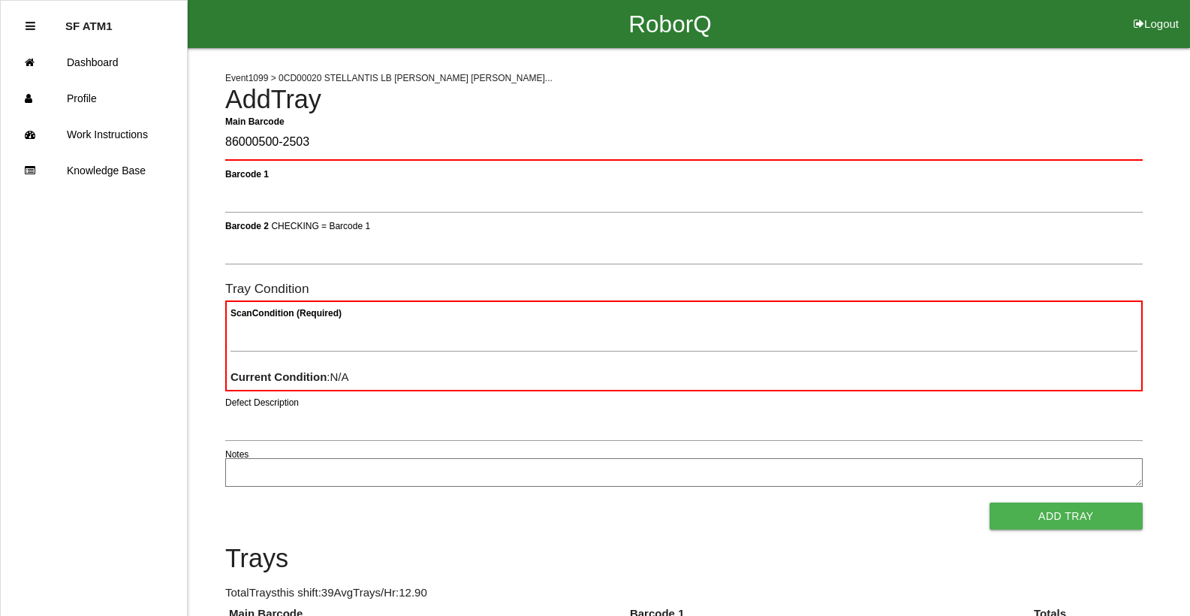
type Barcode "86000500-2503"
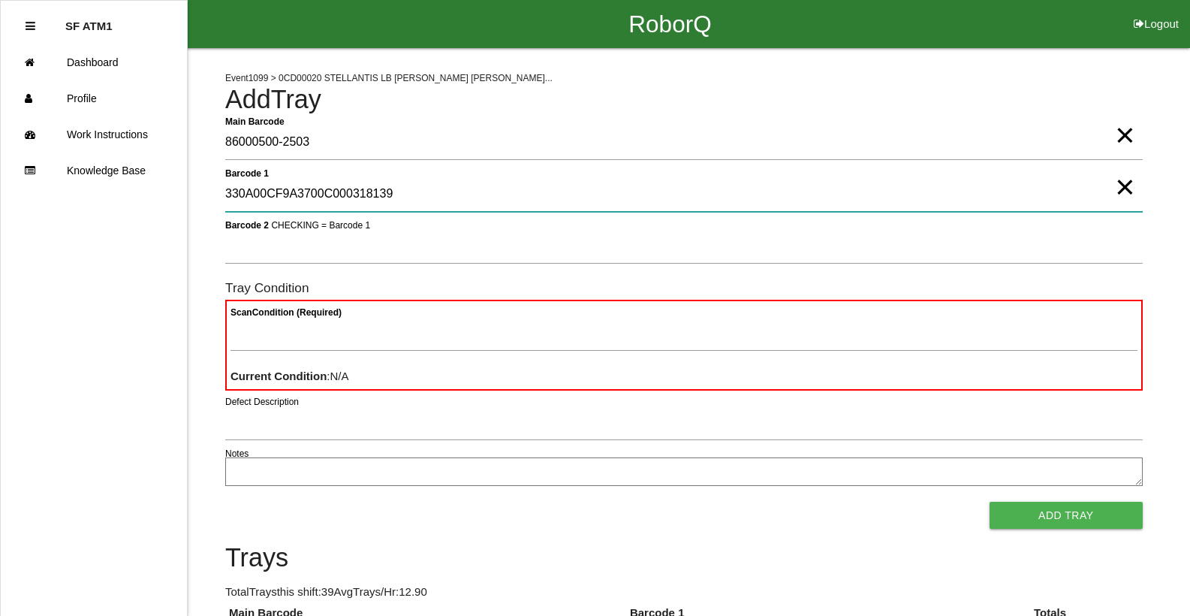
type 1 "330A00CF9A3700C000318139"
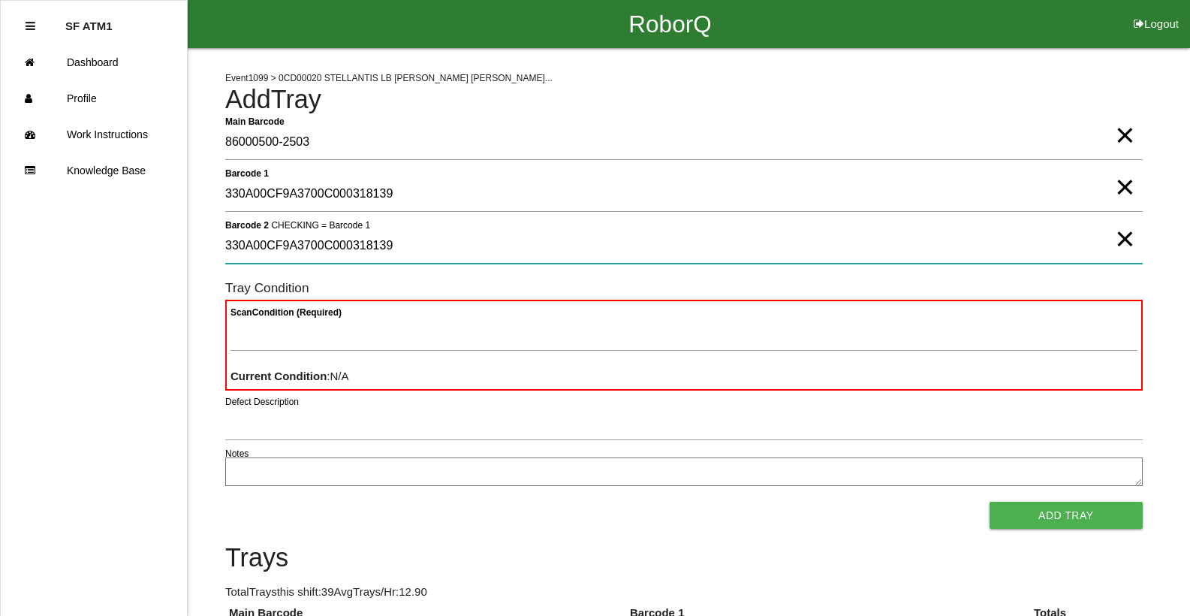
type 2 "330A00CF9A3700C000318139"
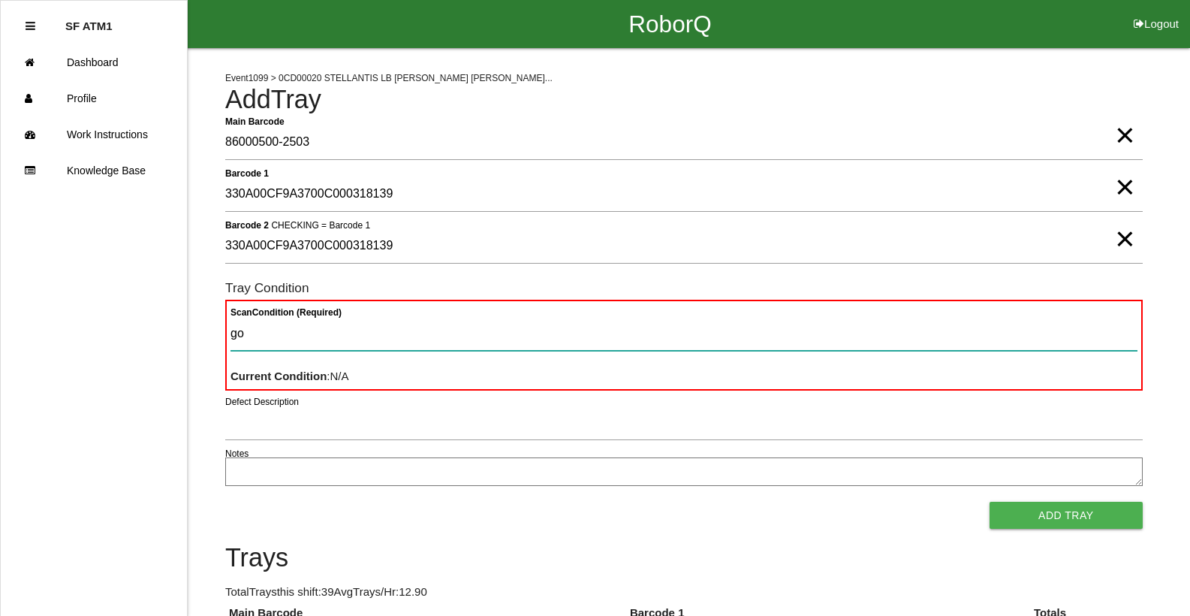
type Condition "goo"
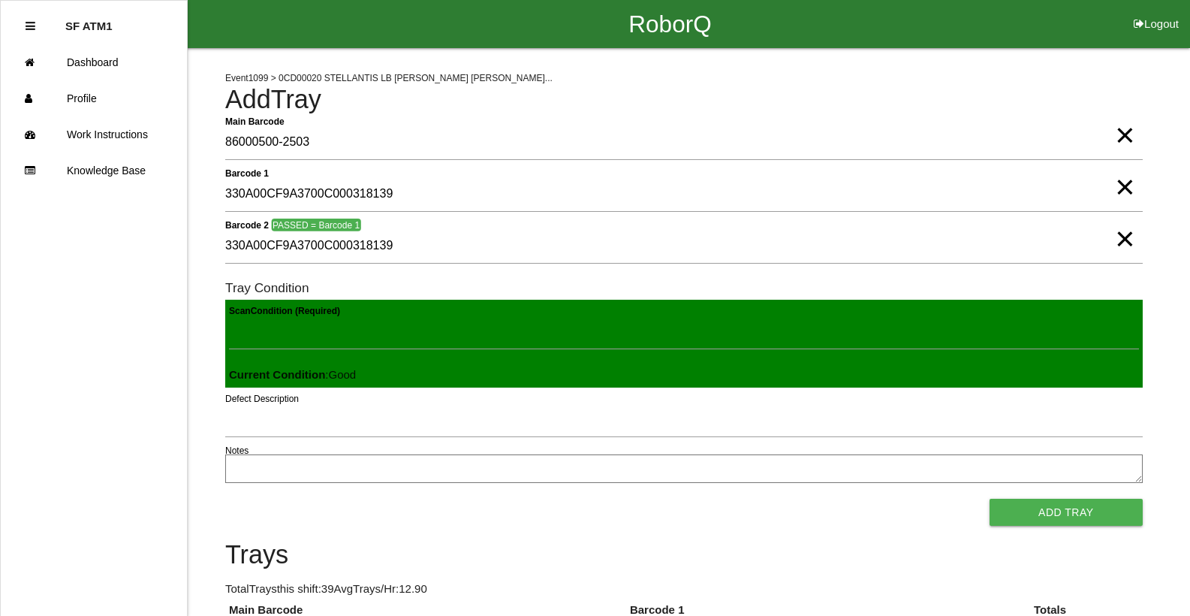
click at [989, 498] on button "Add Tray" at bounding box center [1065, 511] width 153 height 27
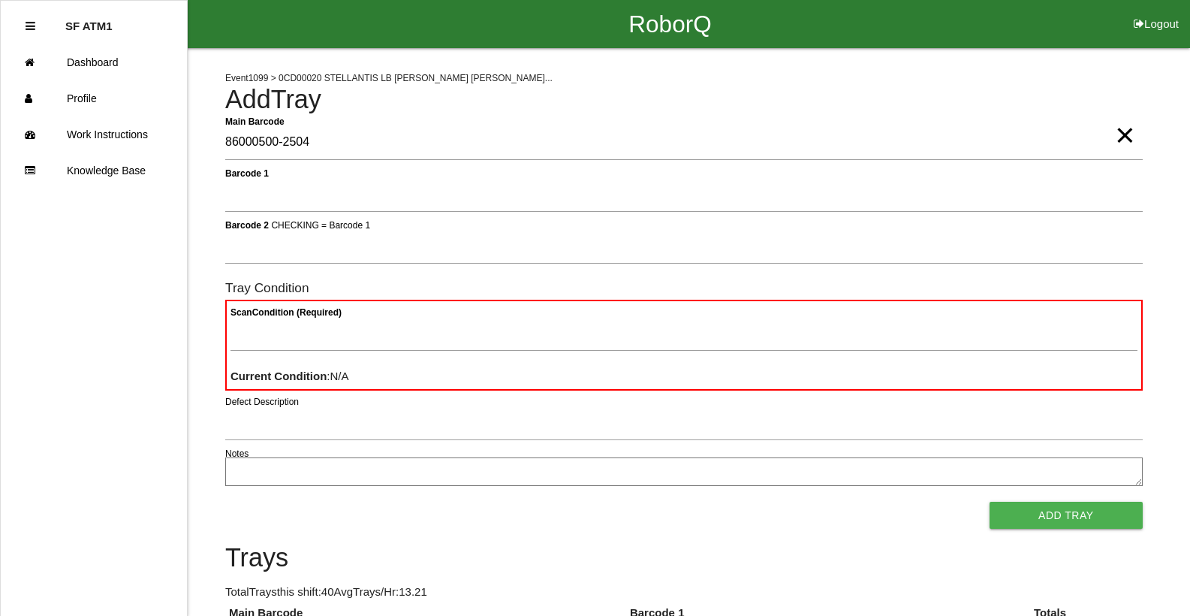
type Barcode "86000500-2504"
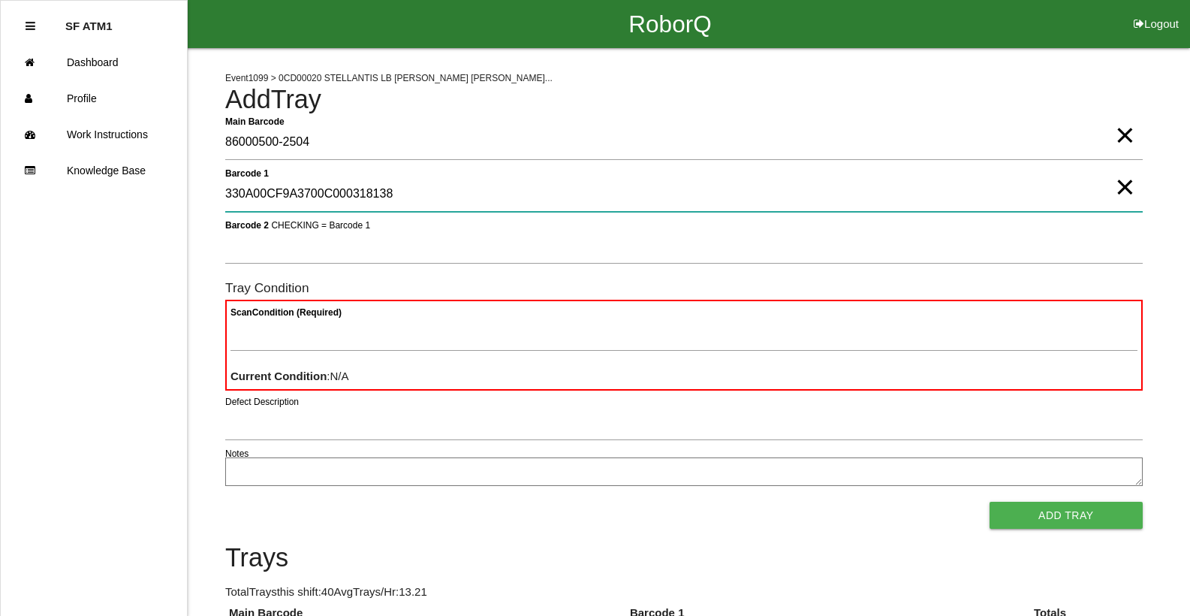
type 1 "330A00CF9A3700C000318138"
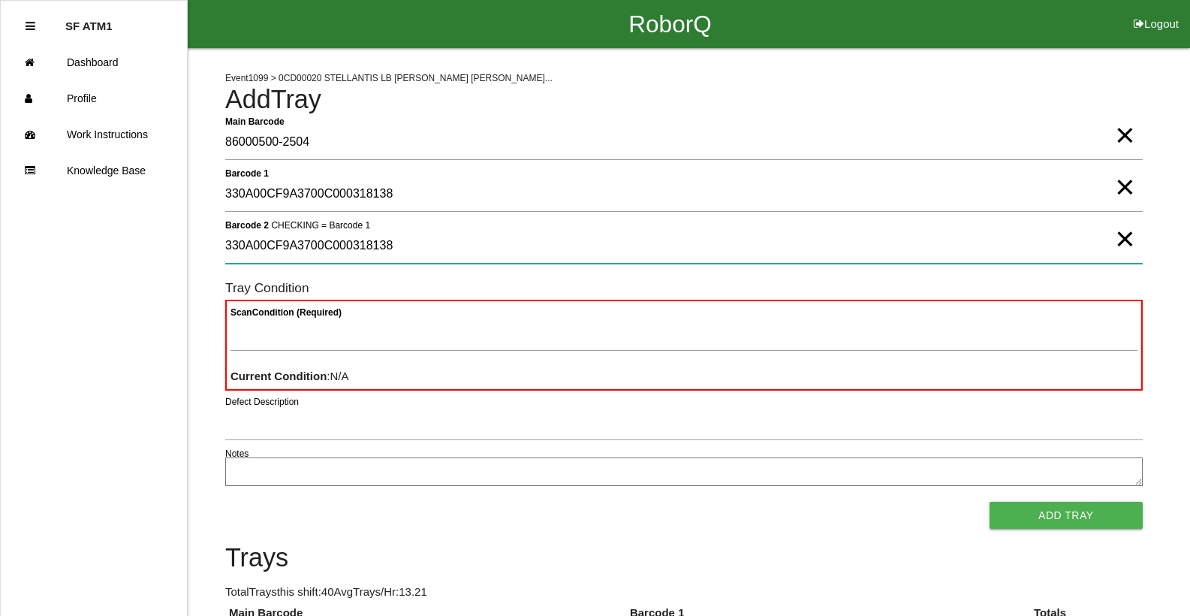
type 2 "330A00CF9A3700C000318138"
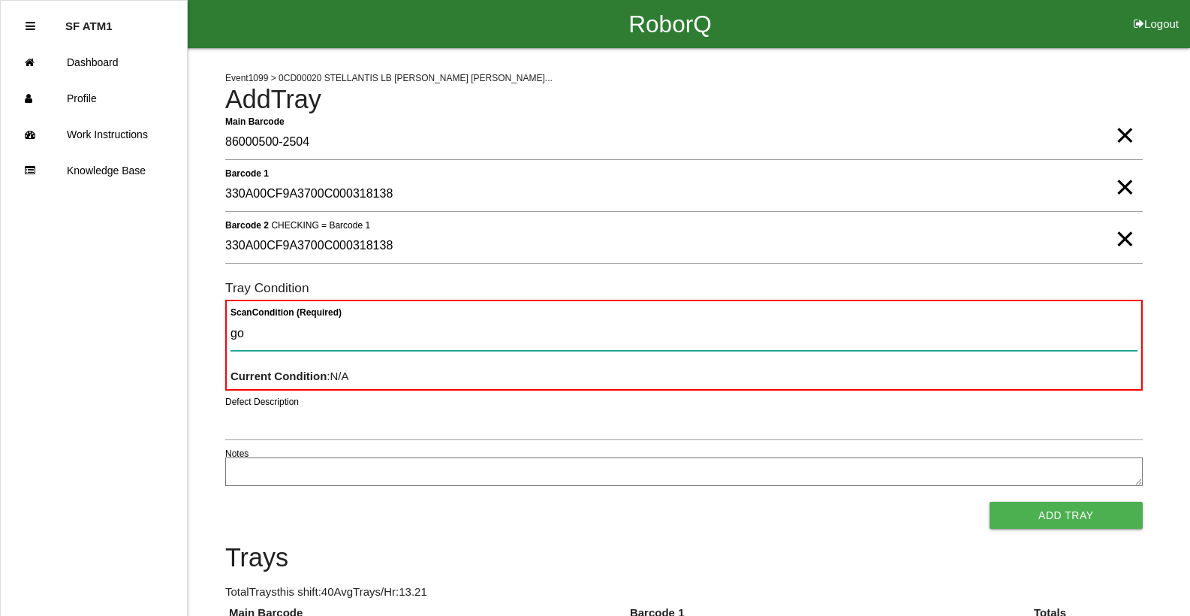
type Condition "goo"
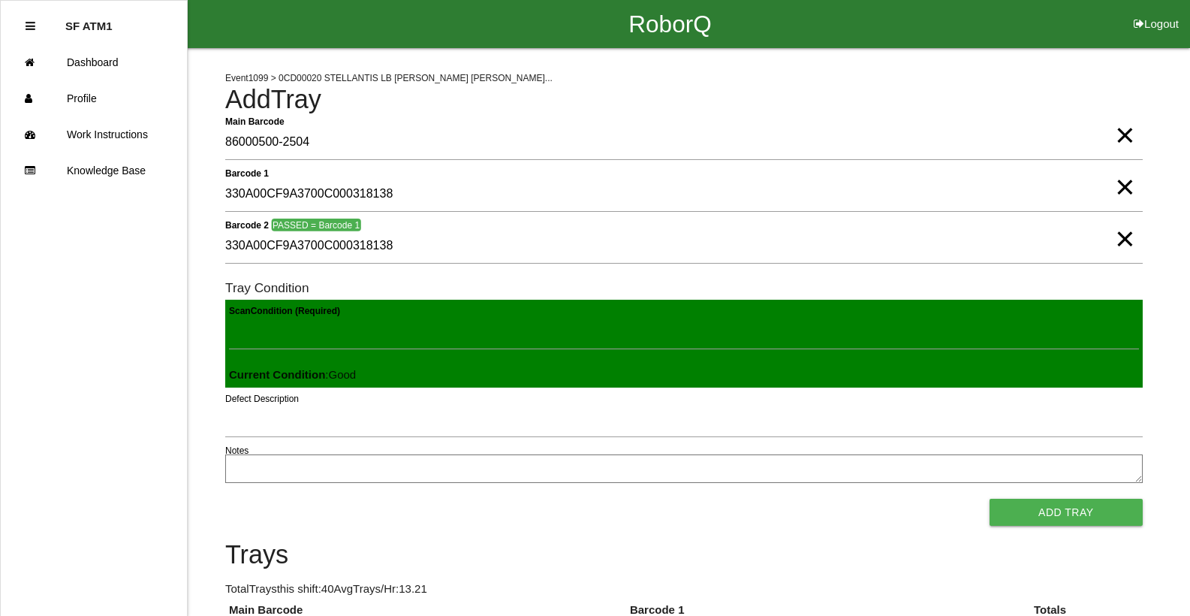
click at [989, 498] on button "Add Tray" at bounding box center [1065, 511] width 153 height 27
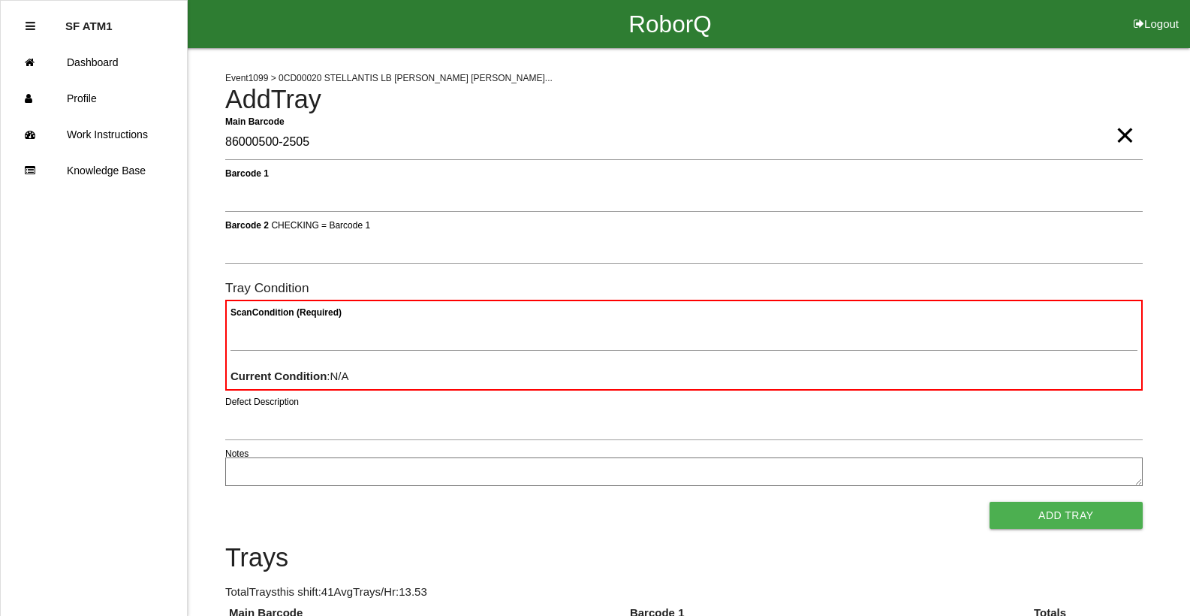
type Barcode "86000500-2505"
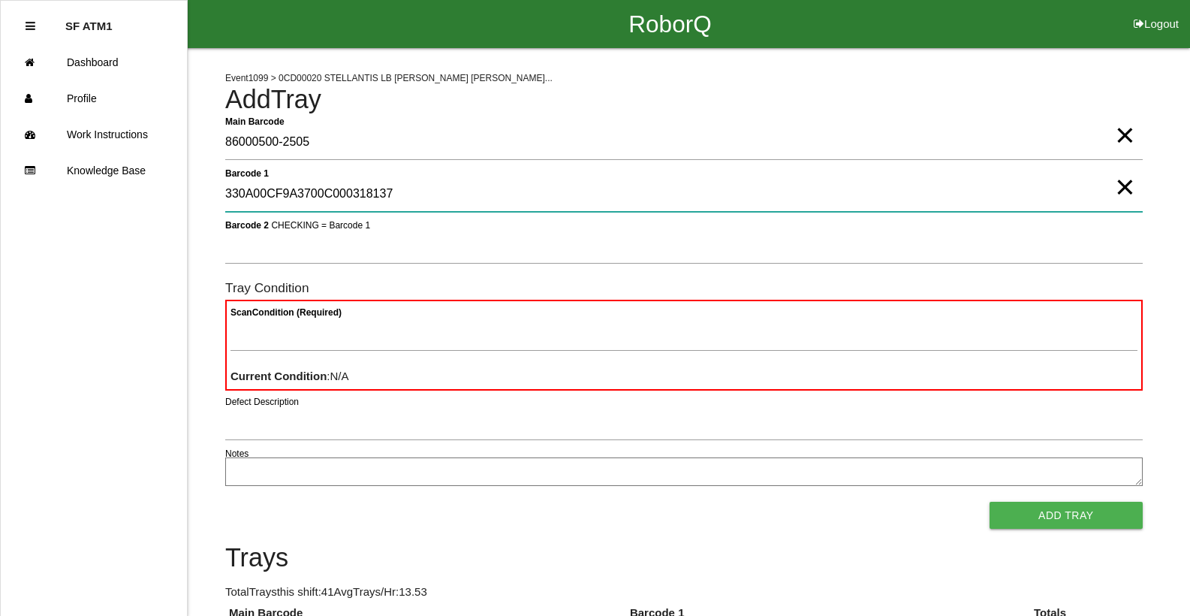
type 1 "330A00CF9A3700C000318137"
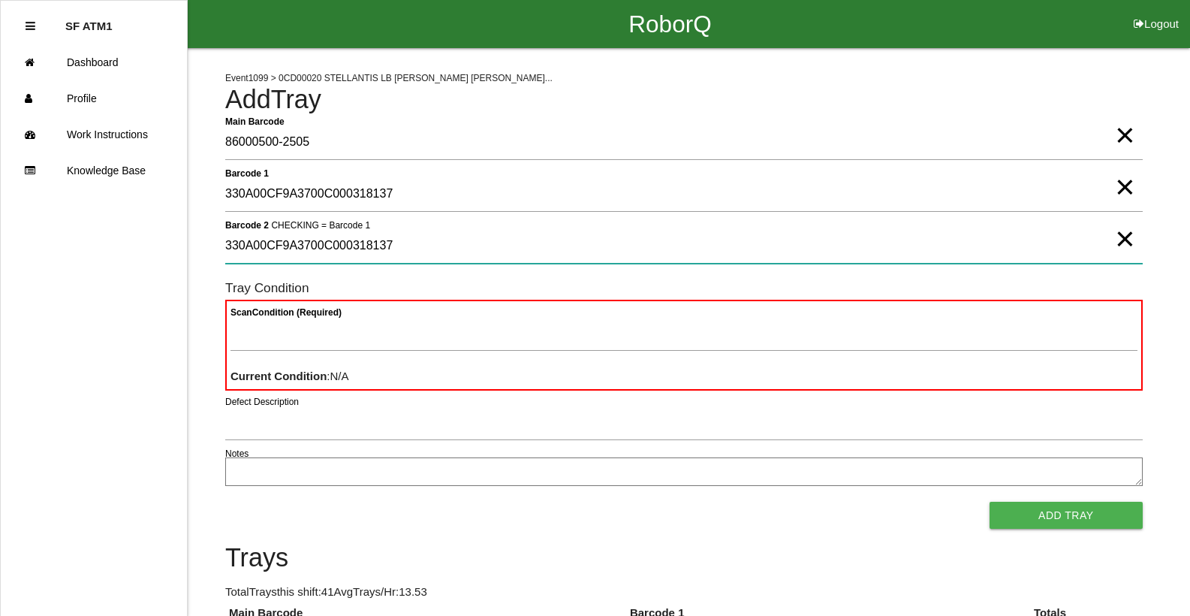
type 2 "330A00CF9A3700C000318137"
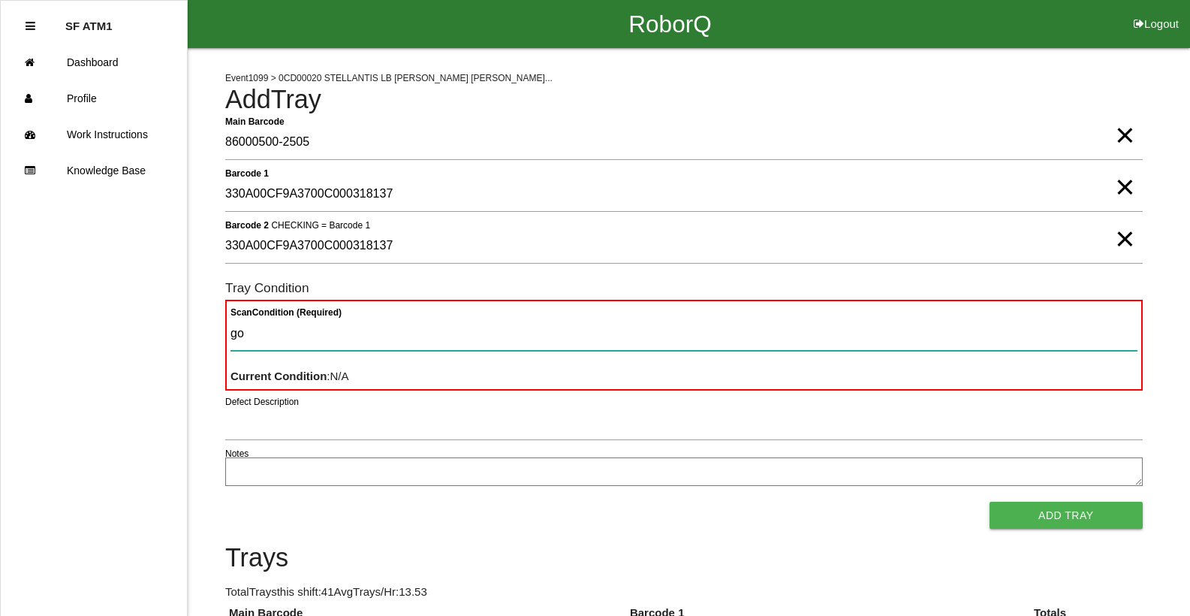
type Condition "goo"
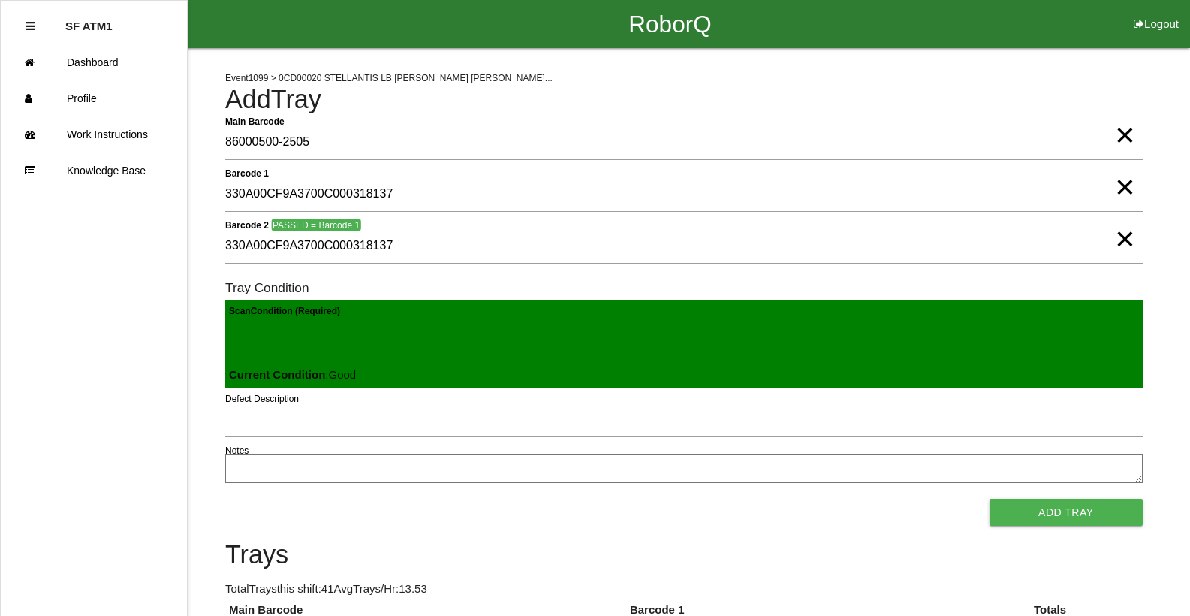
click at [989, 498] on button "Add Tray" at bounding box center [1065, 511] width 153 height 27
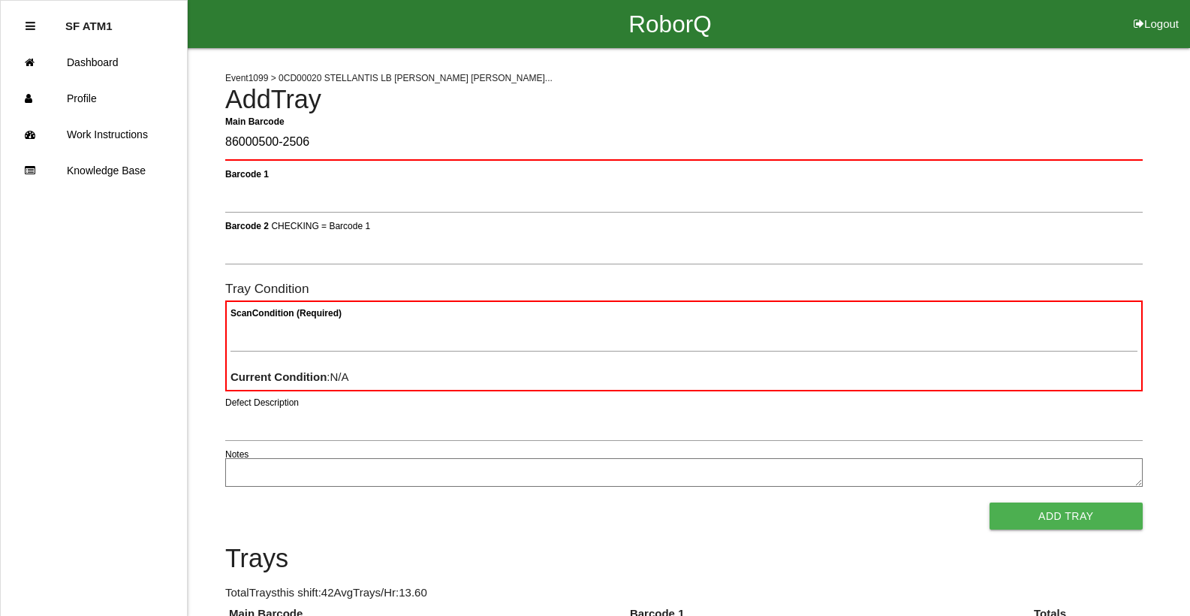
type Barcode "86000500-2506"
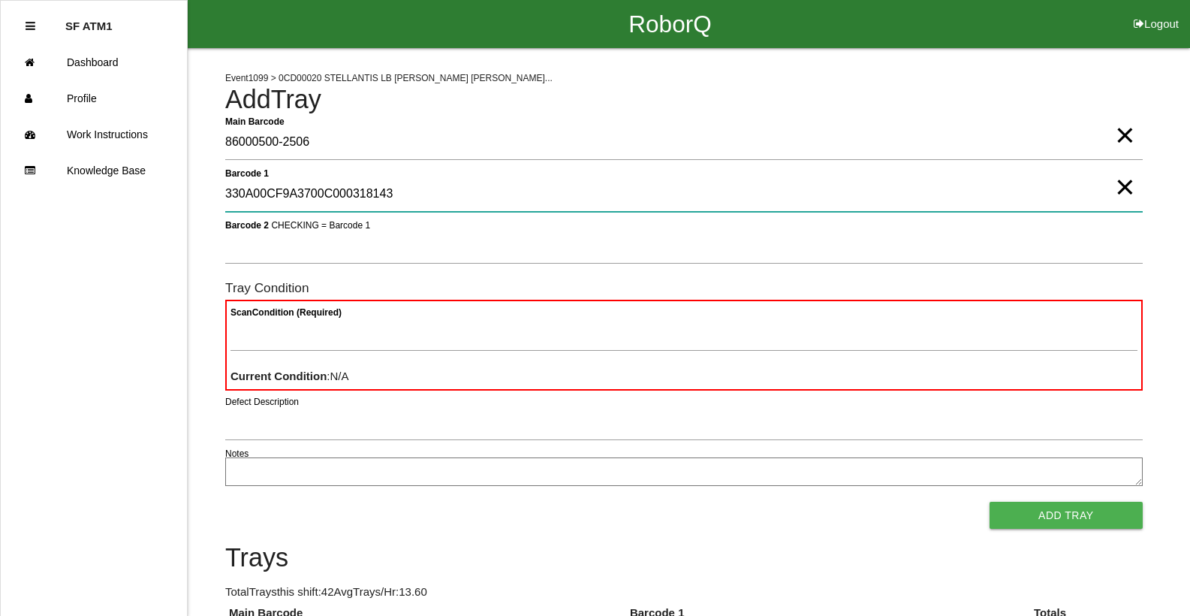
type 1 "330A00CF9A3700C000318143"
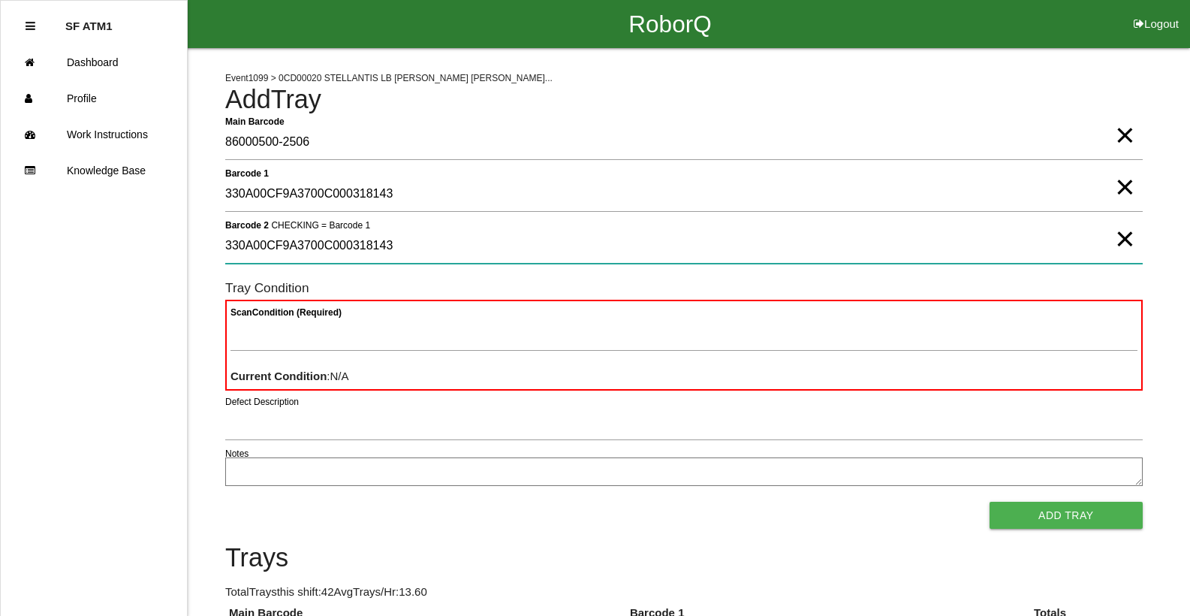
type 2 "330A00CF9A3700C000318143"
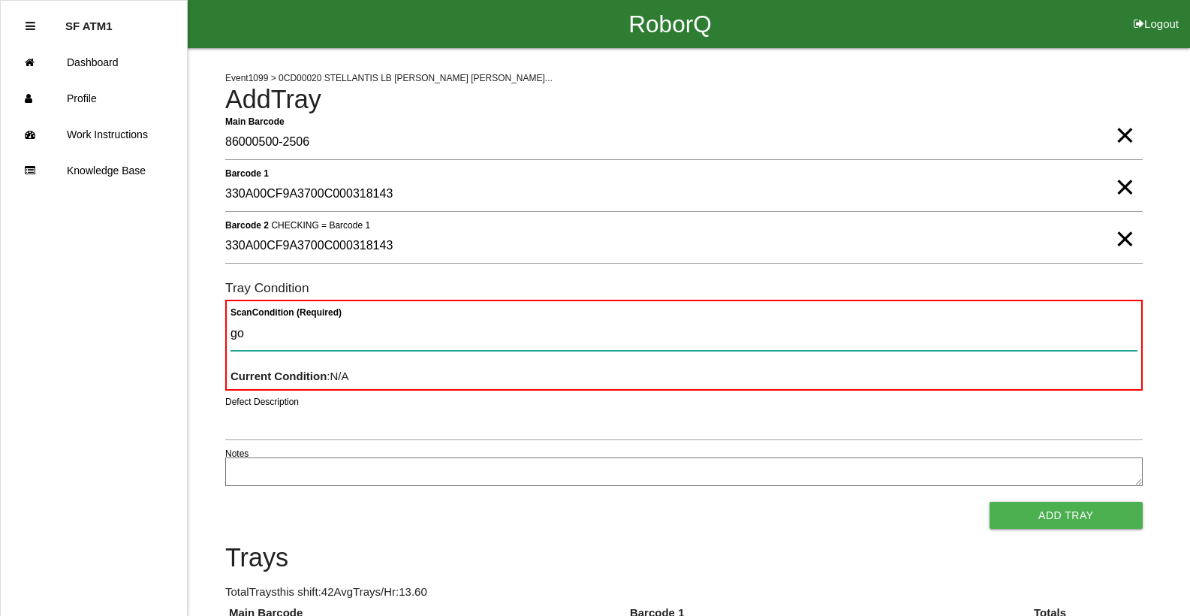
type Condition "goo"
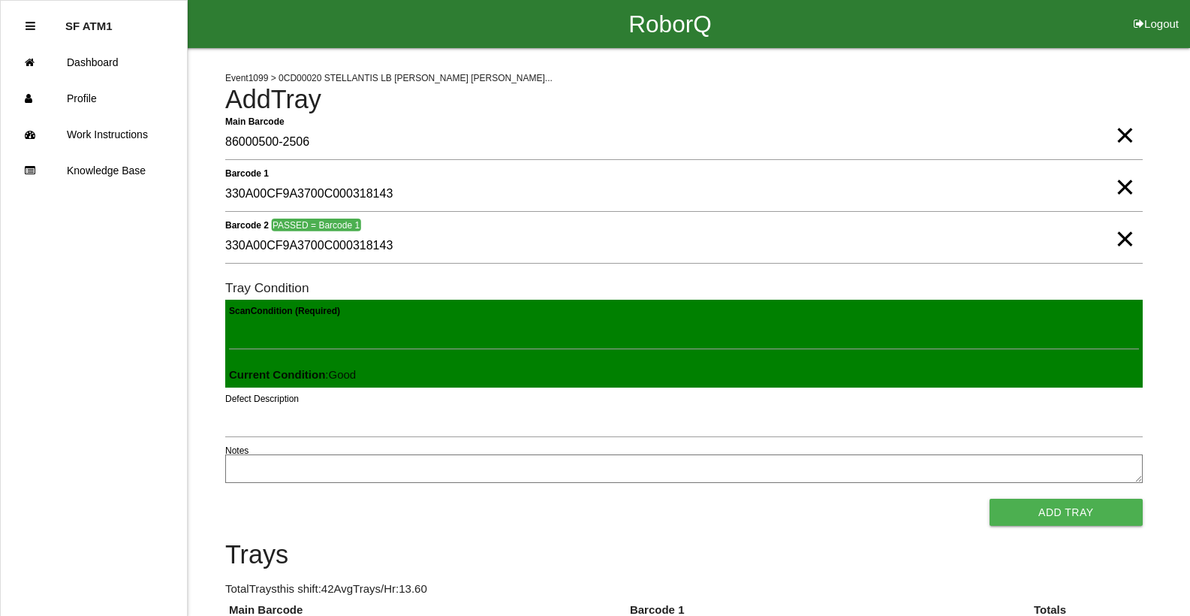
click at [989, 498] on button "Add Tray" at bounding box center [1065, 511] width 153 height 27
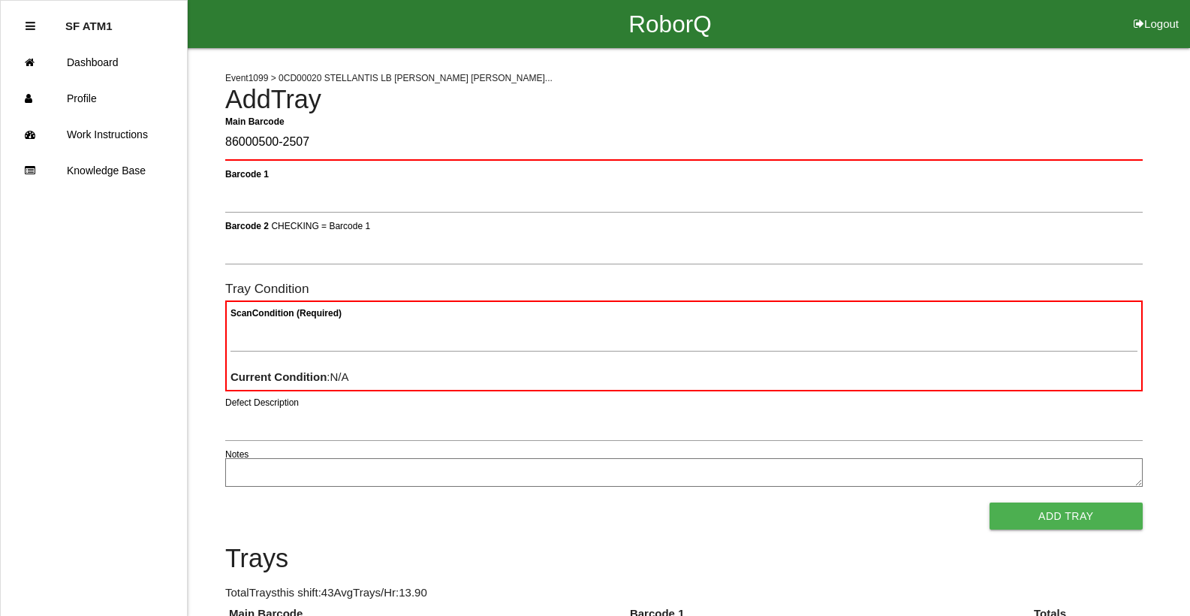
type Barcode "86000500-2507"
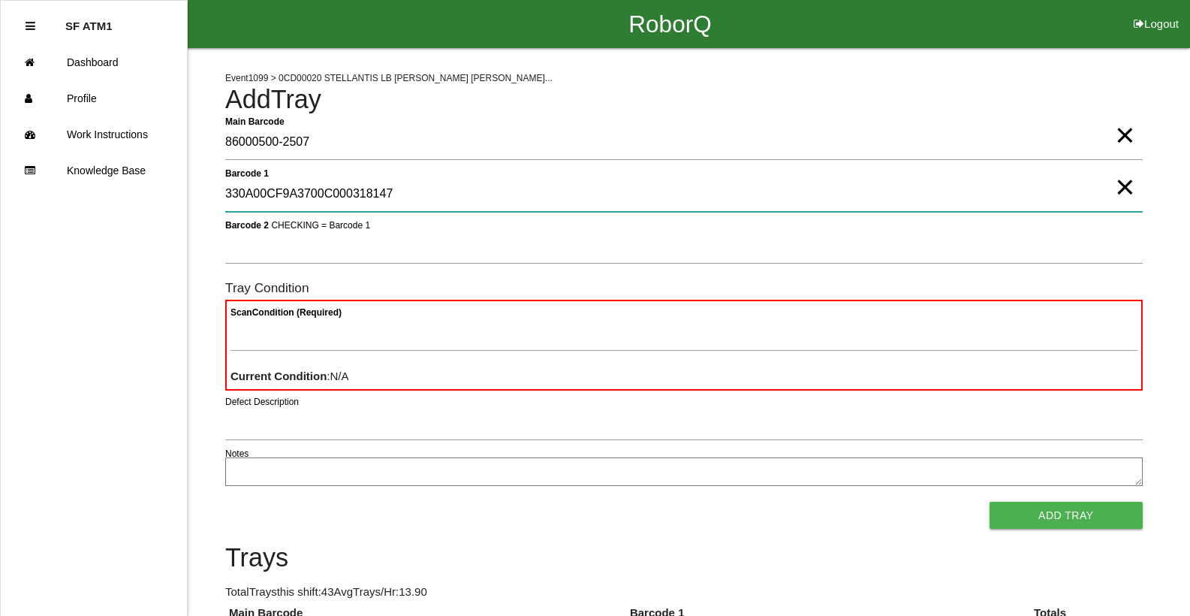
type 1 "330A00CF9A3700C000318147"
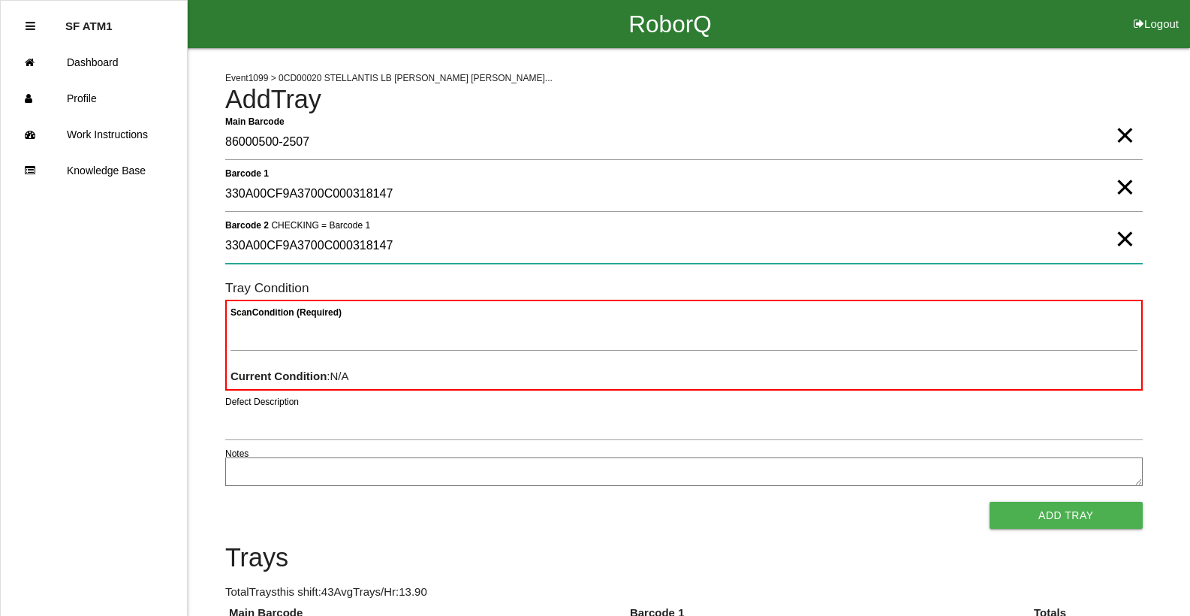
type 2 "330A00CF9A3700C000318147"
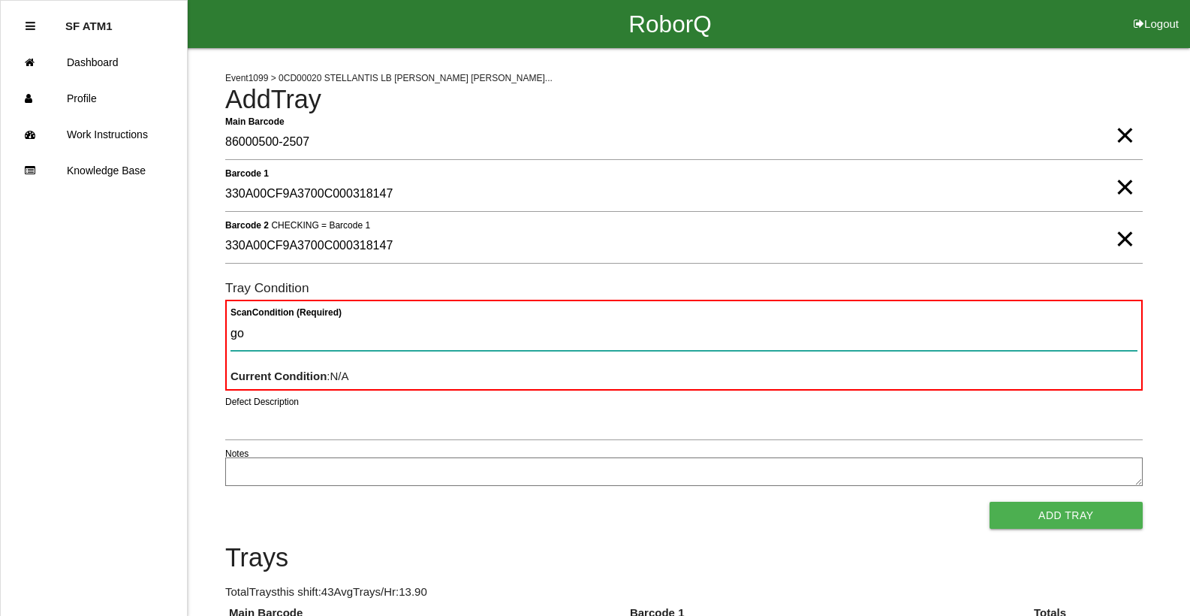
type Condition "goo"
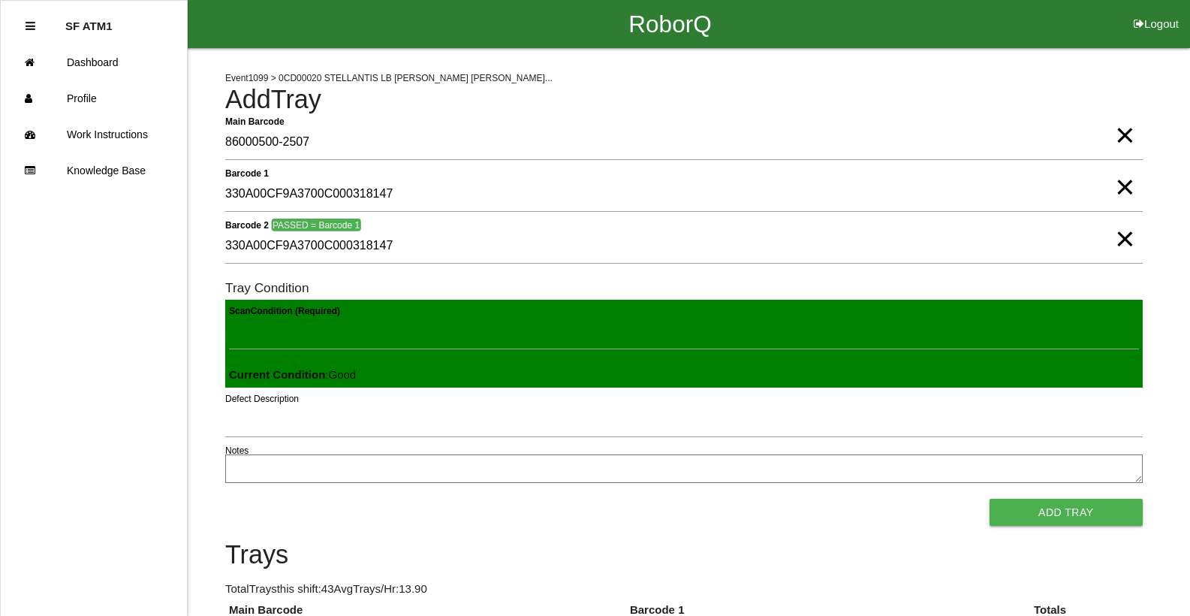
click at [989, 498] on button "Add Tray" at bounding box center [1065, 511] width 153 height 27
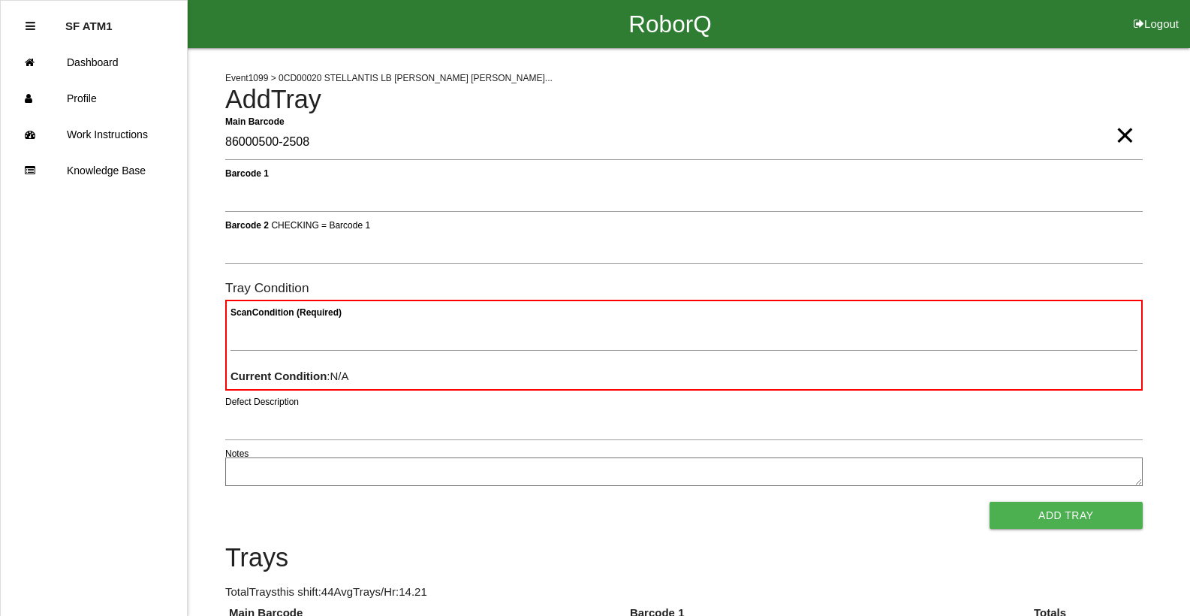
type Barcode "86000500-2508"
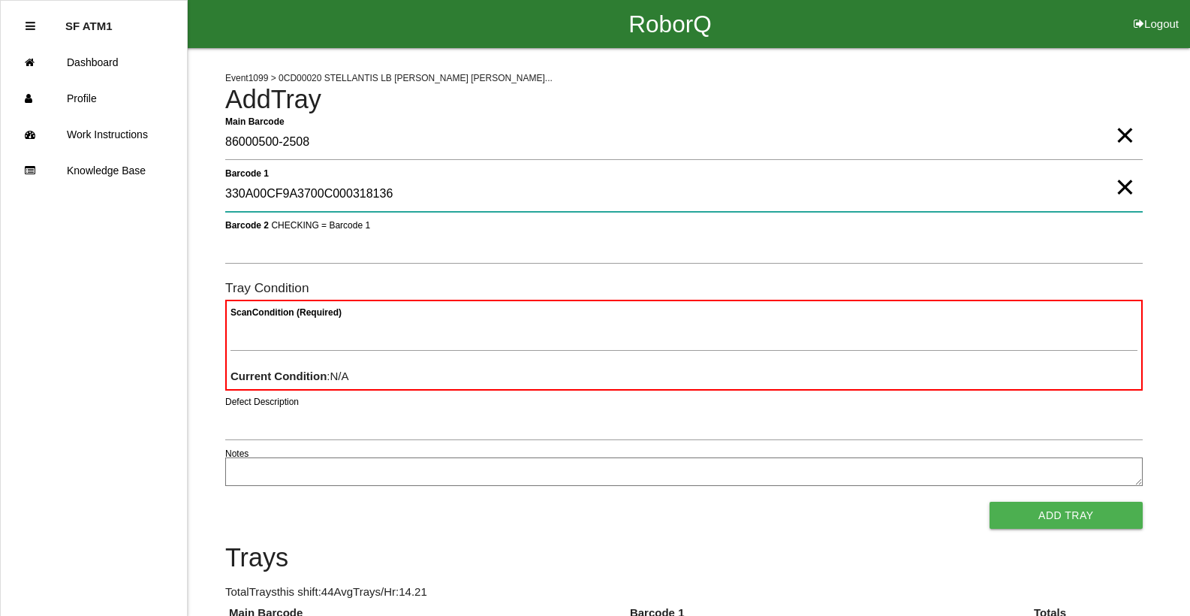
type 1 "330A00CF9A3700C000318136"
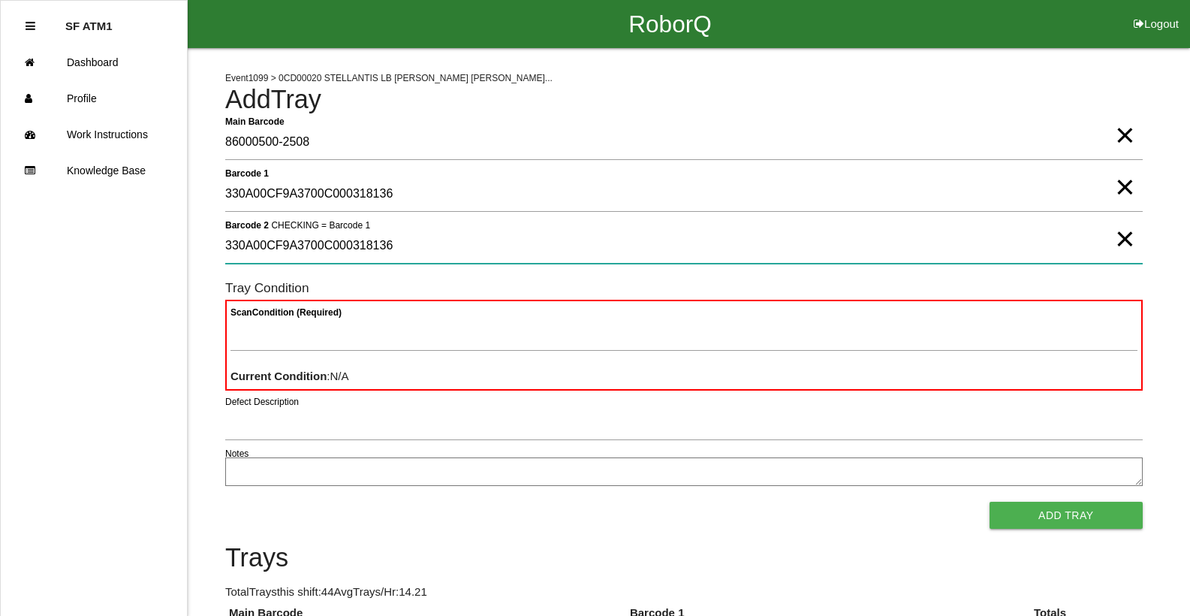
type 2 "330A00CF9A3700C000318136"
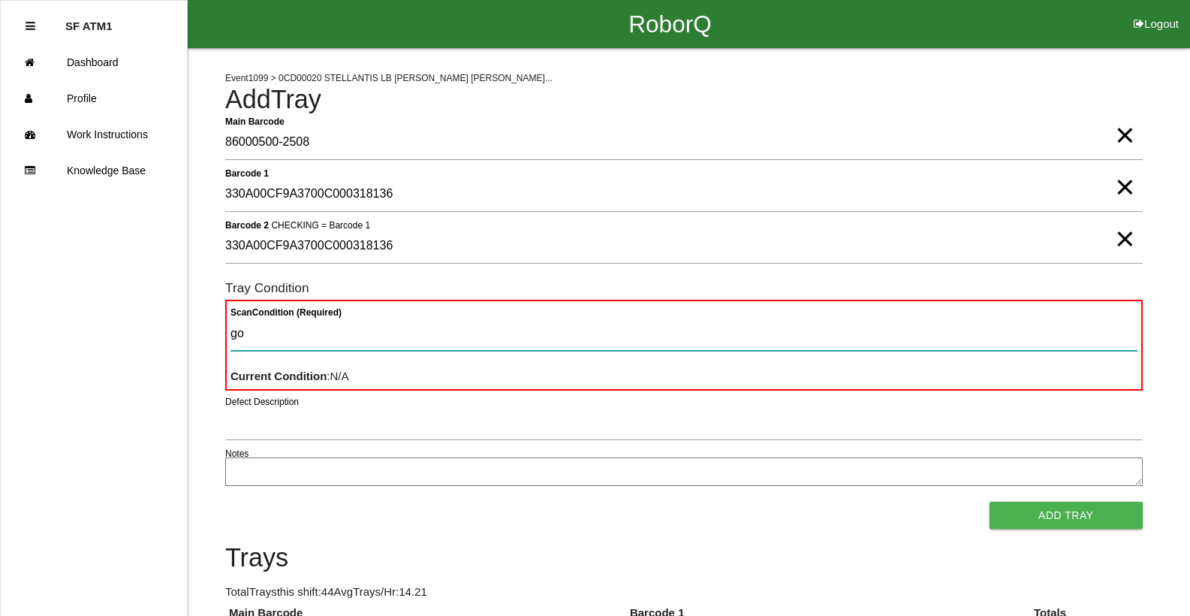
type Condition "goo"
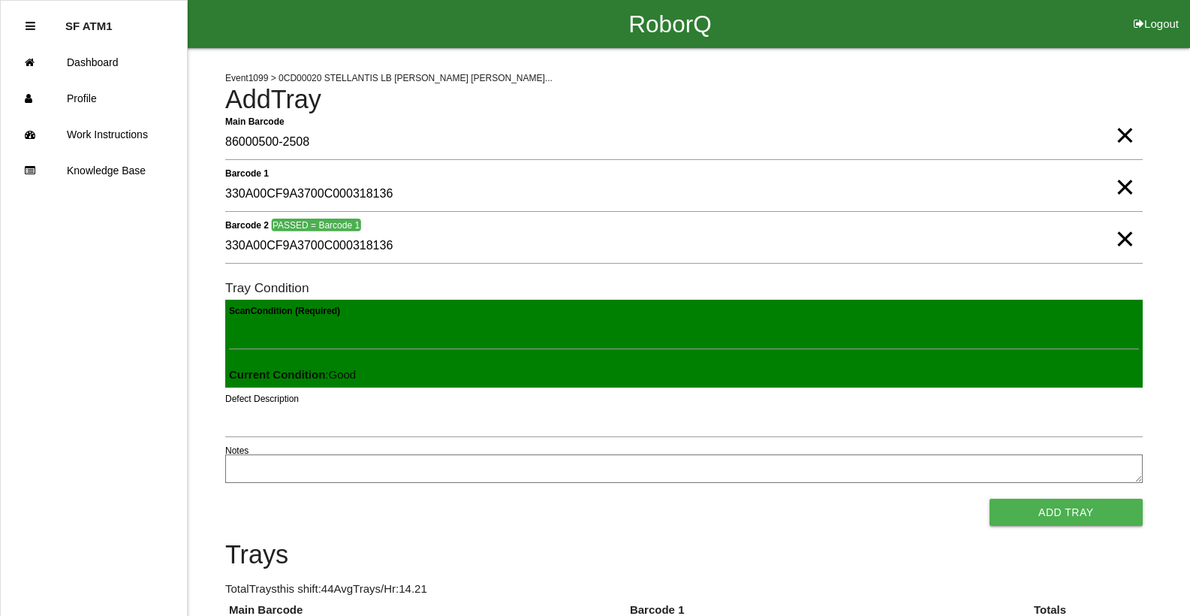
click at [989, 498] on button "Add Tray" at bounding box center [1065, 511] width 153 height 27
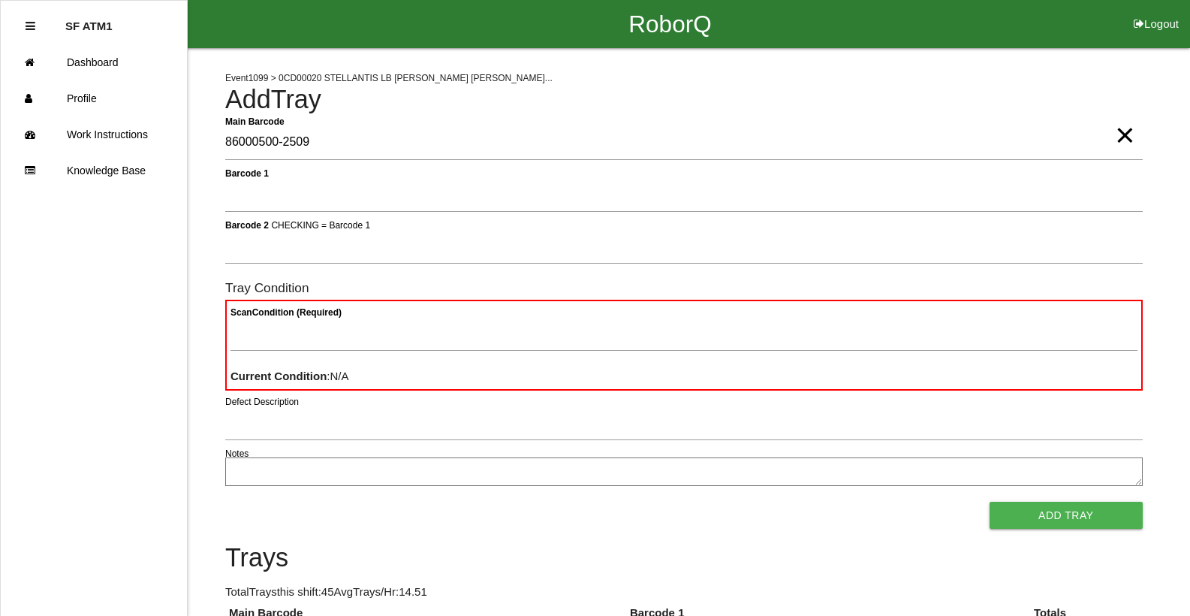
type Barcode "86000500-2509"
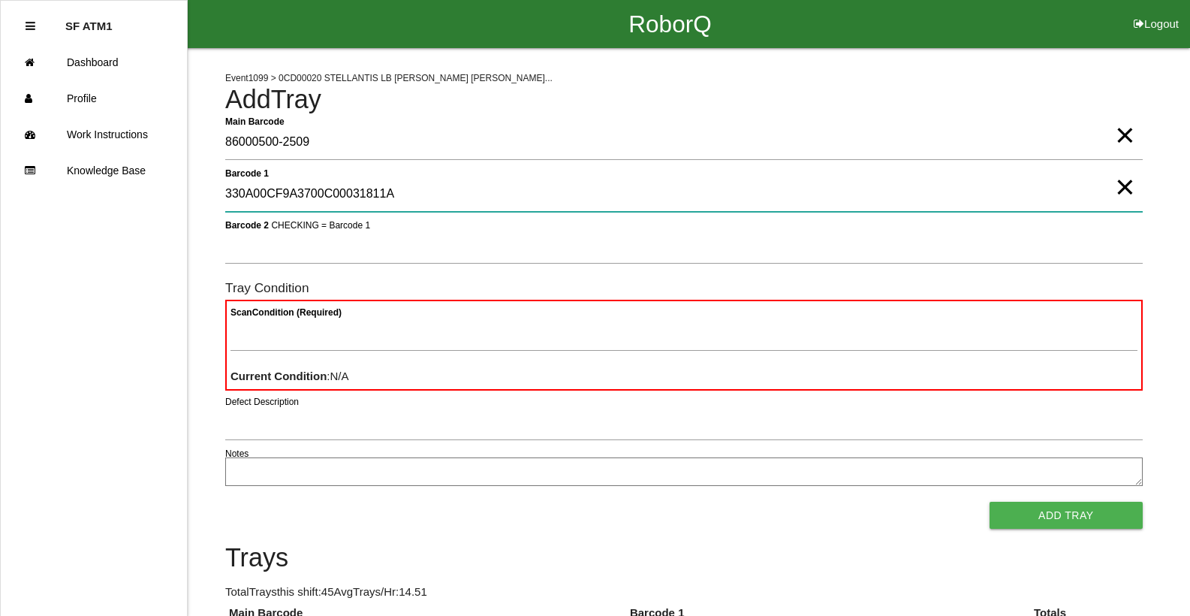
type 1 "330A00CF9A3700C00031811A"
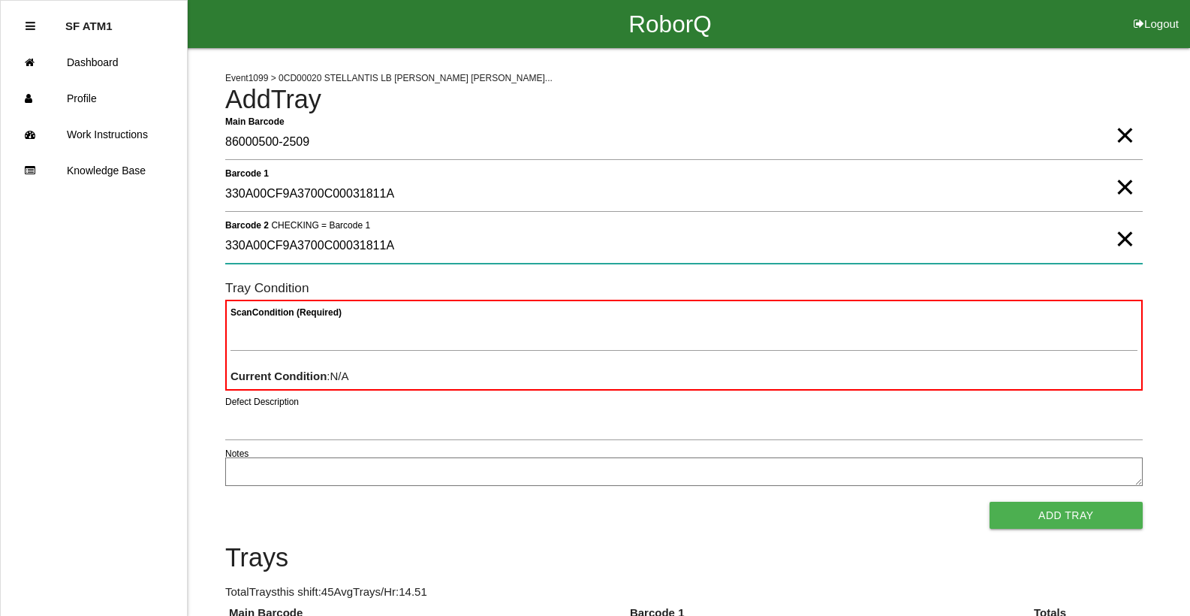
type 2 "330A00CF9A3700C00031811A"
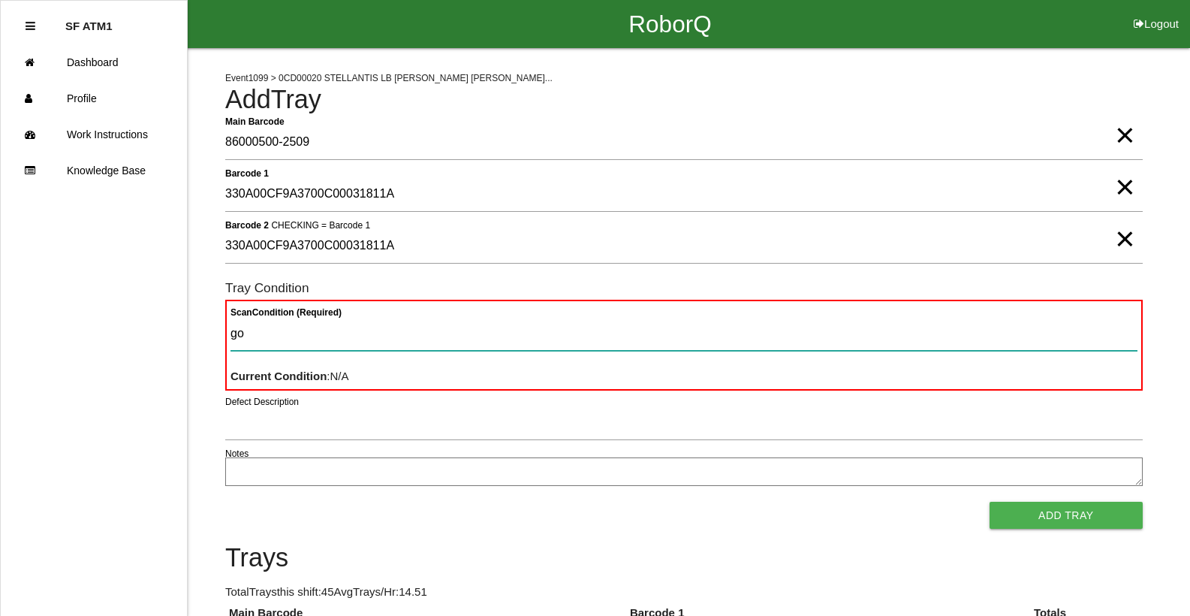
type Condition "goo"
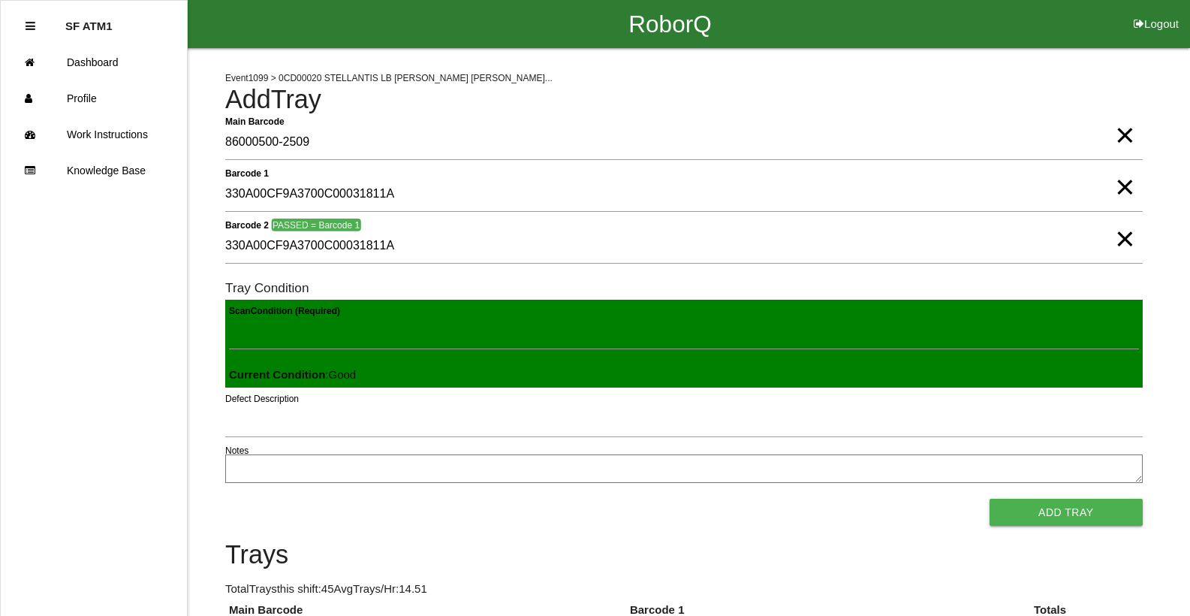
click at [989, 498] on button "Add Tray" at bounding box center [1065, 511] width 153 height 27
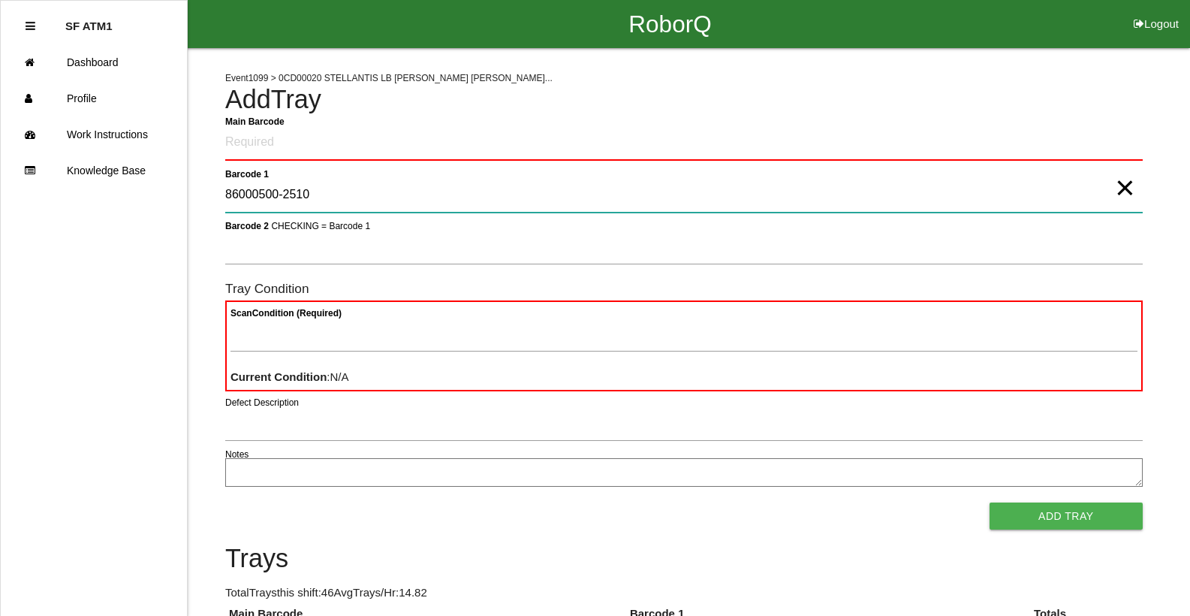
type 1 "86000500-2510"
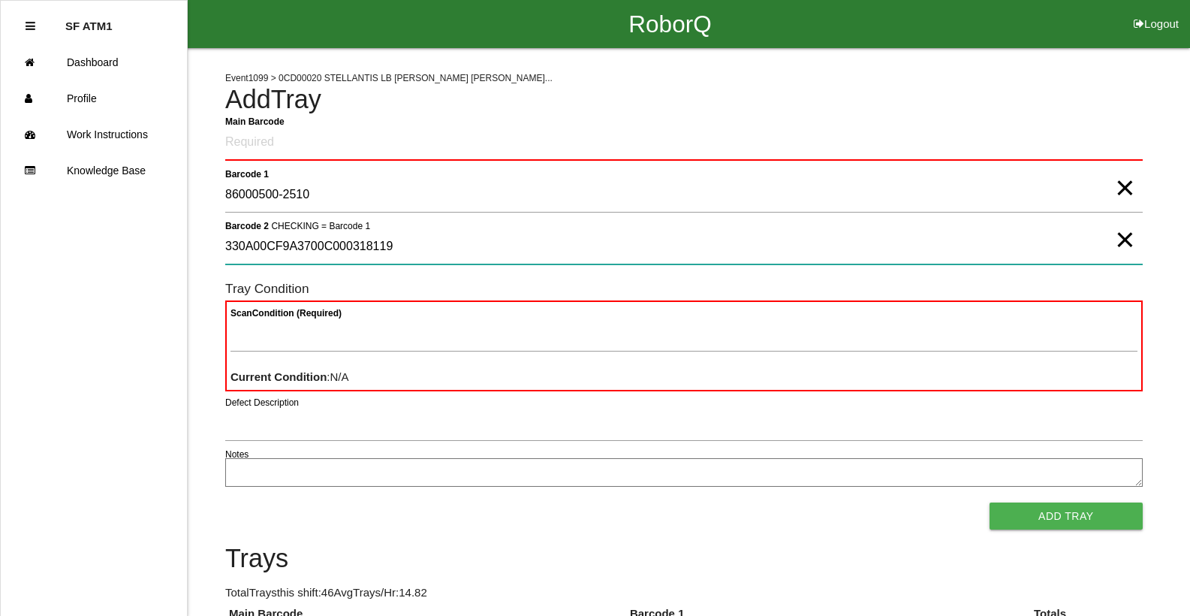
type 2 "330A00CF9A3700C000318119"
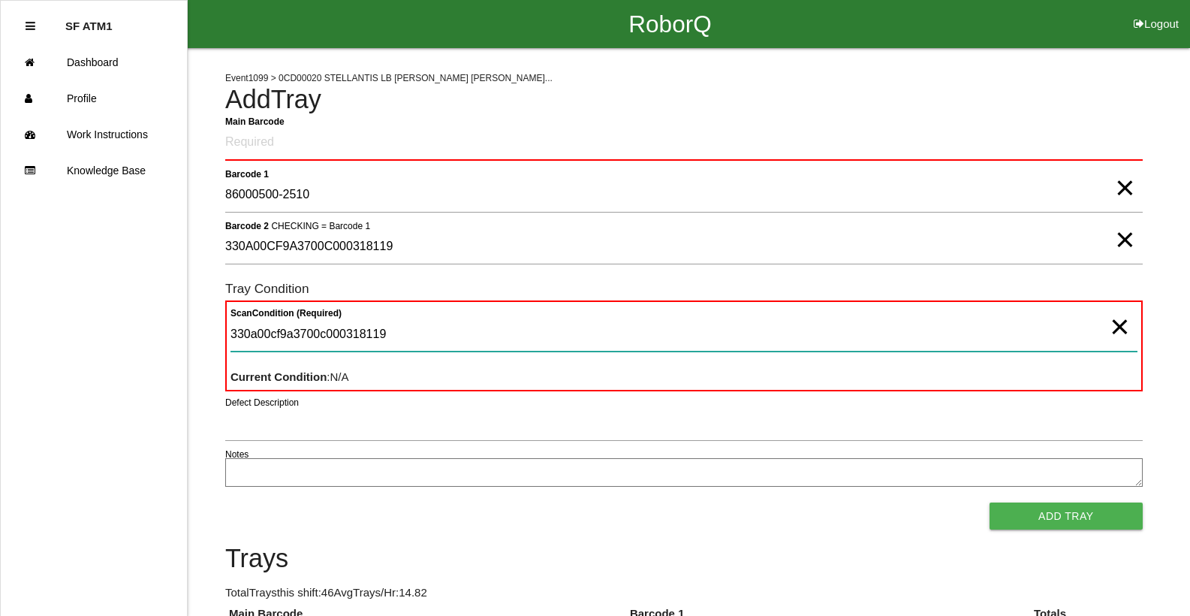
type Condition "330a00cf9a3700c000318119"
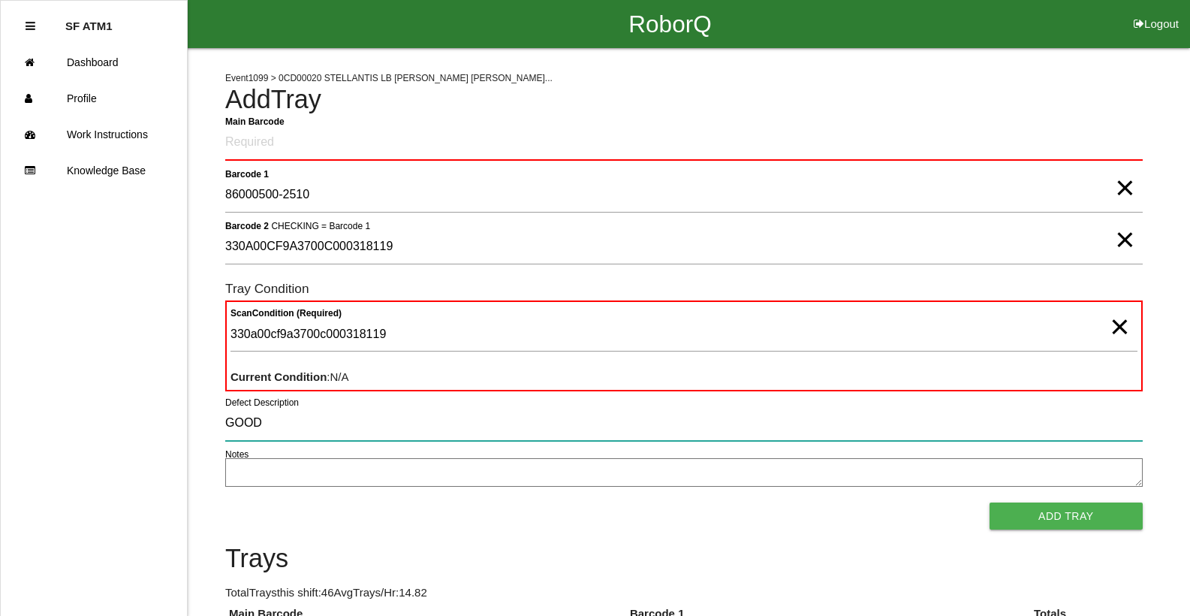
type input "GOOD"
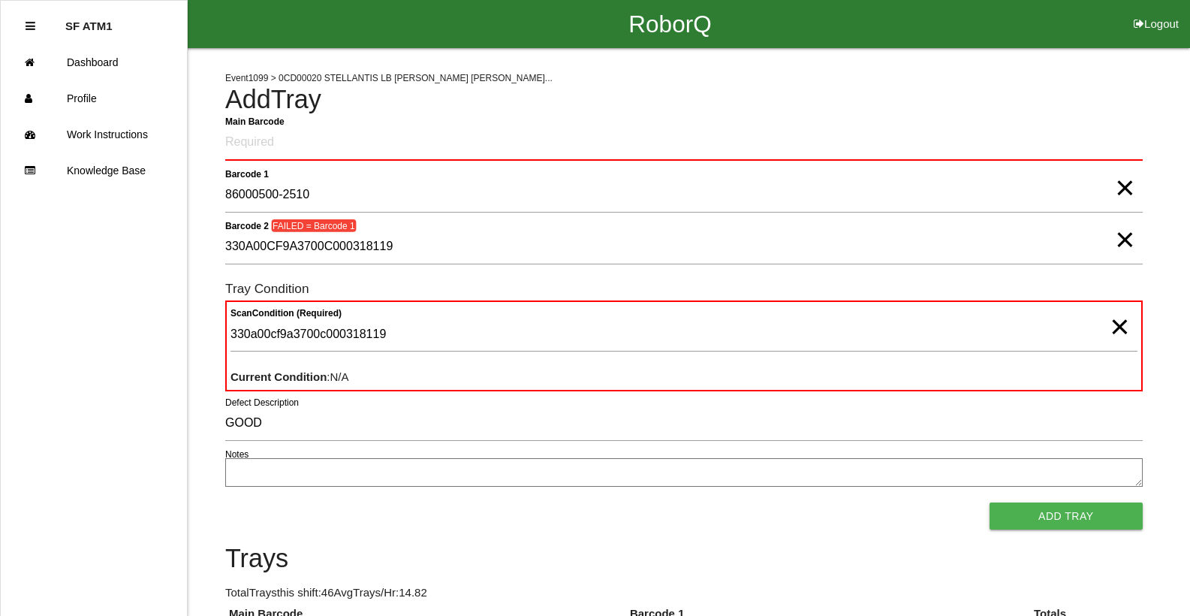
click at [1118, 321] on span "×" at bounding box center [1120, 312] width 20 height 30
click at [1126, 234] on span "×" at bounding box center [1125, 224] width 20 height 30
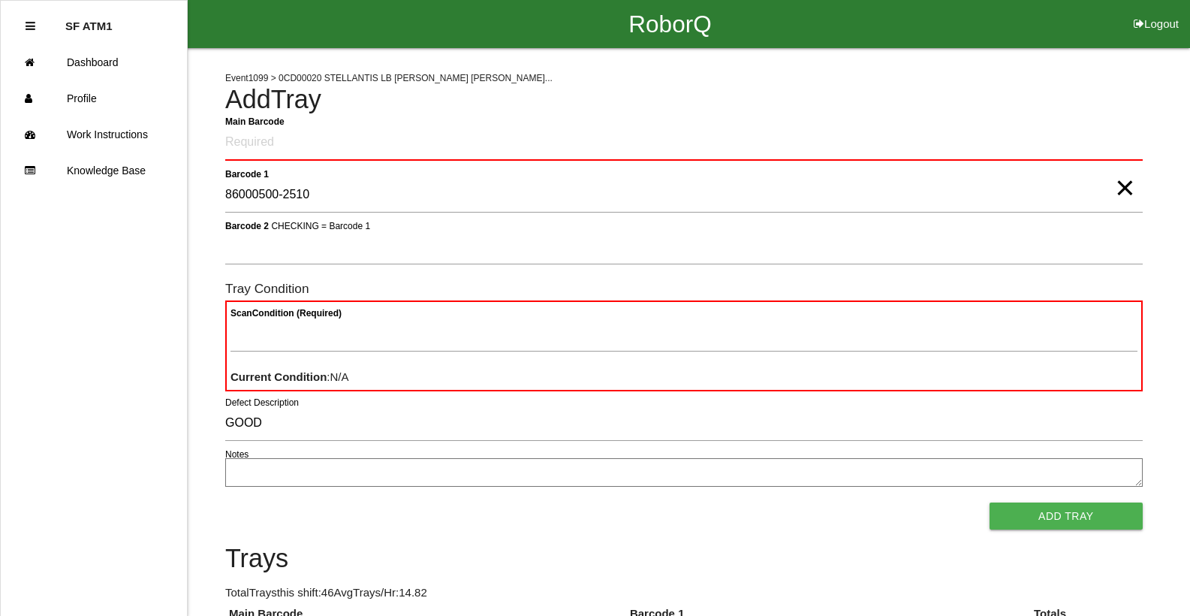
click at [1122, 188] on span "×" at bounding box center [1125, 173] width 20 height 30
click at [1113, 154] on Barcode "Main Barcode" at bounding box center [683, 142] width 917 height 35
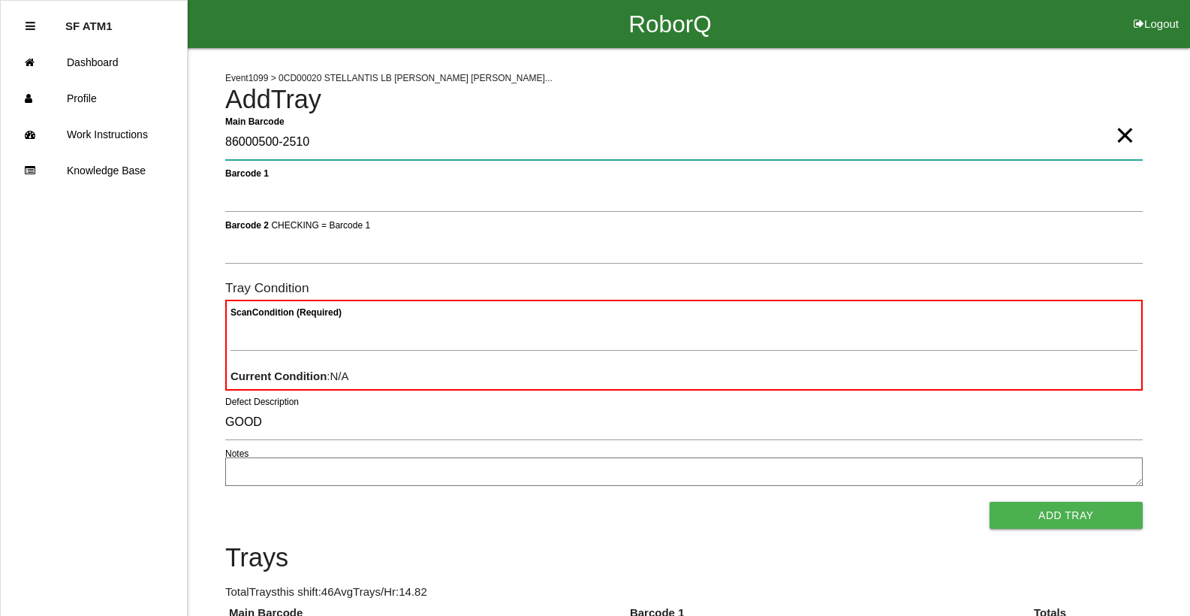
type Barcode "86000500-2510"
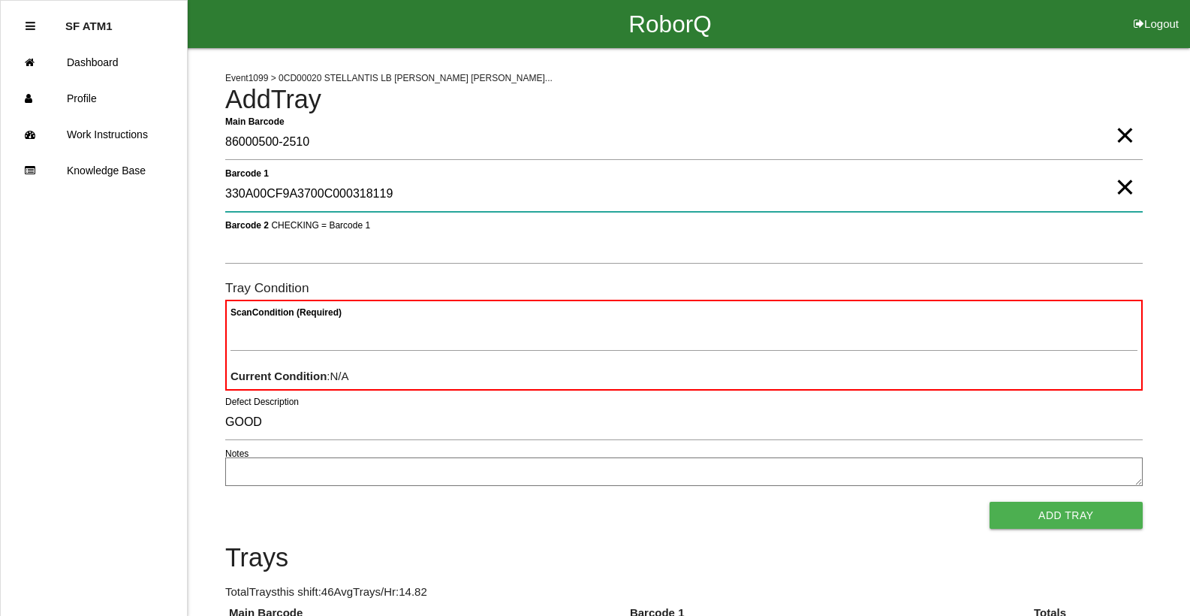
type 1 "330A00CF9A3700C000318119"
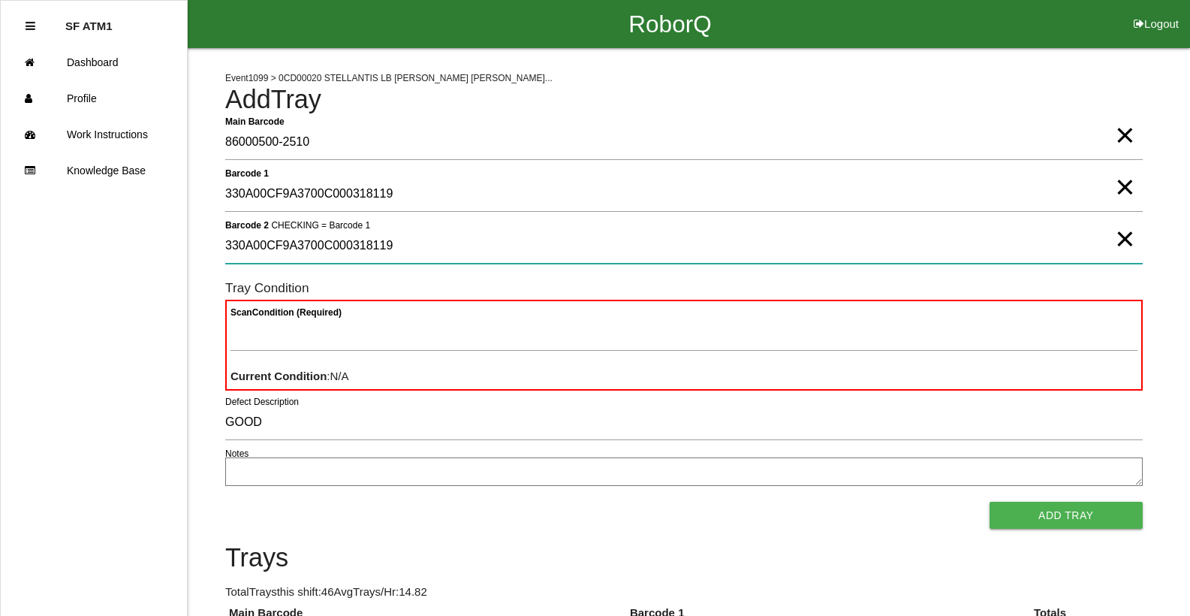
type 2 "330A00CF9A3700C000318119"
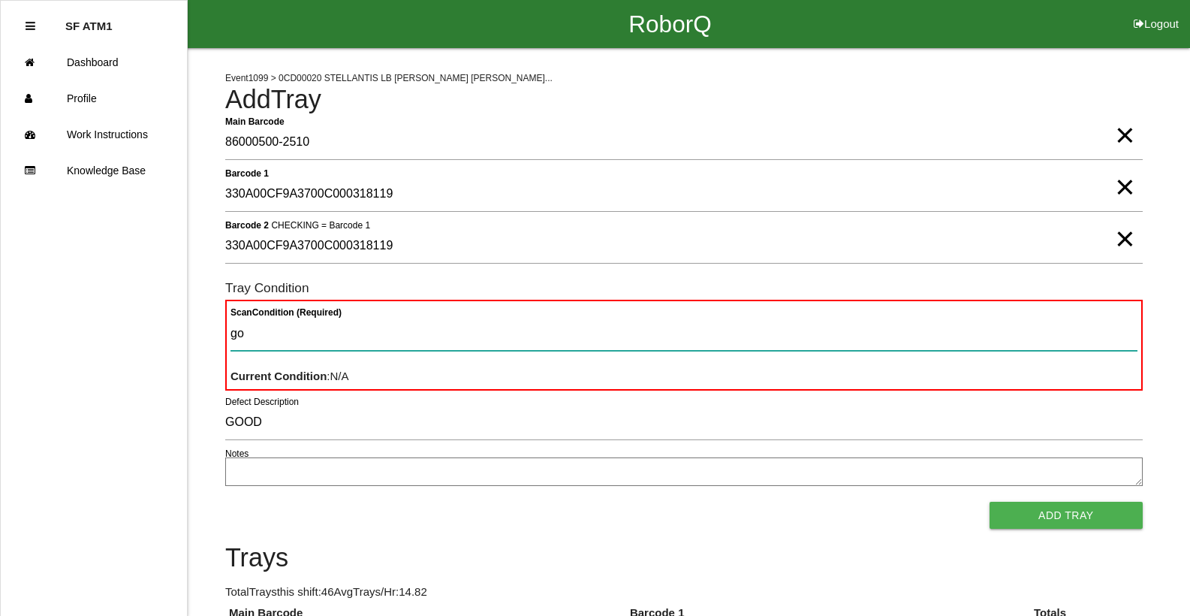
type Condition "goo"
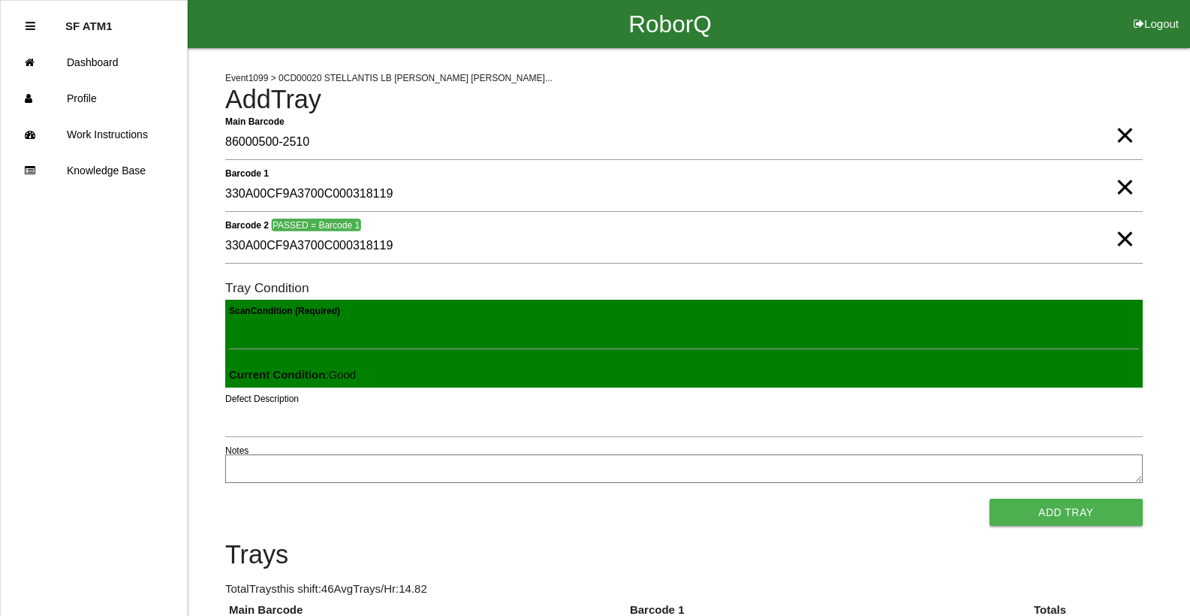
click at [989, 498] on button "Add Tray" at bounding box center [1065, 511] width 153 height 27
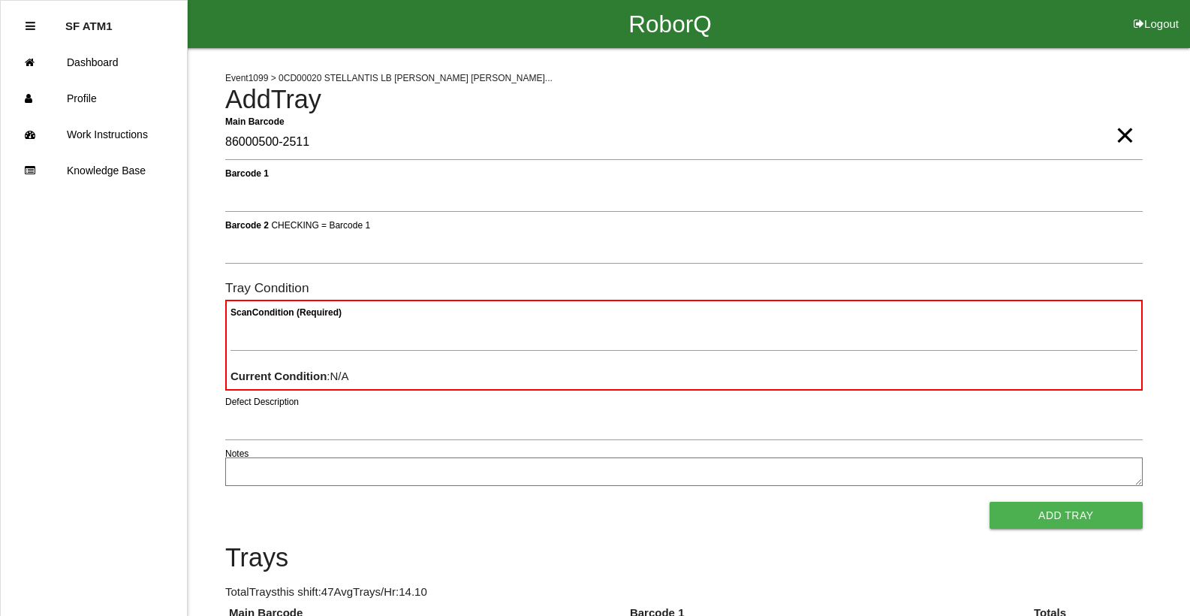
type Barcode "86000500-2511"
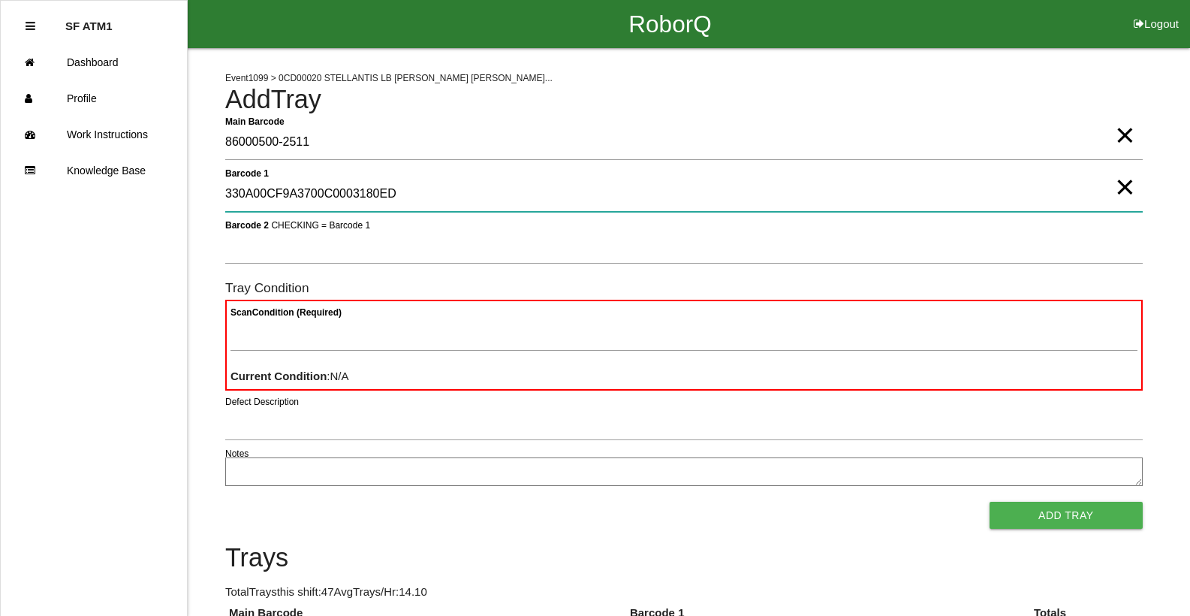
type 1 "330A00CF9A3700C0003180ED"
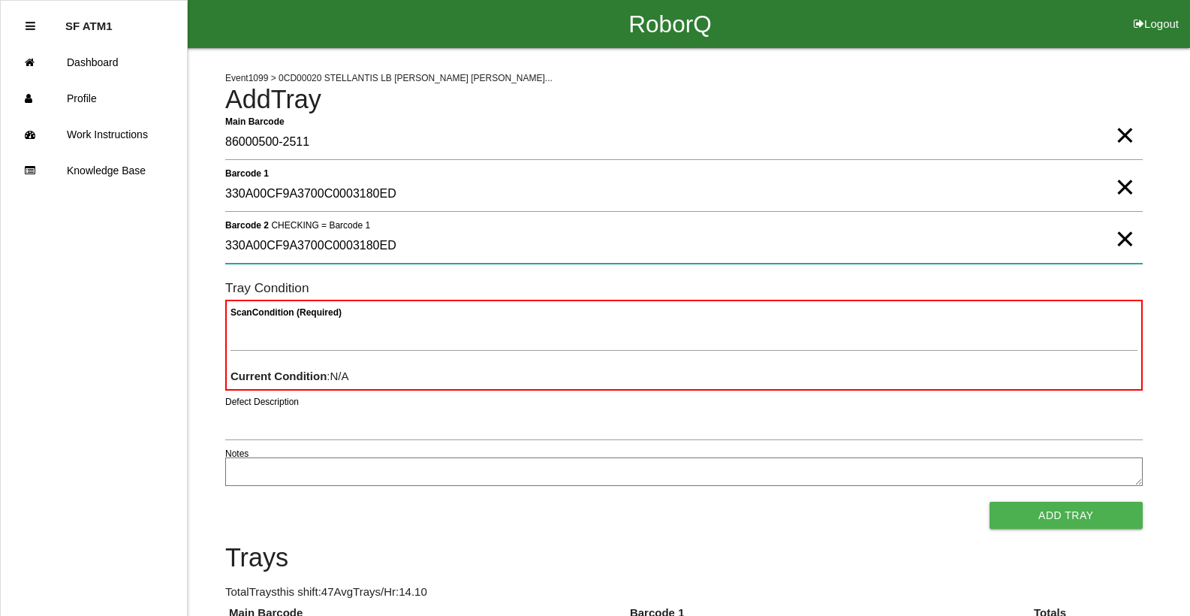
type 2 "330A00CF9A3700C0003180ED"
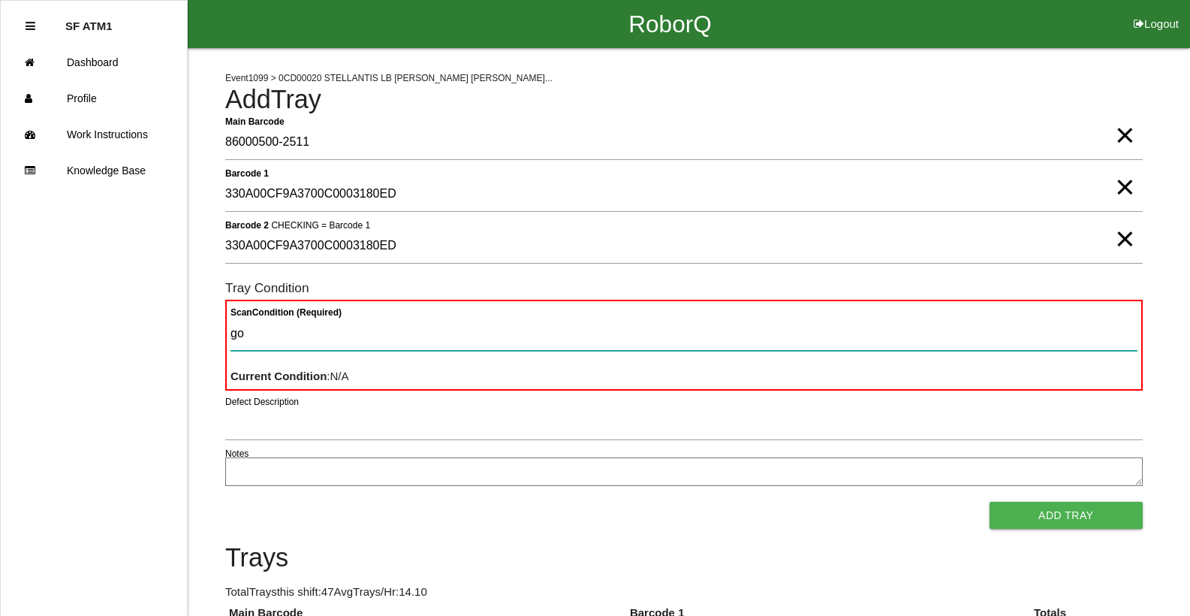
type Condition "goo"
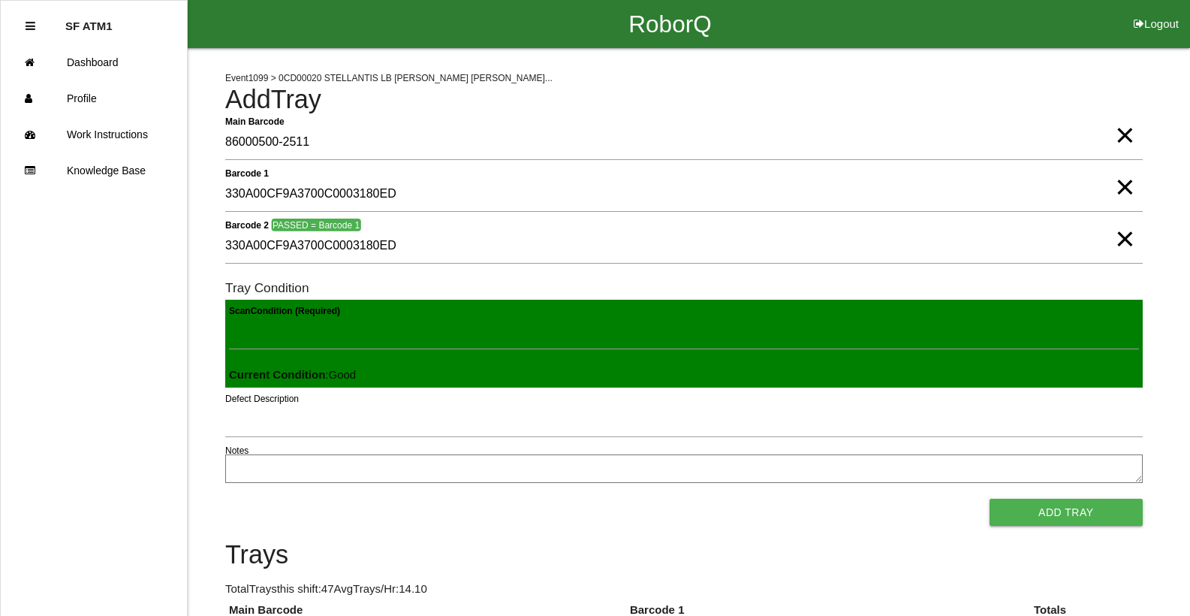
click at [989, 498] on button "Add Tray" at bounding box center [1065, 511] width 153 height 27
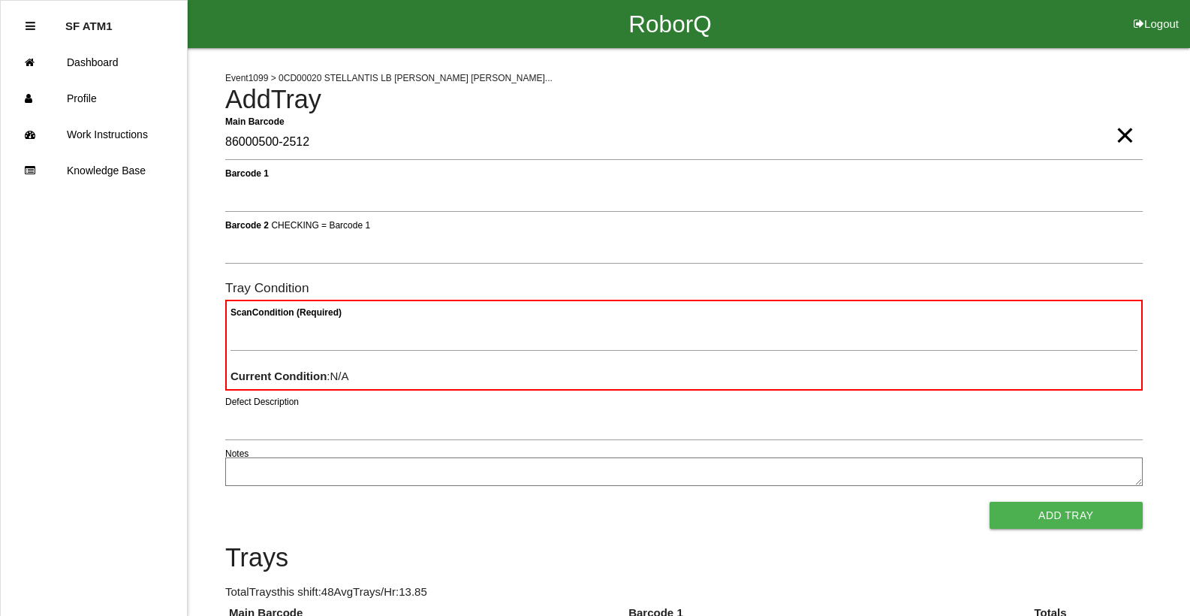
type Barcode "86000500-2512"
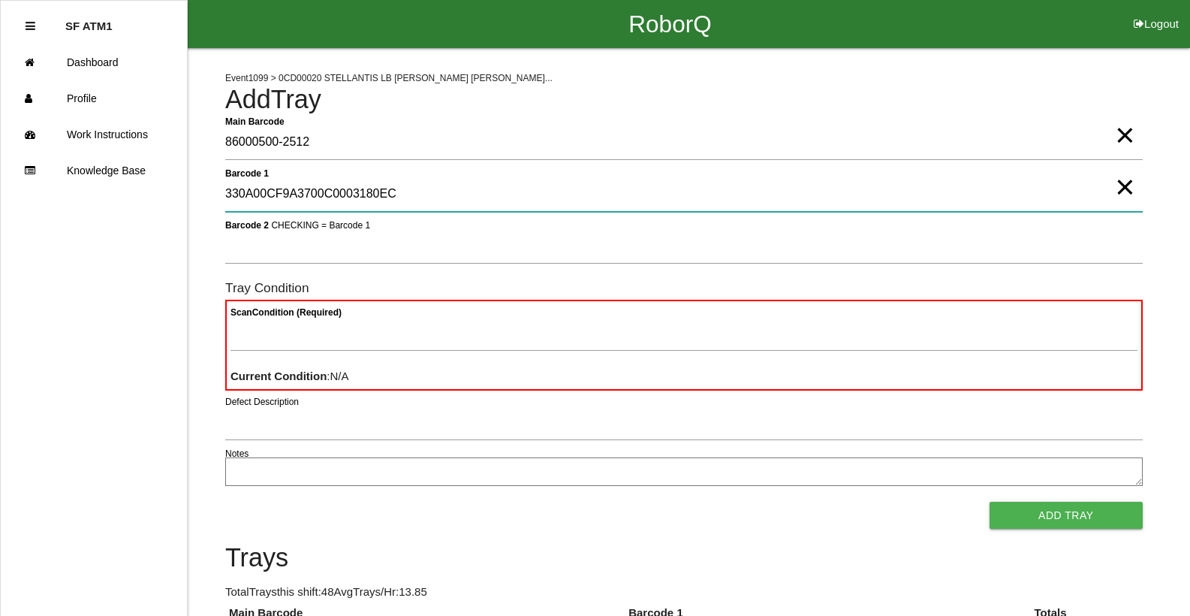
type 1 "330A00CF9A3700C0003180EC"
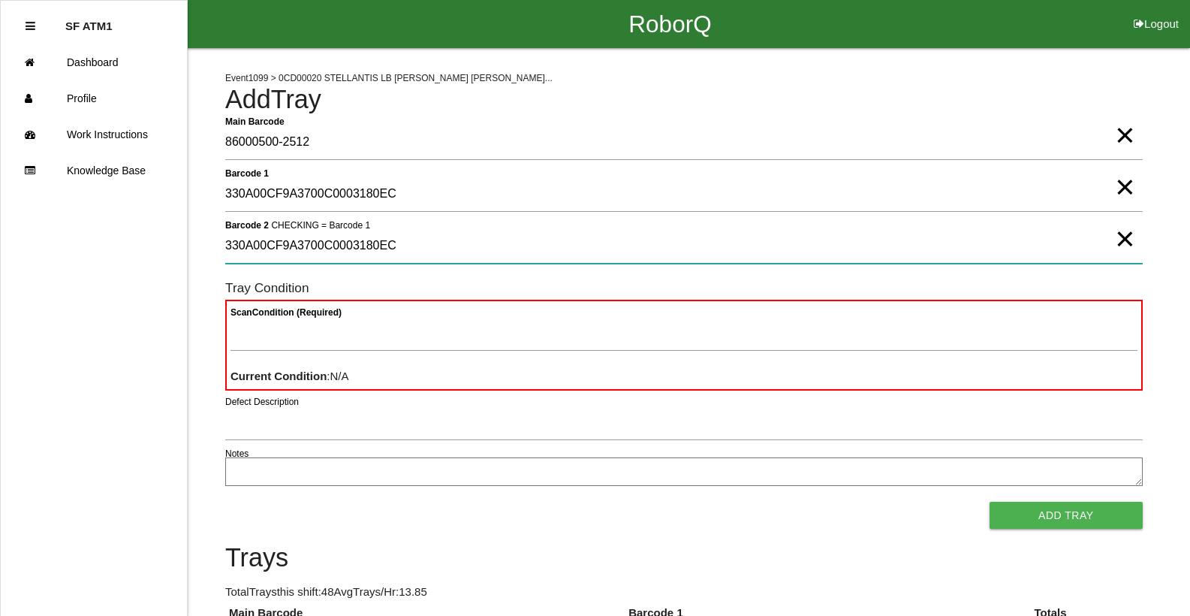
type 2 "330A00CF9A3700C0003180EC"
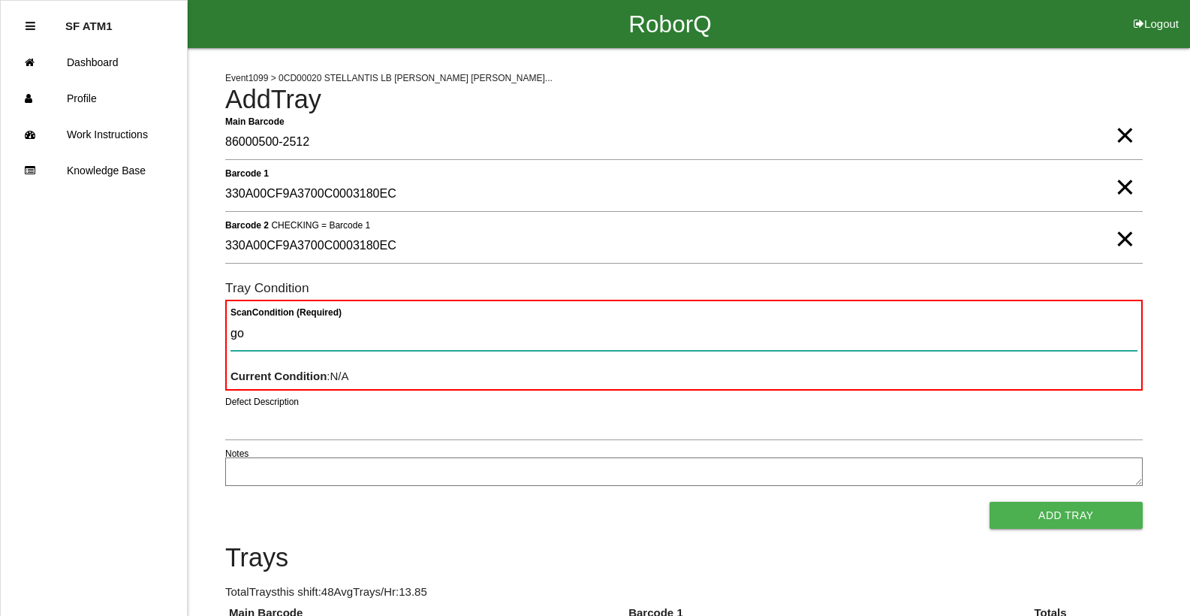
type Condition "goo"
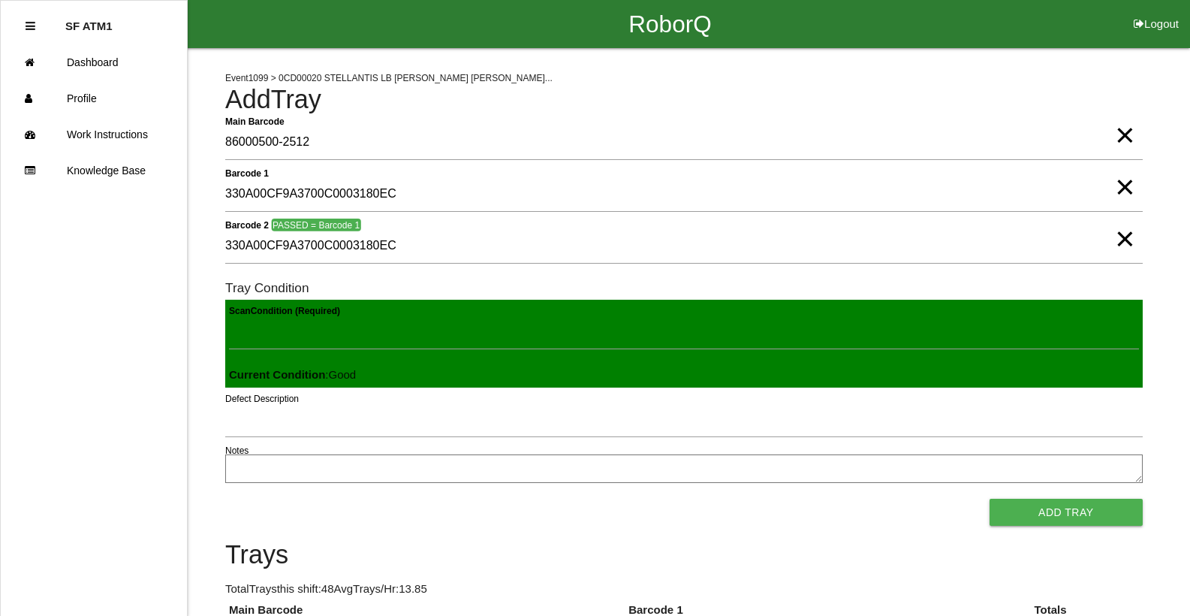
click at [989, 498] on button "Add Tray" at bounding box center [1065, 511] width 153 height 27
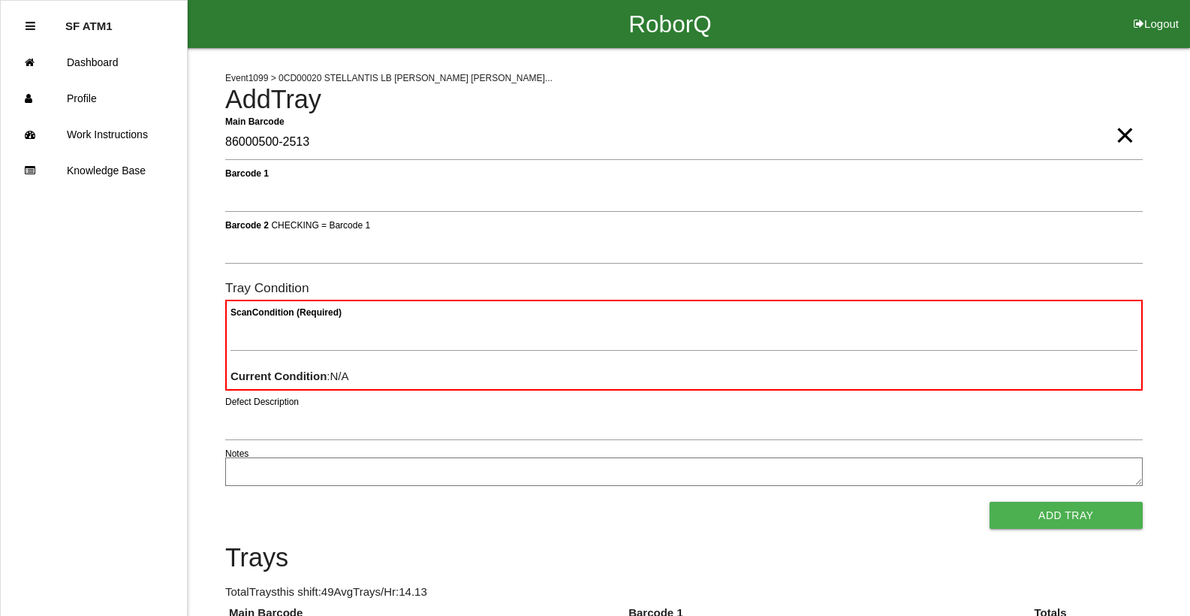
type Barcode "86000500-2513"
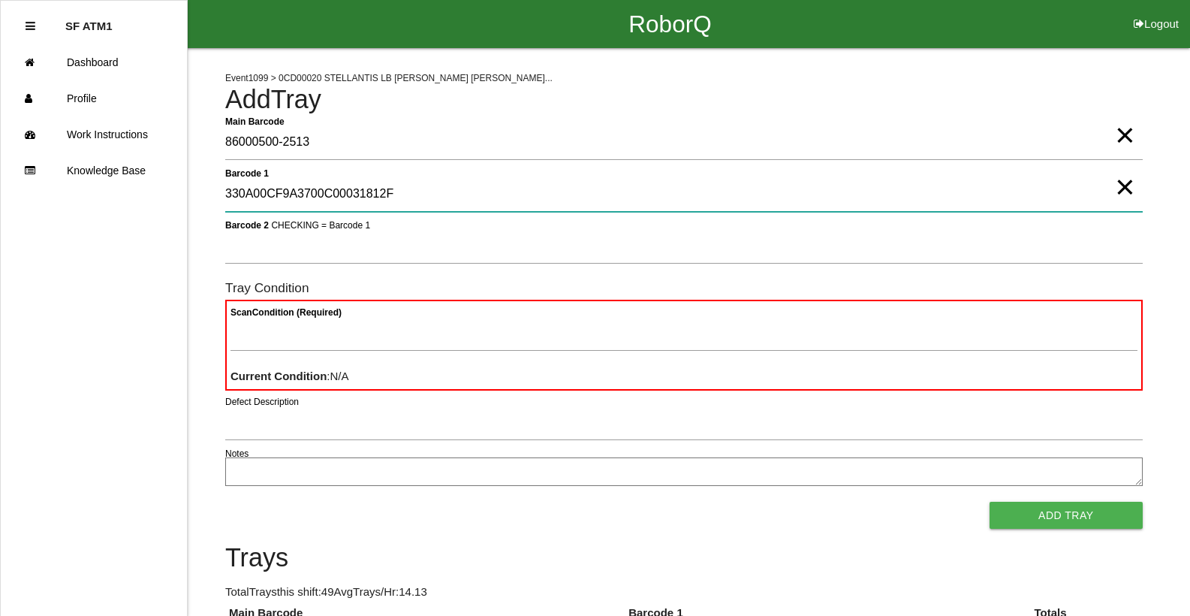
type 1 "330A00CF9A3700C00031812F"
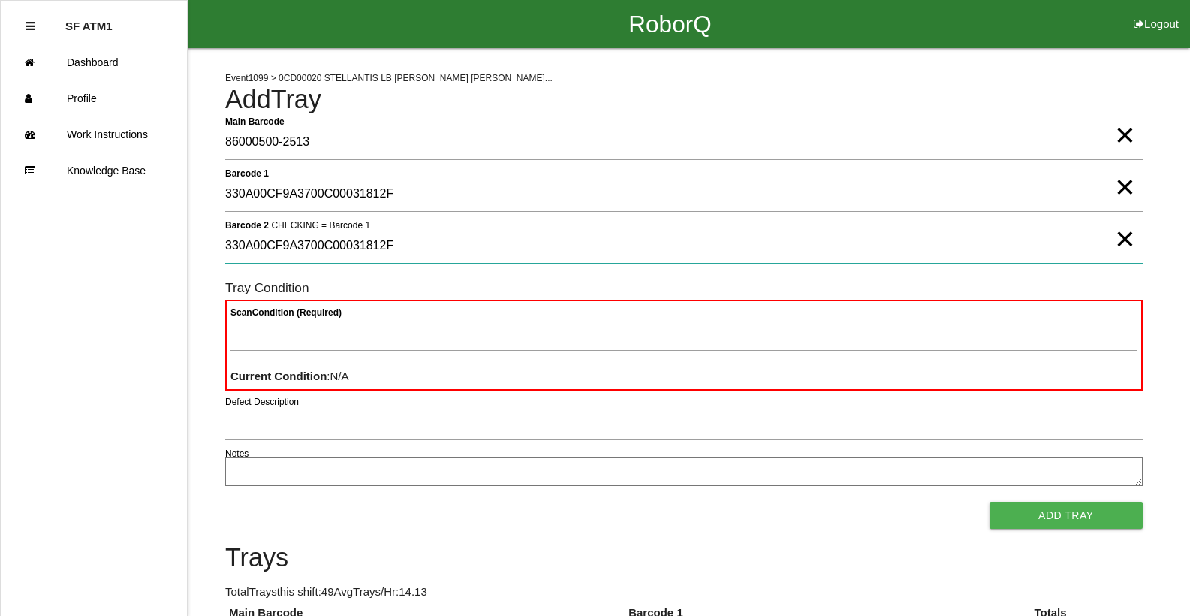
type 2 "330A00CF9A3700C00031812F"
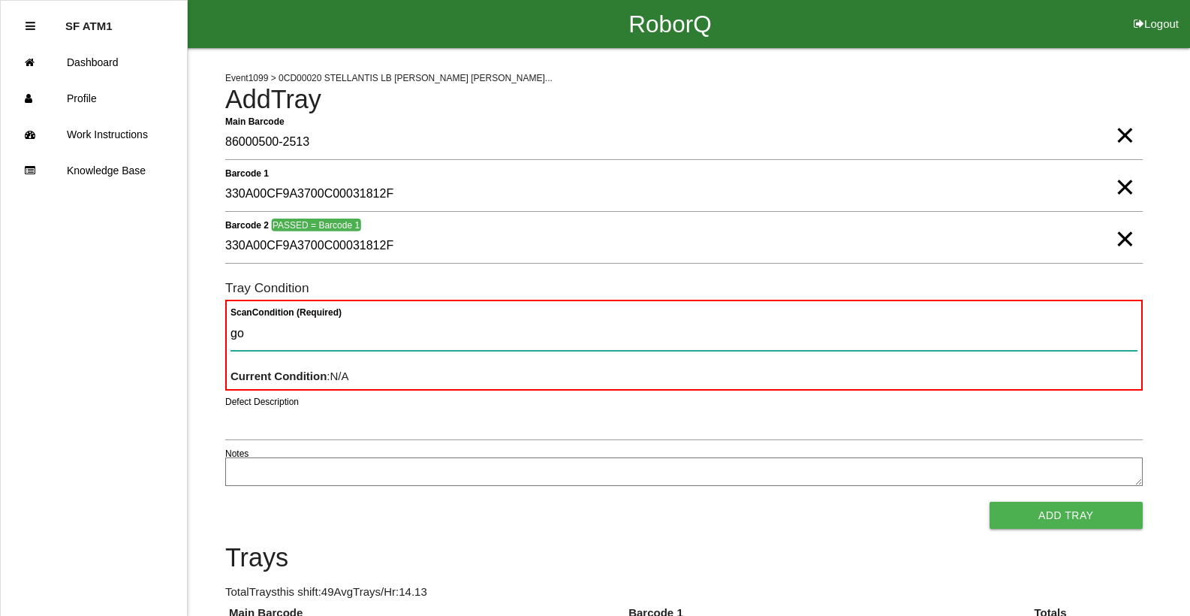
type Condition "goo"
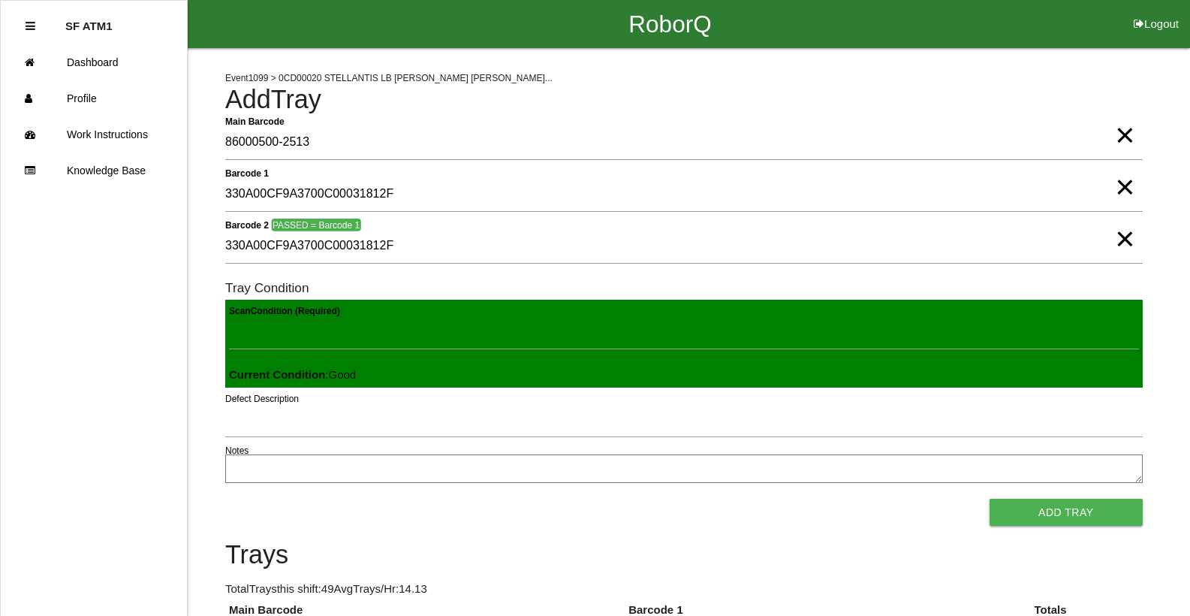
click at [989, 498] on button "Add Tray" at bounding box center [1065, 511] width 153 height 27
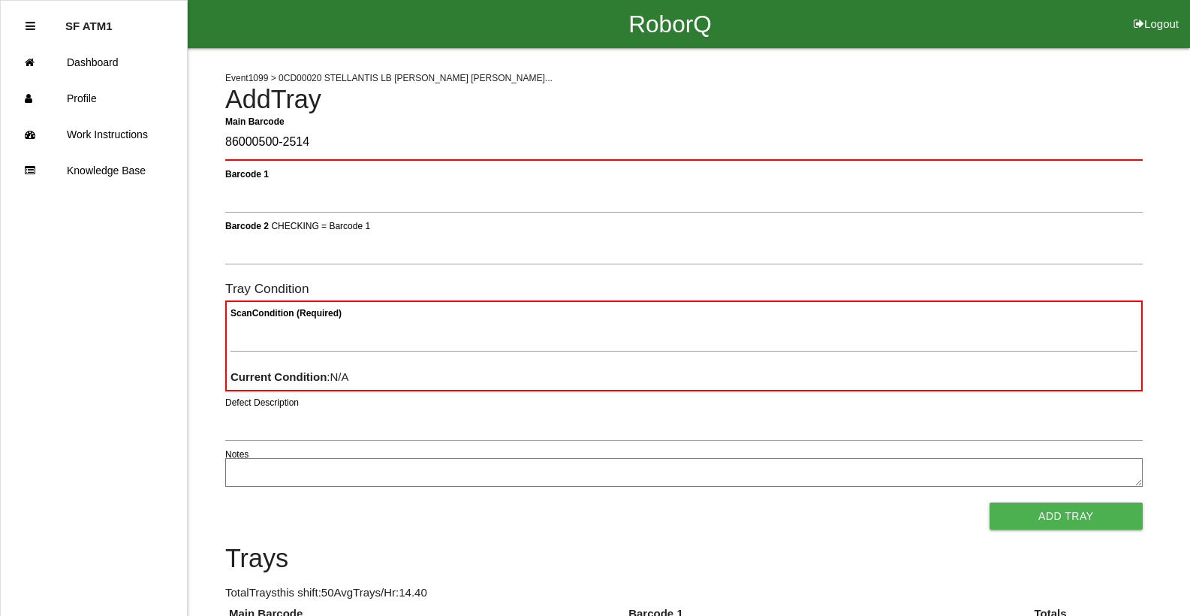
type Barcode "86000500-2514"
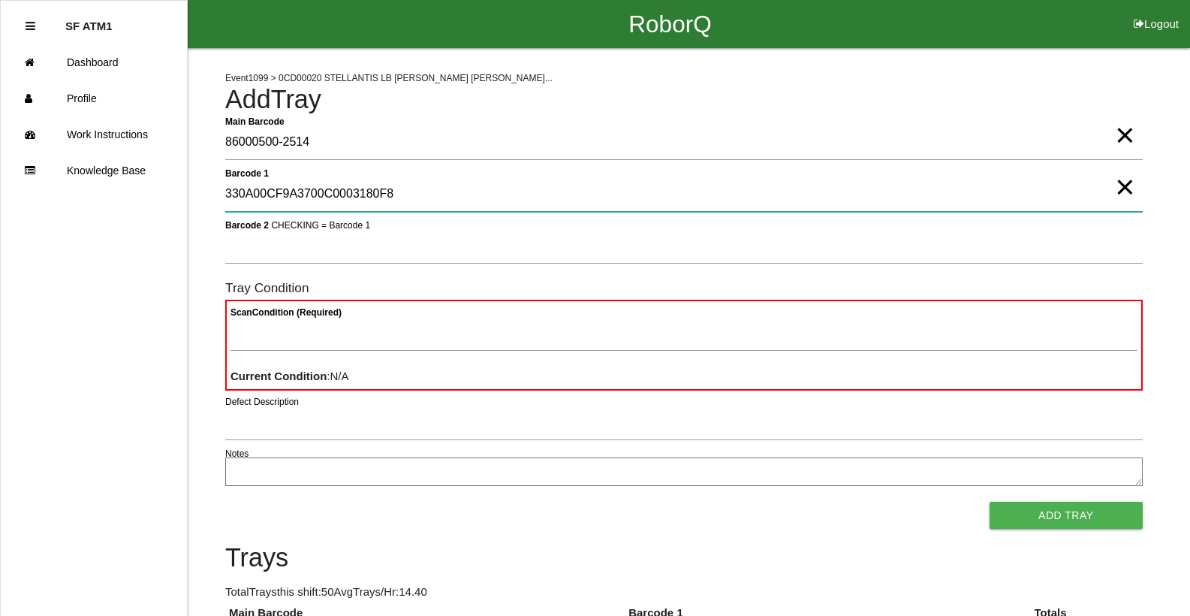
type 1 "330A00CF9A3700C0003180F8"
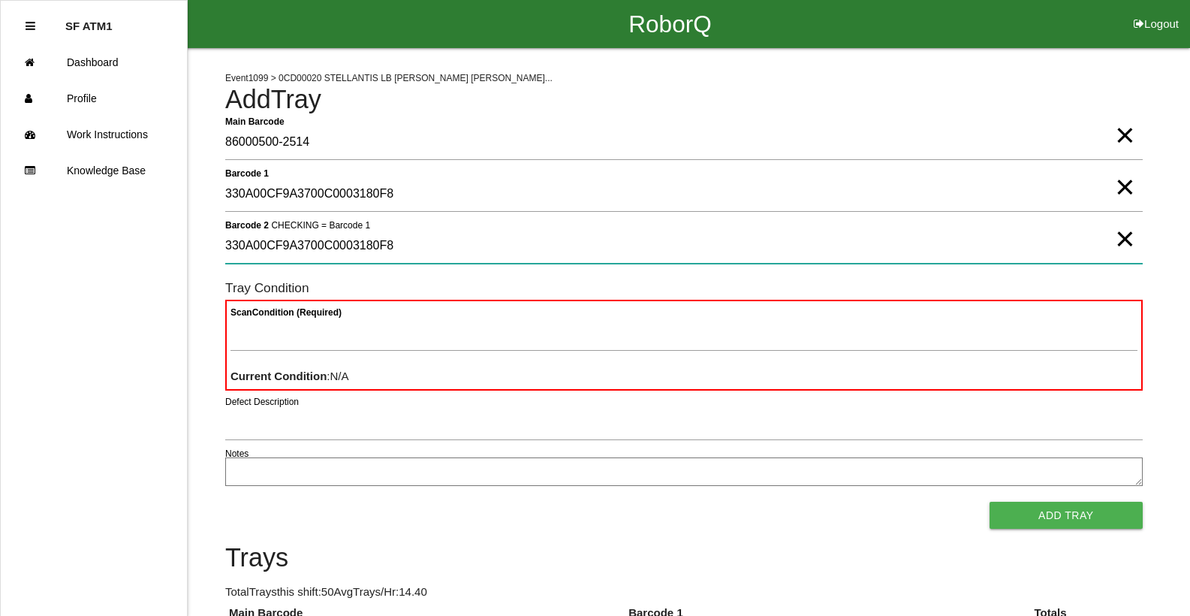
type 2 "330A00CF9A3700C0003180F8"
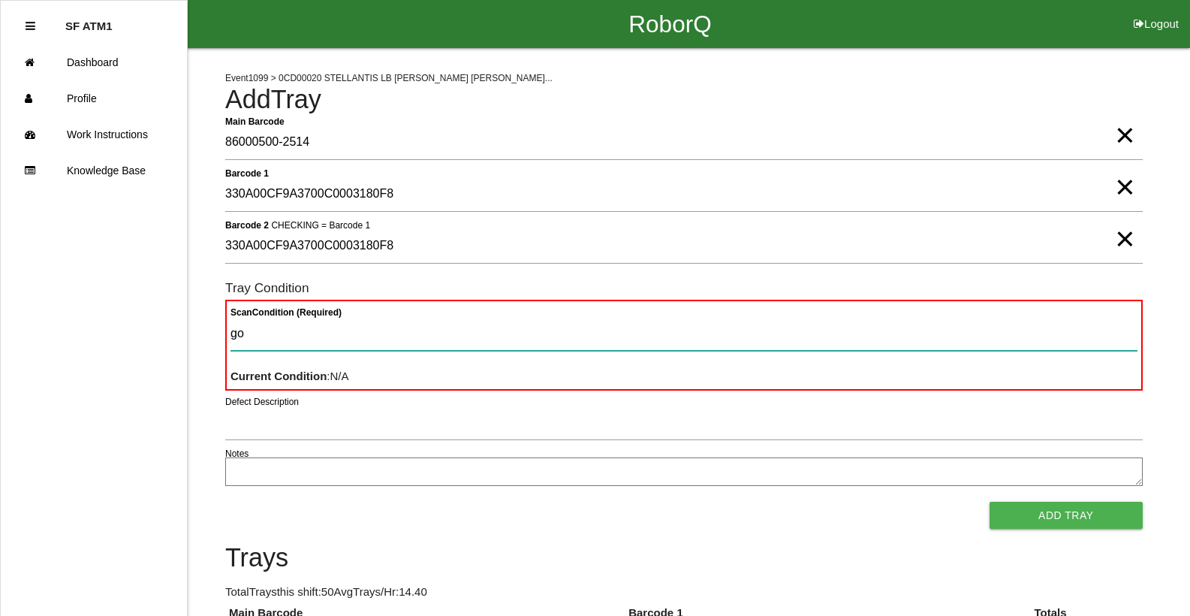
type Condition "goo"
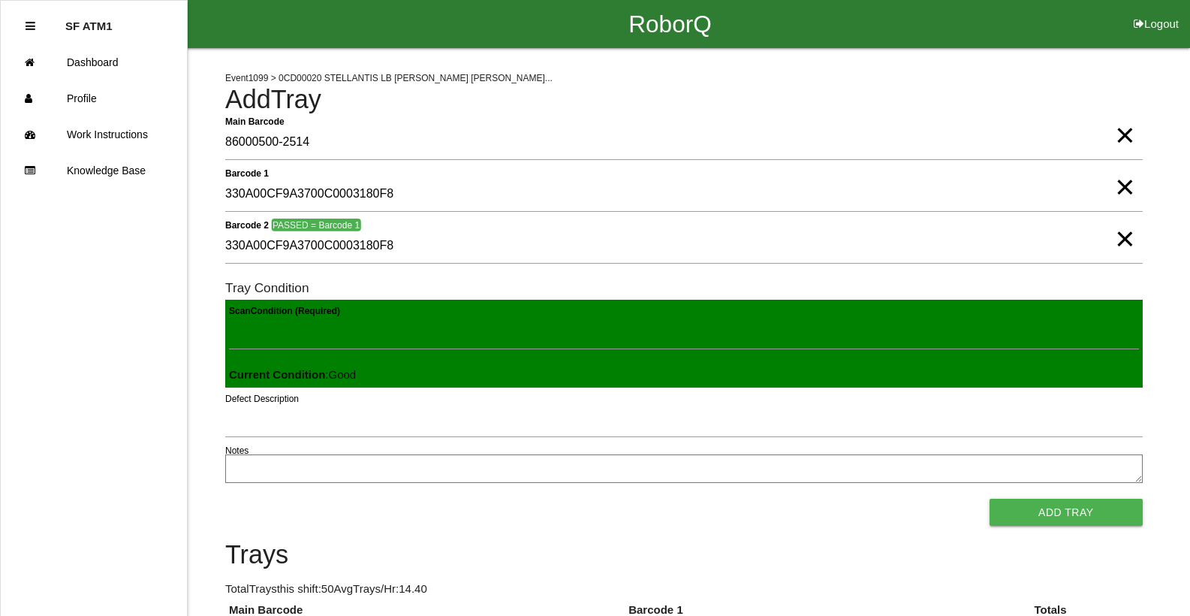
click at [989, 498] on button "Add Tray" at bounding box center [1065, 511] width 153 height 27
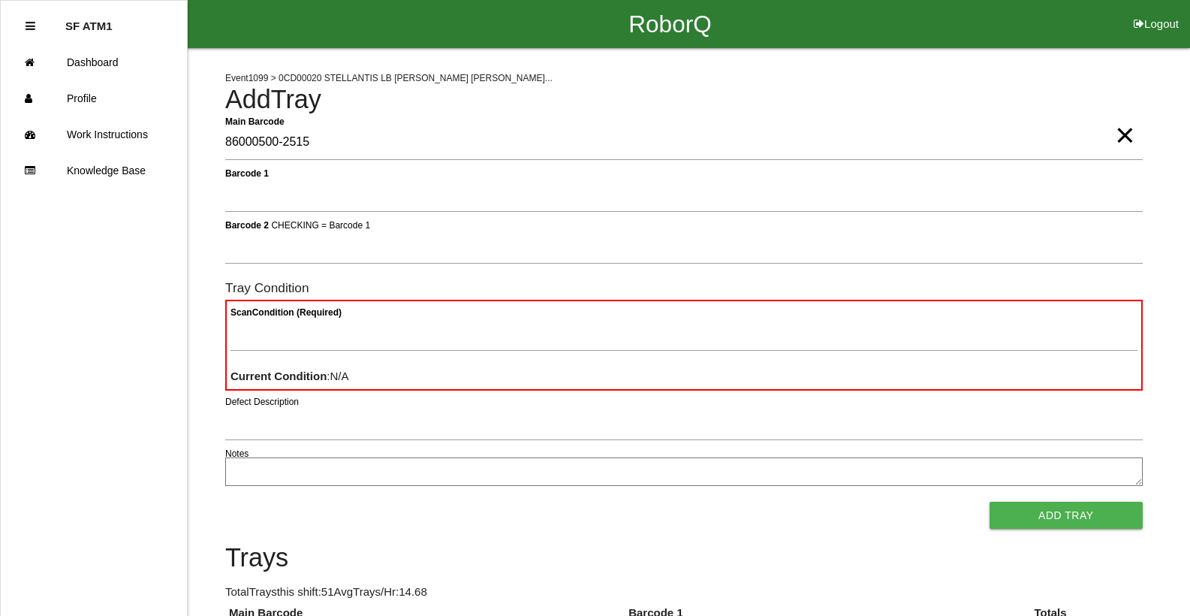
type Barcode "86000500-2515"
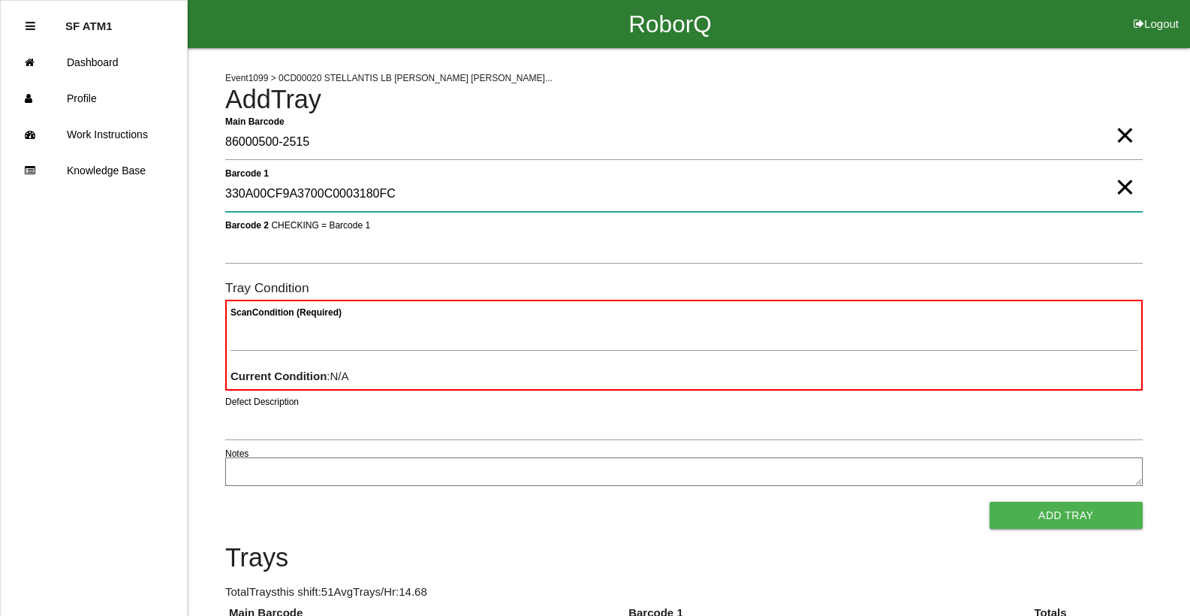
type 1 "330A00CF9A3700C0003180FC"
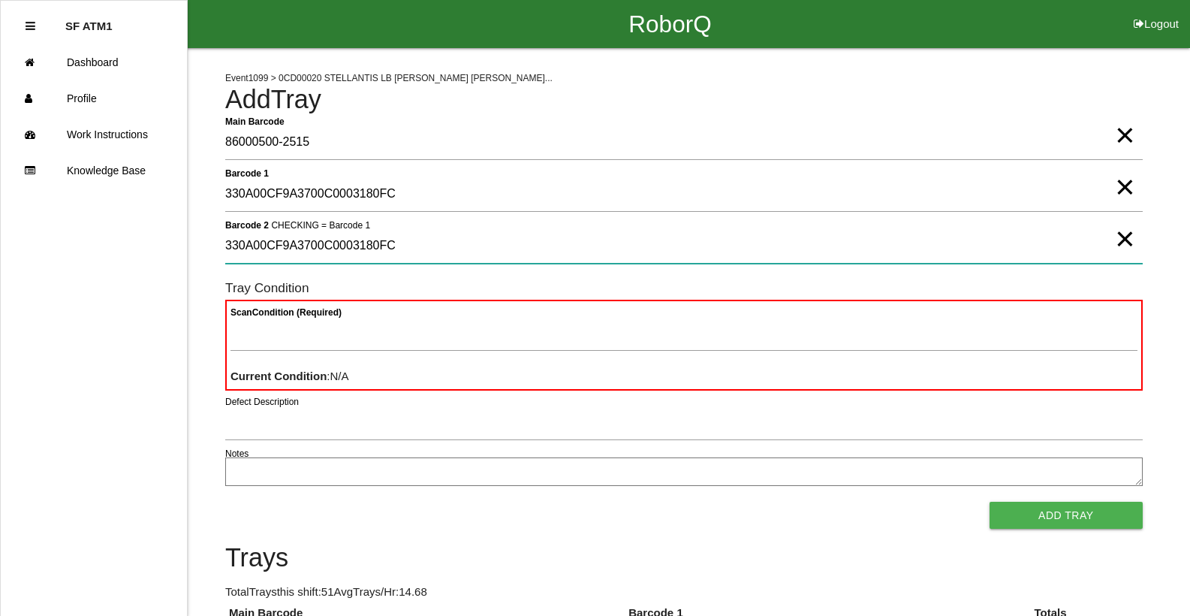
type 2 "330A00CF9A3700C0003180FC"
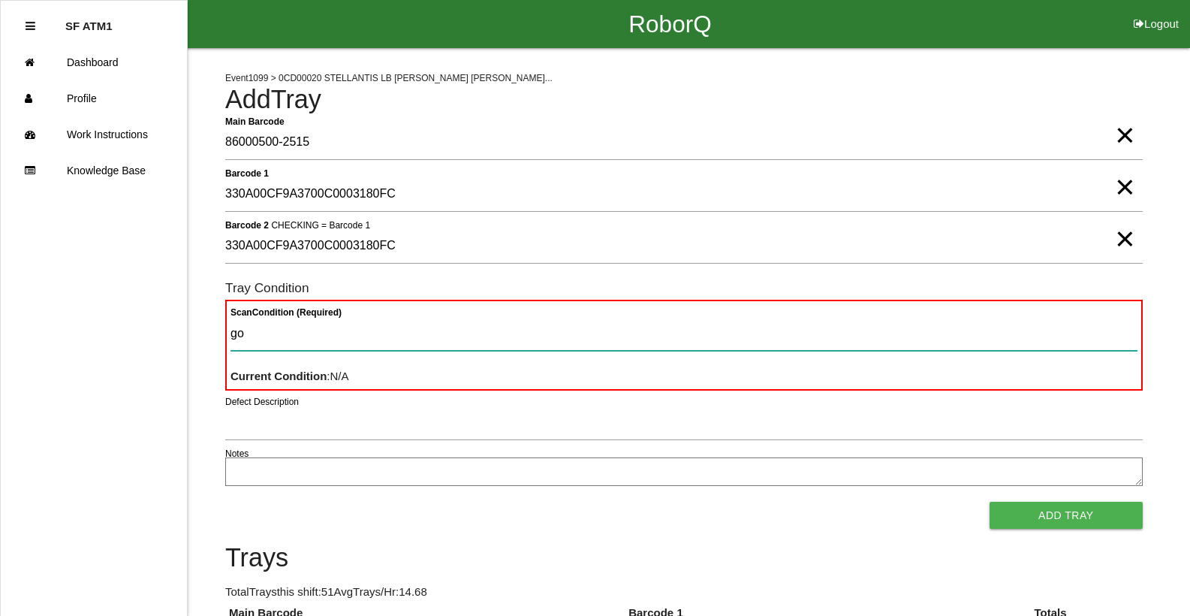
type Condition "goo"
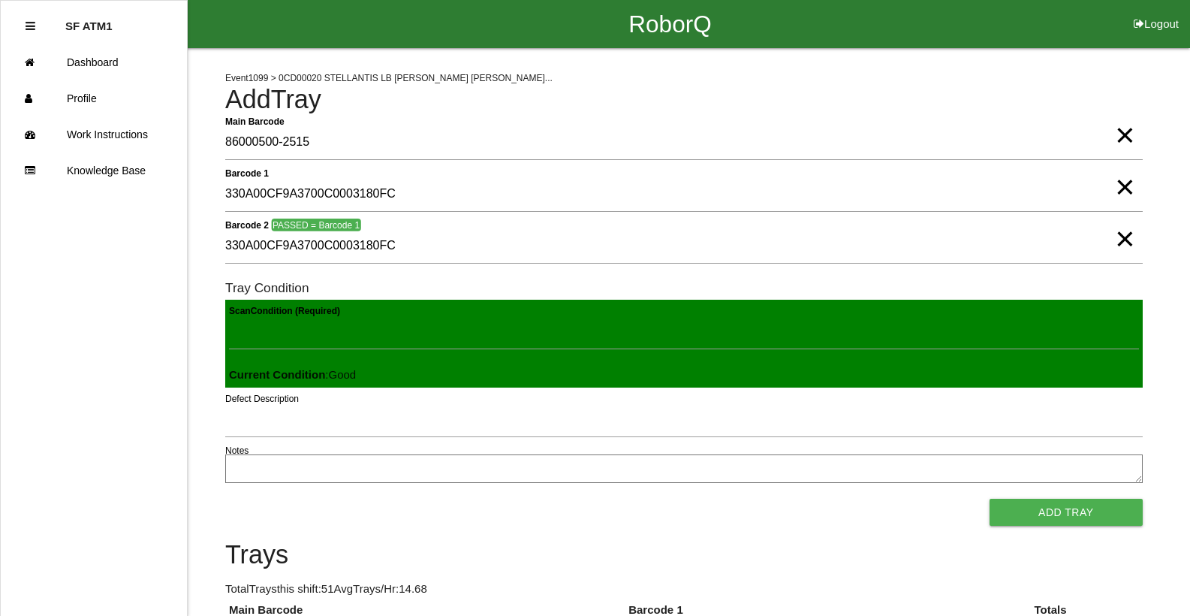
click at [989, 498] on button "Add Tray" at bounding box center [1065, 511] width 153 height 27
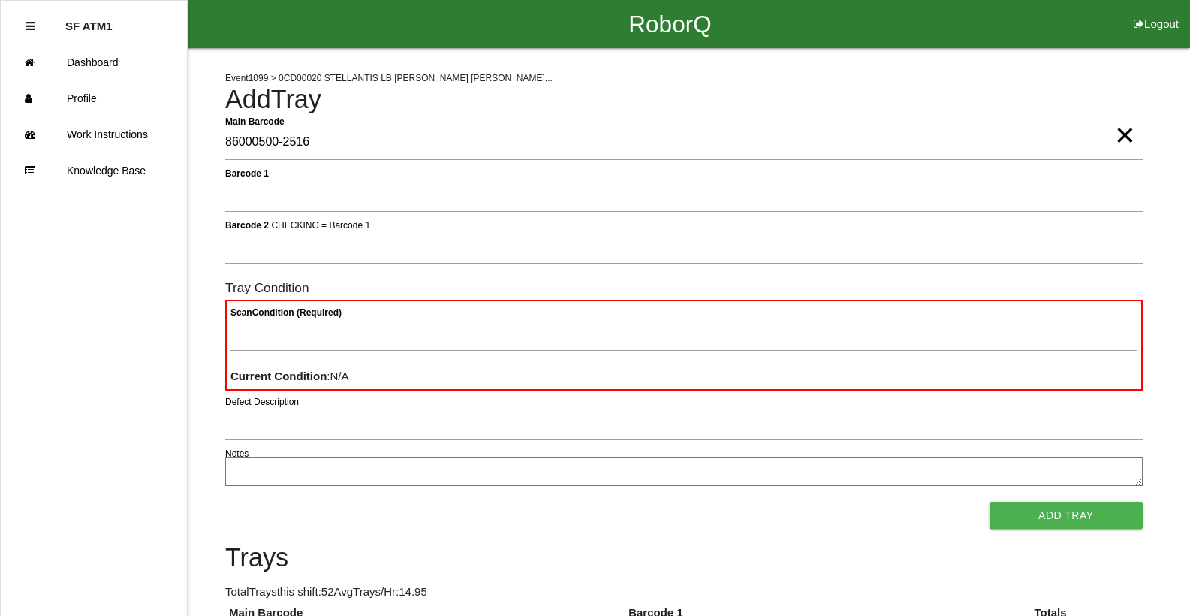
type Barcode "86000500-2516"
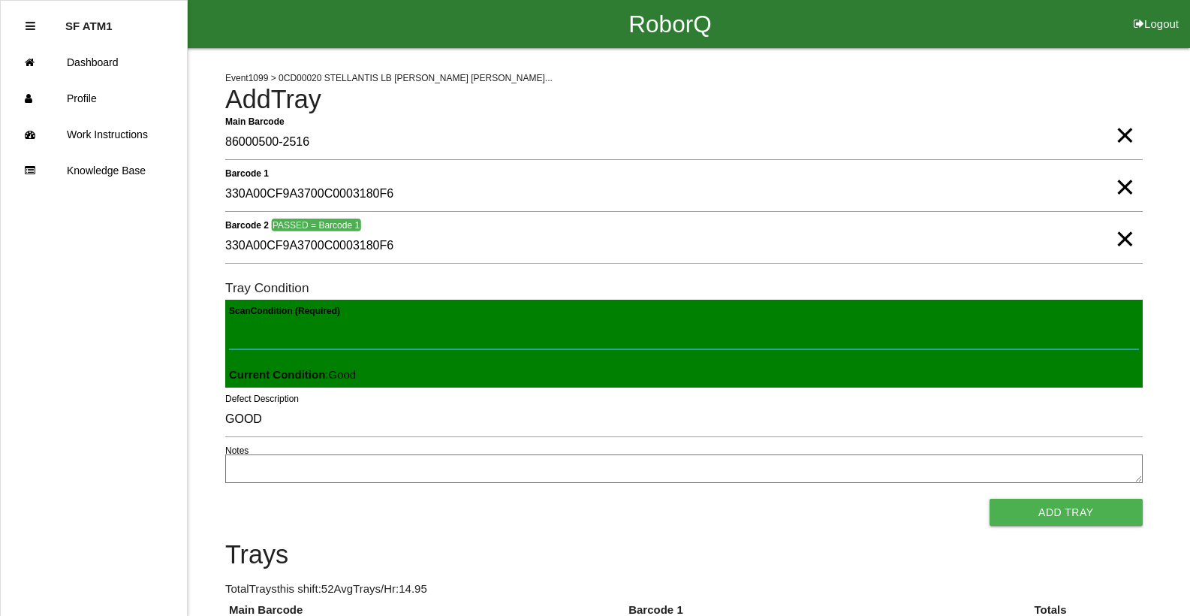
click at [1077, 333] on Condition "Scan Condition (Required)" at bounding box center [684, 332] width 910 height 35
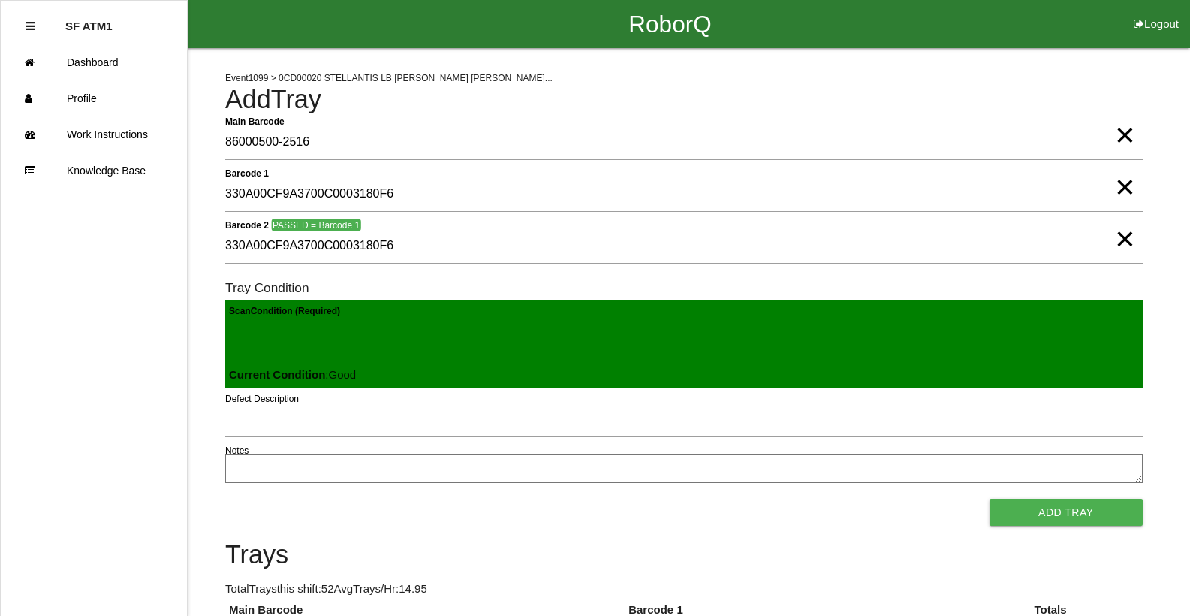
click at [989, 498] on button "Add Tray" at bounding box center [1065, 511] width 153 height 27
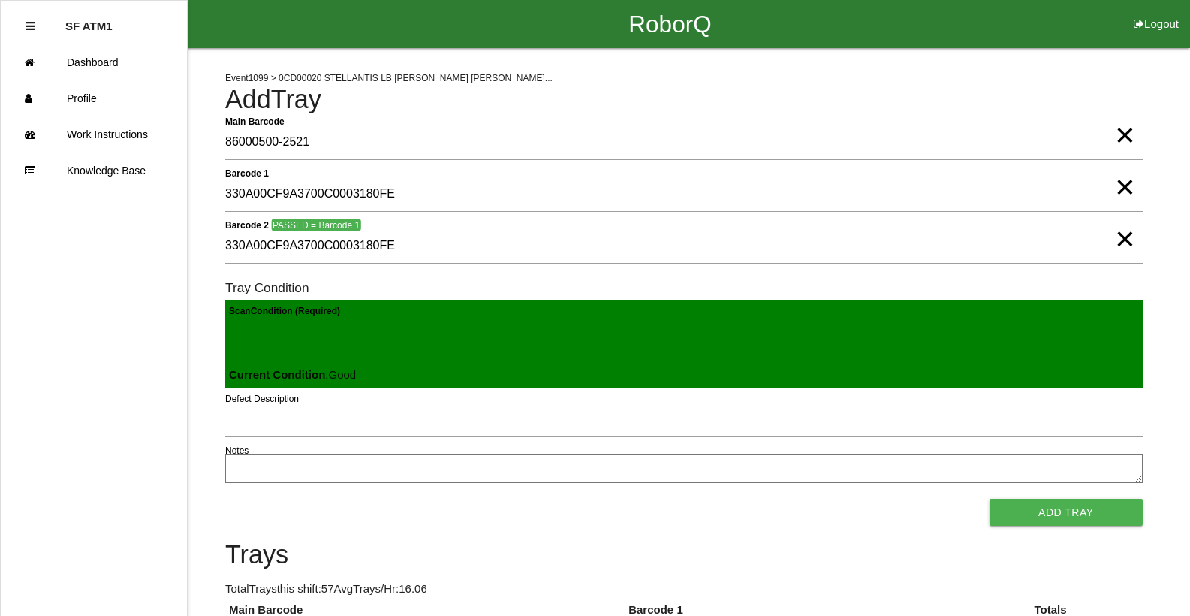
click at [989, 498] on button "Add Tray" at bounding box center [1065, 511] width 153 height 27
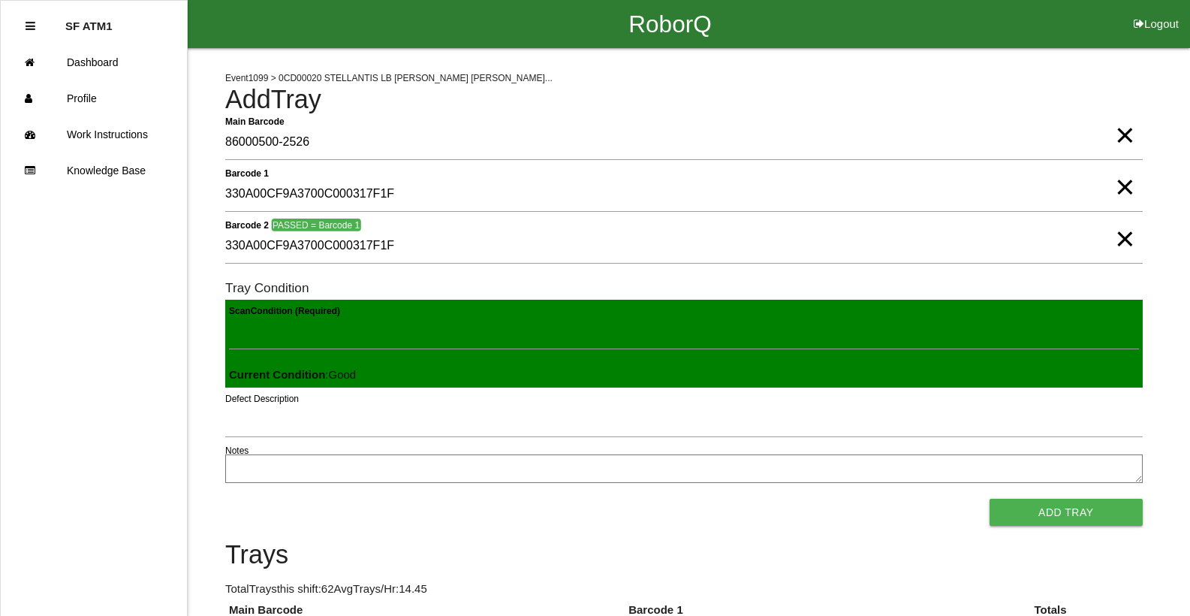
click at [989, 498] on button "Add Tray" at bounding box center [1065, 511] width 153 height 27
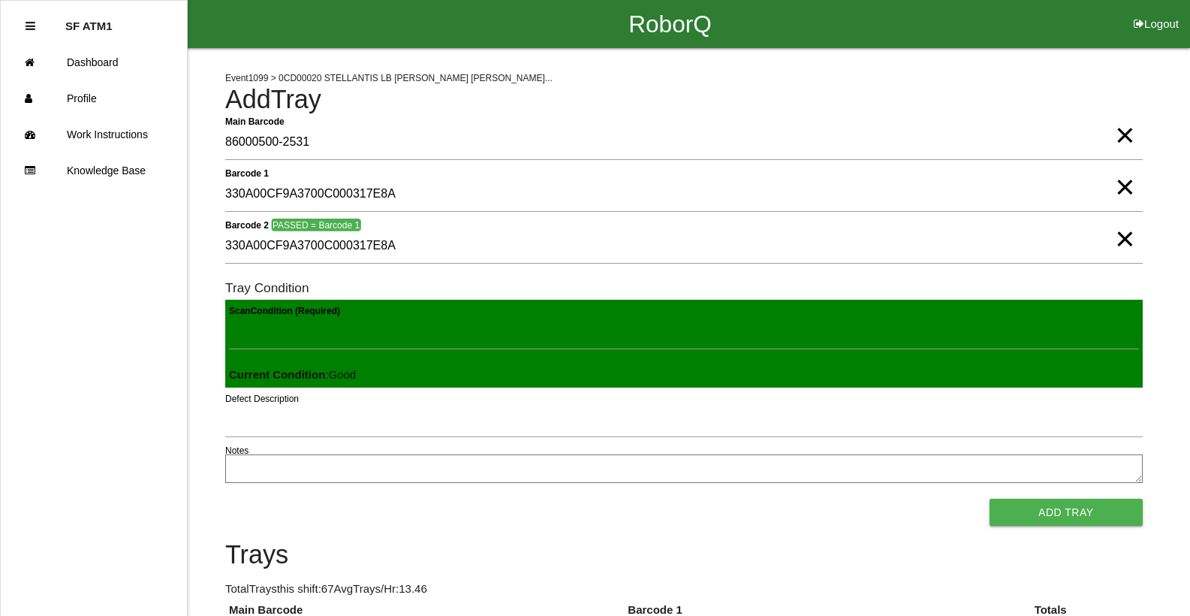
click at [989, 498] on button "Add Tray" at bounding box center [1065, 511] width 153 height 27
click button "Add Tray" at bounding box center [1065, 511] width 153 height 27
click at [989, 498] on button "Add Tray" at bounding box center [1065, 511] width 153 height 27
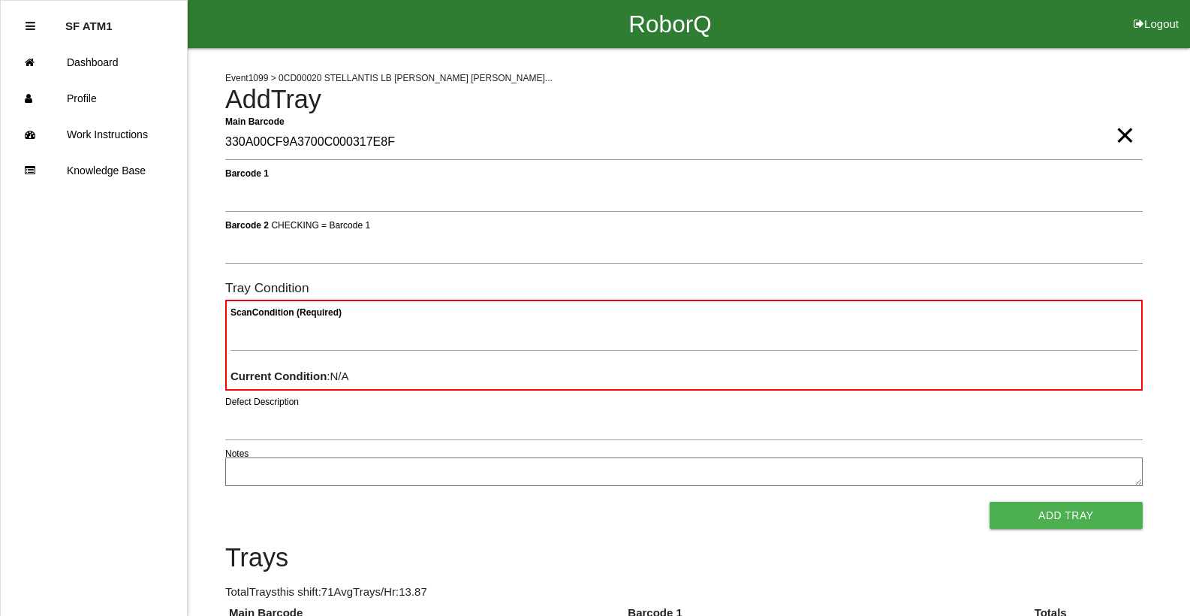
click at [1128, 135] on span "×" at bounding box center [1125, 120] width 20 height 30
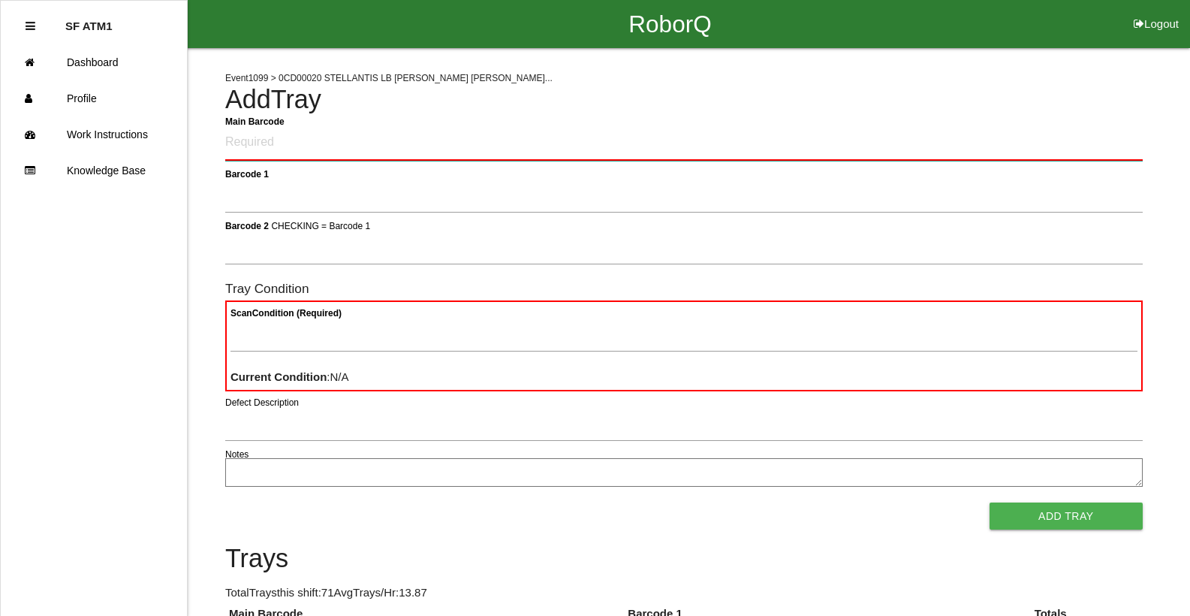
click at [1128, 137] on Barcode "Main Barcode" at bounding box center [683, 142] width 917 height 35
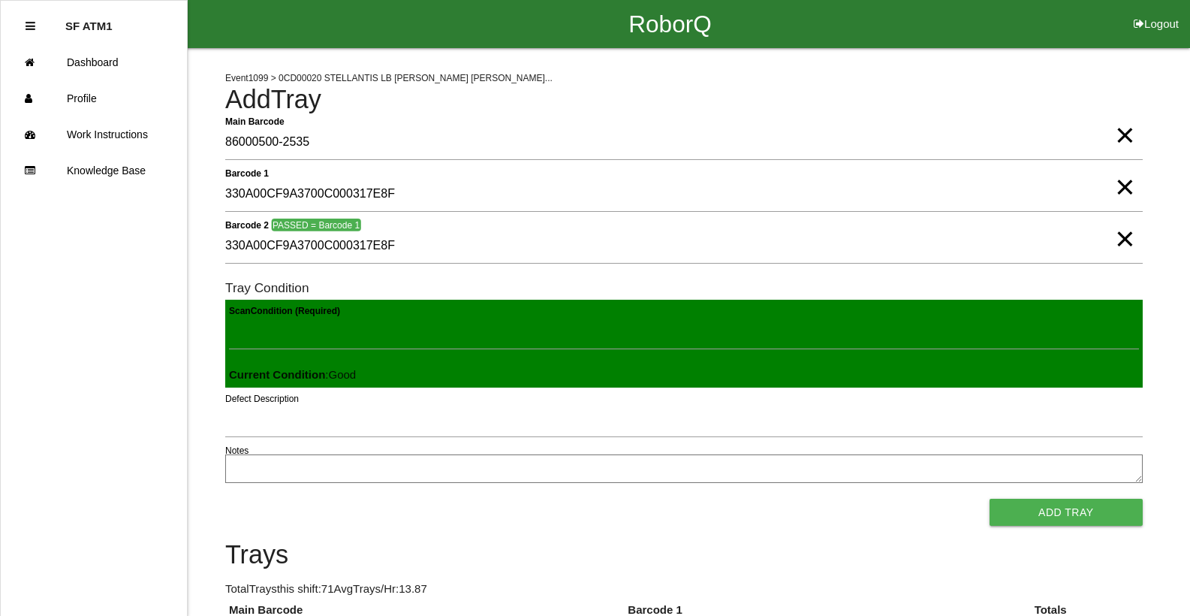
click button "Add Tray" at bounding box center [1065, 511] width 153 height 27
click at [989, 498] on button "Add Tray" at bounding box center [1065, 511] width 153 height 27
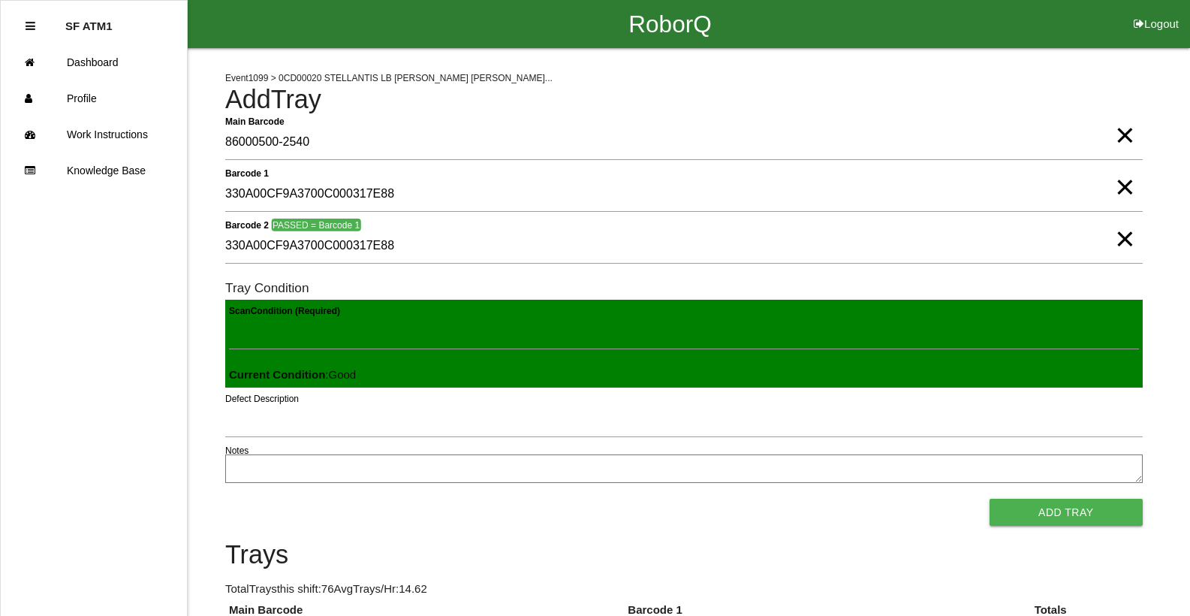
click at [989, 498] on button "Add Tray" at bounding box center [1065, 511] width 153 height 27
